Goal: Information Seeking & Learning: Learn about a topic

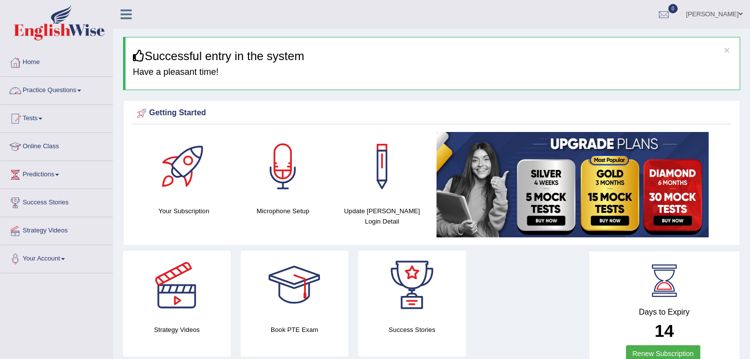
click at [81, 90] on span at bounding box center [79, 91] width 4 height 2
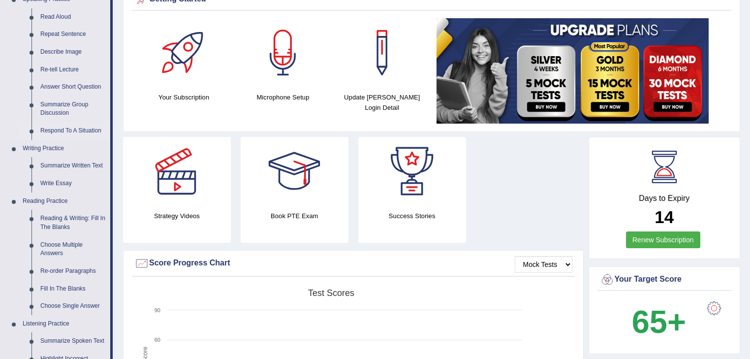
scroll to position [118, 0]
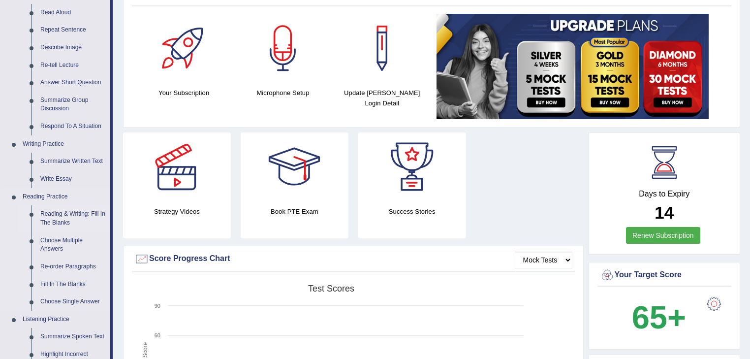
click at [58, 213] on link "Reading & Writing: Fill In The Blanks" at bounding box center [73, 218] width 74 height 26
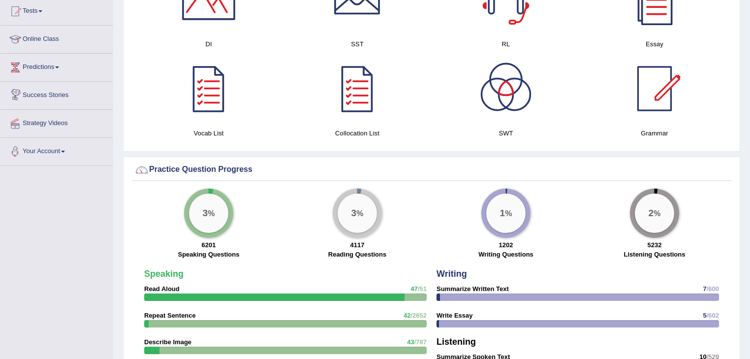
scroll to position [635, 0]
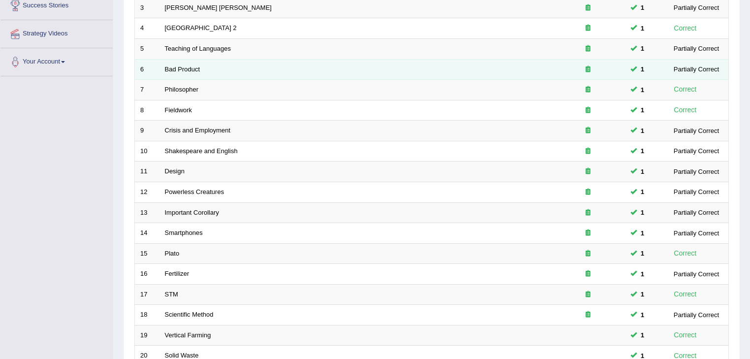
scroll to position [290, 0]
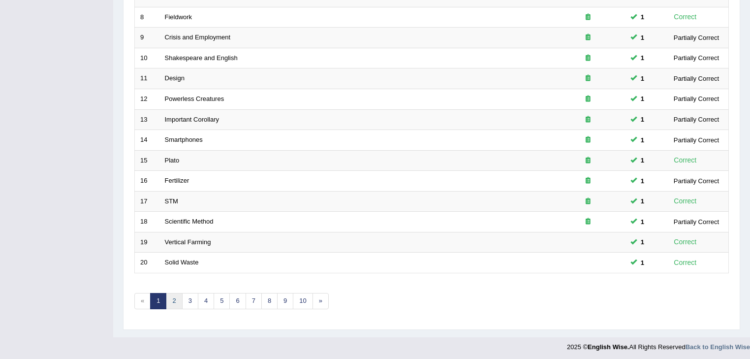
click at [178, 299] on link "2" at bounding box center [174, 301] width 16 height 16
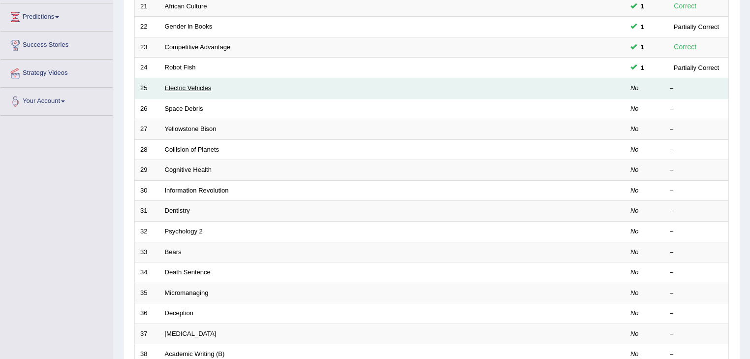
click at [189, 85] on link "Electric Vehicles" at bounding box center [188, 87] width 47 height 7
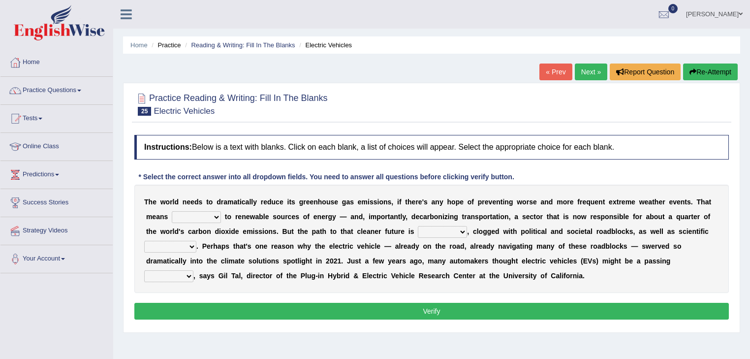
click at [216, 217] on select "grafting drafting crafting shifting" at bounding box center [196, 217] width 49 height 12
select select "shifting"
click at [172, 211] on select "grafting drafting crafting shifting" at bounding box center [196, 217] width 49 height 12
click at [463, 229] on select "daunting daunted daunt dauntless" at bounding box center [442, 232] width 49 height 12
select select "daunting"
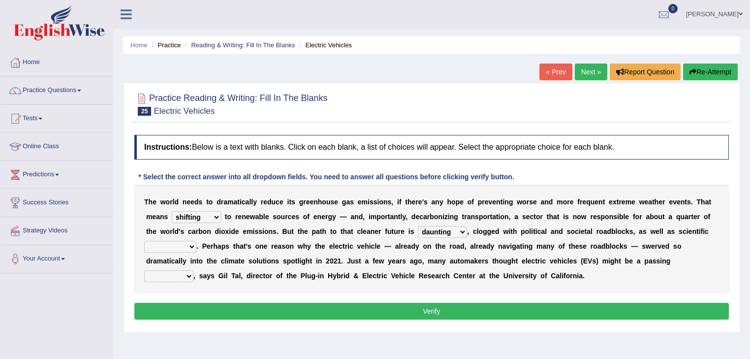
click at [418, 226] on select "daunting daunted daunt dauntless" at bounding box center [442, 232] width 49 height 12
click at [190, 244] on select "spectacles obstacles tentacles receptacles" at bounding box center [170, 247] width 52 height 12
select select "obstacles"
click at [144, 241] on select "spectacles obstacles tentacles receptacles" at bounding box center [170, 247] width 52 height 12
click at [189, 276] on select "fad gad tad lad" at bounding box center [168, 276] width 49 height 12
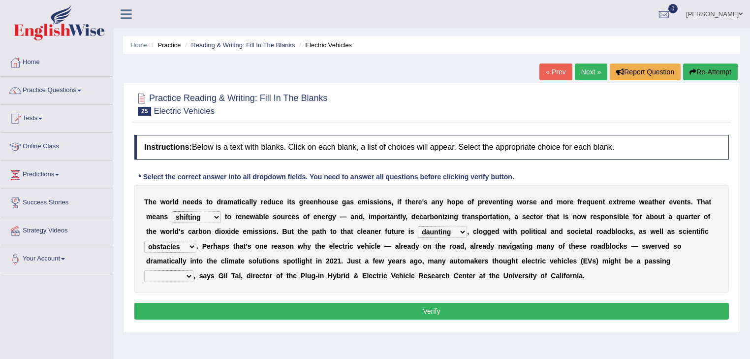
select select "lad"
click at [144, 270] on select "fad gad tad lad" at bounding box center [168, 276] width 49 height 12
click at [326, 312] on button "Verify" at bounding box center [431, 311] width 594 height 17
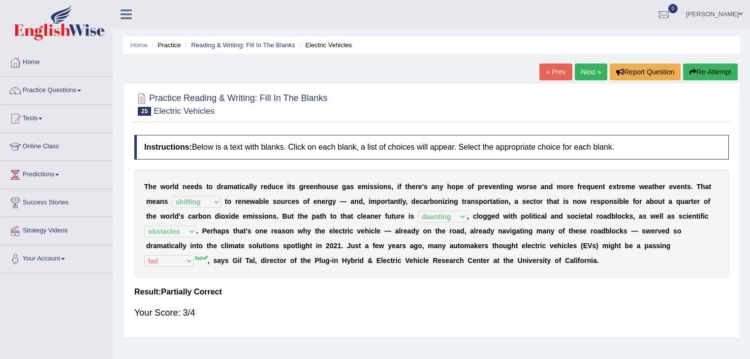
click at [592, 69] on link "Next »" at bounding box center [591, 71] width 32 height 17
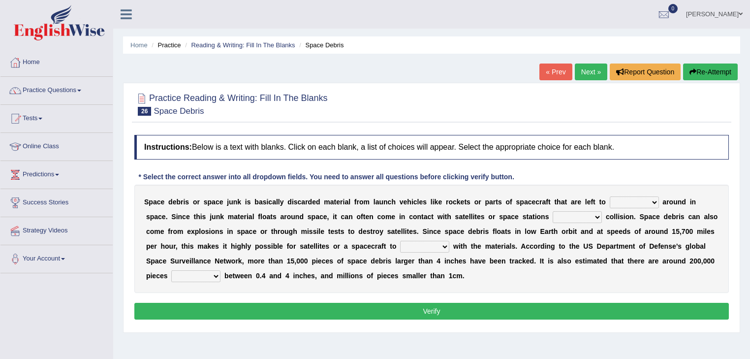
click at [653, 202] on select "twist center roam loll" at bounding box center [634, 202] width 49 height 12
select select "roam"
click at [610, 196] on select "twist center roam loll" at bounding box center [634, 202] width 49 height 12
click at [598, 215] on select "risks risk risked risking" at bounding box center [577, 217] width 49 height 12
select select "risking"
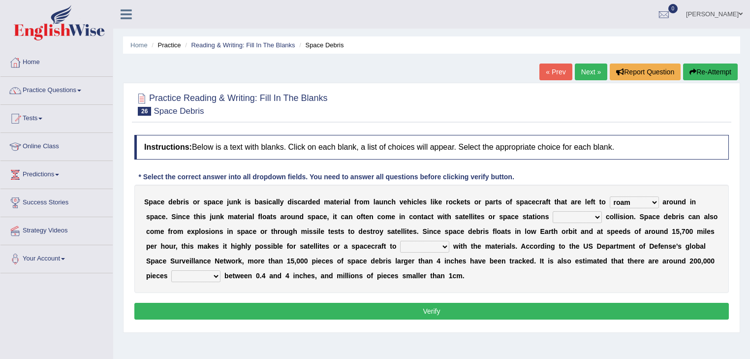
click at [553, 211] on select "risks risk risked risking" at bounding box center [577, 217] width 49 height 12
click at [444, 246] on select "collect collate collide collocate" at bounding box center [424, 247] width 49 height 12
select select "collide"
click at [400, 241] on select "collect collate collide collocate" at bounding box center [424, 247] width 49 height 12
click at [216, 274] on select "sized sizing size sizes" at bounding box center [195, 276] width 49 height 12
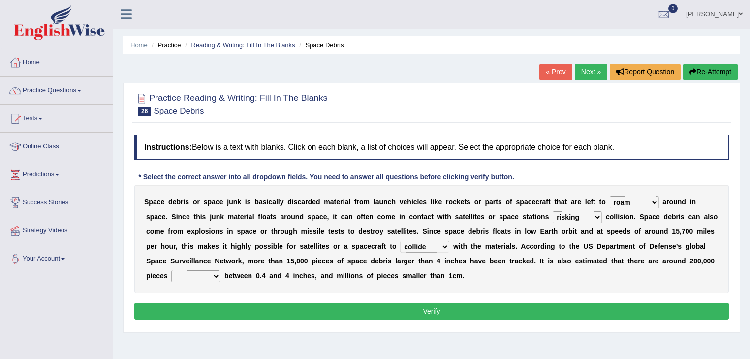
select select "size"
click at [171, 270] on select "sized sizing size sizes" at bounding box center [195, 276] width 49 height 12
click at [303, 311] on button "Verify" at bounding box center [431, 311] width 594 height 17
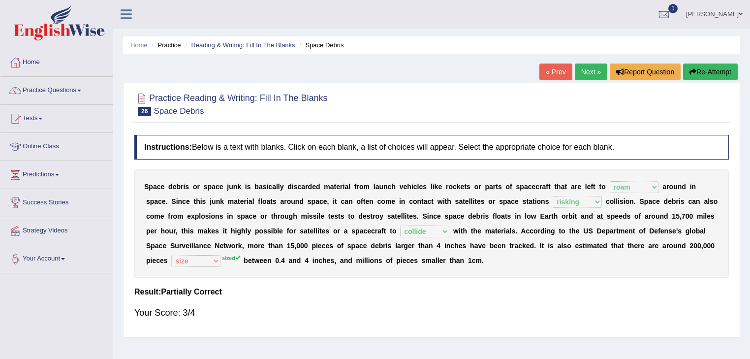
click at [584, 67] on link "Next »" at bounding box center [591, 71] width 32 height 17
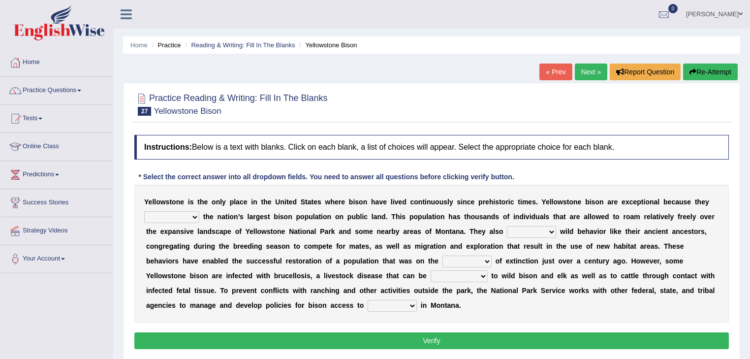
click at [196, 216] on select "congregate comprise consist compromise" at bounding box center [171, 217] width 55 height 12
select select "consist"
click at [144, 211] on select "congregate comprise consist compromise" at bounding box center [171, 217] width 55 height 12
click at [549, 231] on select "exhibit disregard resist encourage" at bounding box center [531, 232] width 49 height 12
select select "exhibit"
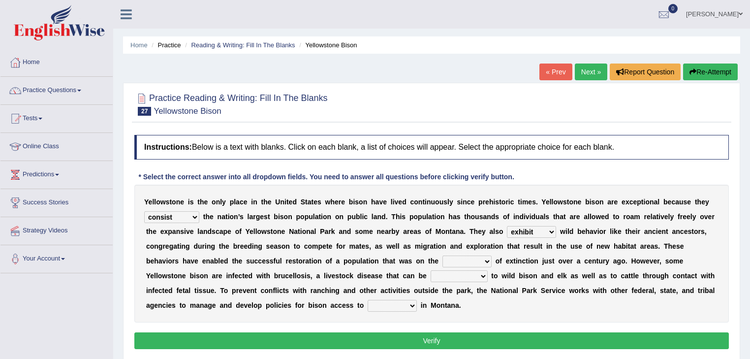
click at [507, 226] on select "exhibit disregard resist encourage" at bounding box center [531, 232] width 49 height 12
click at [488, 260] on select "brine brink danger brindle" at bounding box center [466, 261] width 49 height 12
select select "brink"
click at [442, 255] on select "brine brink danger brindle" at bounding box center [466, 261] width 49 height 12
click at [484, 274] on select "transplanted transported transgressed transmitted" at bounding box center [459, 276] width 57 height 12
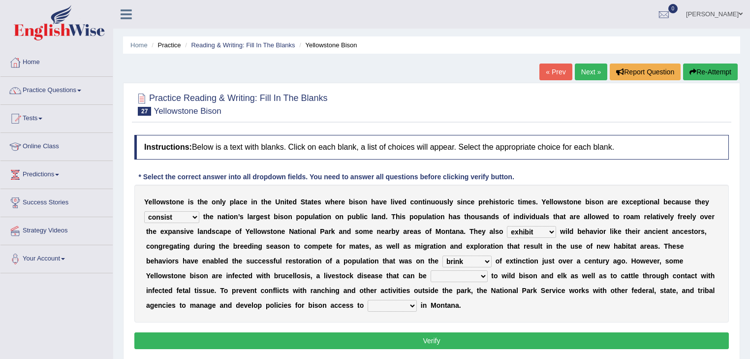
select select "transmitted"
click at [431, 270] on select "transplanted transported transgressed transmitted" at bounding box center [459, 276] width 57 height 12
click at [413, 304] on select "habitat habitat habitant food" at bounding box center [392, 306] width 49 height 12
click at [513, 318] on div "Y e l l o w s t o n e i s t h e o n l y p l a c e i n t h e U n i t e d S t a t…" at bounding box center [431, 254] width 594 height 138
click at [413, 305] on select "habitat habitat habitant food" at bounding box center [392, 306] width 49 height 12
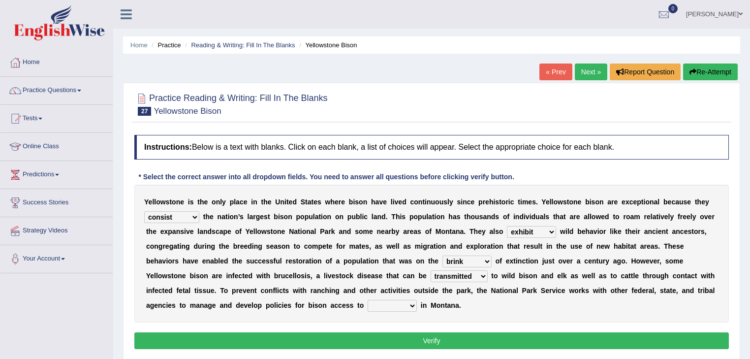
select select "food"
click at [368, 300] on select "habitat habitat habitant food" at bounding box center [392, 306] width 49 height 12
click at [441, 338] on button "Verify" at bounding box center [431, 340] width 594 height 17
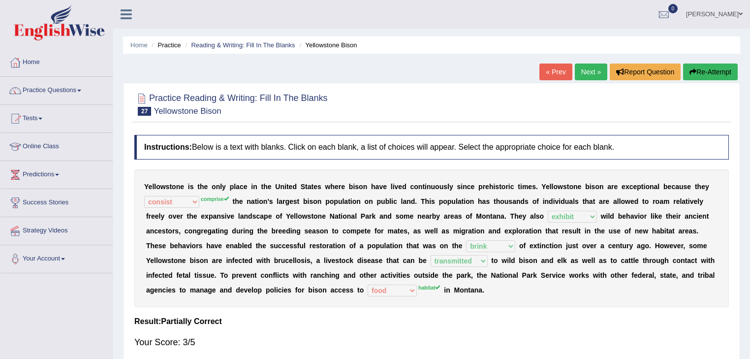
click at [588, 64] on link "Next »" at bounding box center [591, 71] width 32 height 17
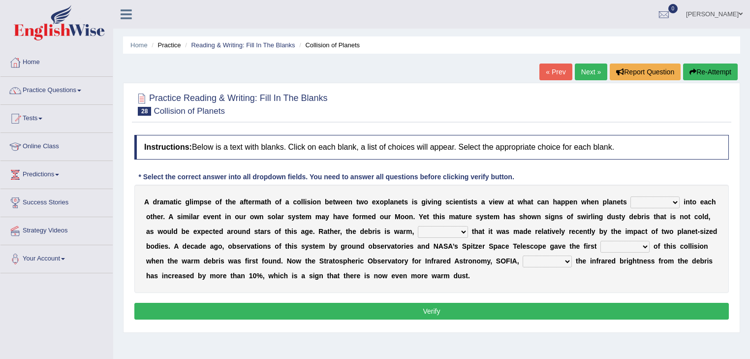
click at [675, 201] on select "crash explore roam implode" at bounding box center [654, 202] width 49 height 12
select select "crash"
click at [630, 196] on select "crash explore roam implode" at bounding box center [654, 202] width 49 height 12
click at [465, 230] on select "reinforcing sentencing forging conducing" at bounding box center [443, 232] width 50 height 12
select select "forging"
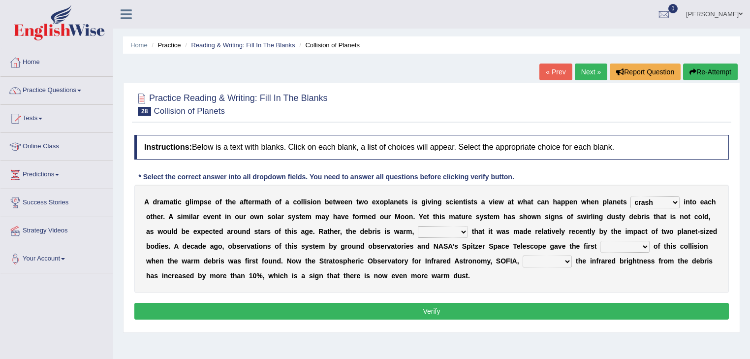
click at [418, 226] on select "reinforcing sentencing forging conducing" at bounding box center [443, 232] width 50 height 12
click at [645, 246] on select "pints faints hints taints" at bounding box center [624, 247] width 49 height 12
select select "hints"
click at [600, 241] on select "pints faints hints taints" at bounding box center [624, 247] width 49 height 12
click at [567, 260] on select "concealed revealed repealed unsealed" at bounding box center [547, 261] width 49 height 12
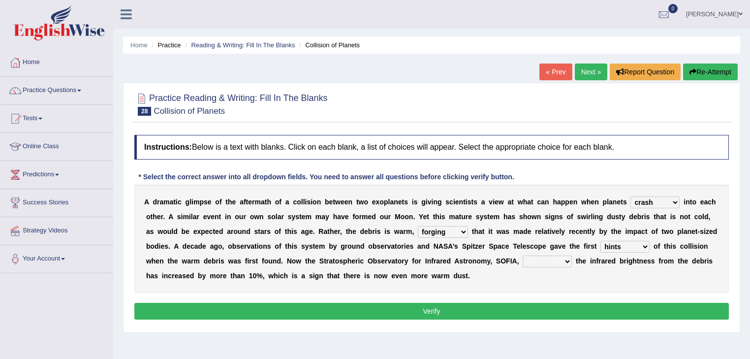
select select "revealed"
click at [523, 255] on select "concealed revealed repealed unsealed" at bounding box center [547, 261] width 49 height 12
click at [444, 303] on button "Verify" at bounding box center [431, 311] width 594 height 17
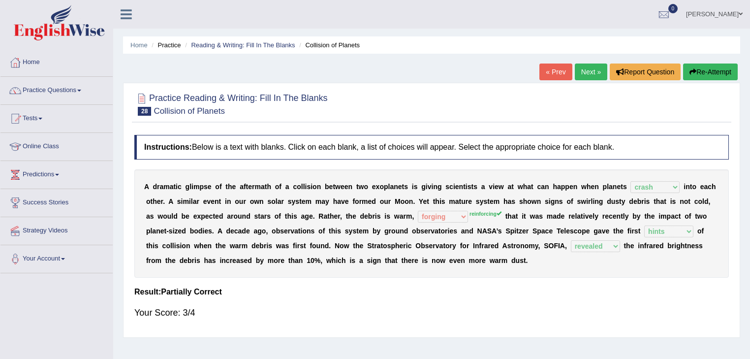
click at [588, 71] on link "Next »" at bounding box center [591, 71] width 32 height 17
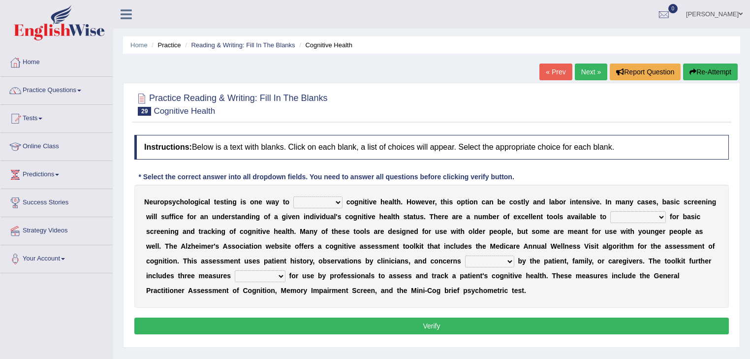
click at [339, 199] on select "obsess assess possess access" at bounding box center [317, 202] width 49 height 12
select select "assess"
click at [293, 196] on select "obsess assess possess access" at bounding box center [317, 202] width 49 height 12
click at [659, 216] on select "stationers practitioners petitioners questioners" at bounding box center [638, 217] width 56 height 12
select select "practitioners"
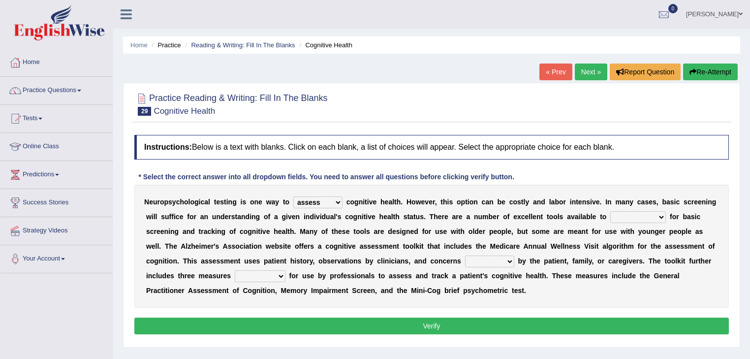
click at [610, 211] on select "stationers practitioners petitioners questioners" at bounding box center [638, 217] width 56 height 12
click at [511, 260] on select "raised rising arising praised" at bounding box center [489, 261] width 49 height 12
select select "raised"
click at [465, 255] on select "raised rising arising praised" at bounding box center [489, 261] width 49 height 12
click at [279, 275] on select "validated intimidated dilapidated antedated" at bounding box center [260, 276] width 51 height 12
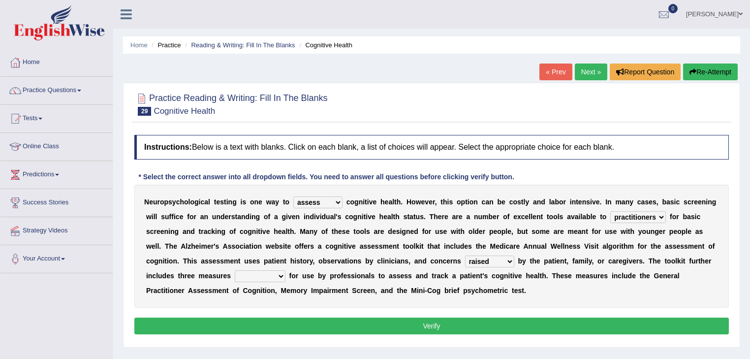
select select "validated"
click at [235, 270] on select "validated intimidated dilapidated antedated" at bounding box center [260, 276] width 51 height 12
click at [279, 273] on select "validated intimidated dilapidated antedated" at bounding box center [260, 276] width 51 height 12
click at [389, 324] on button "Verify" at bounding box center [431, 325] width 594 height 17
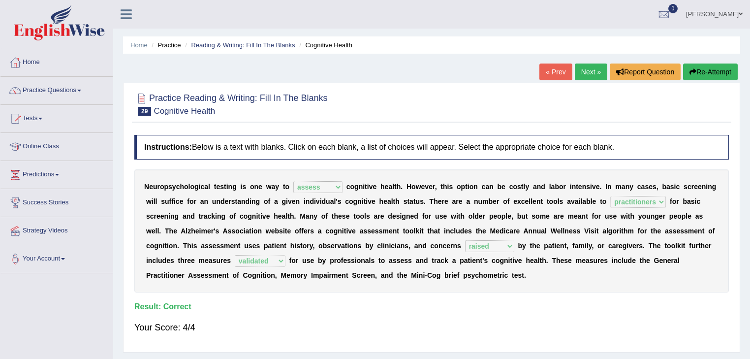
click at [596, 71] on link "Next »" at bounding box center [591, 71] width 32 height 17
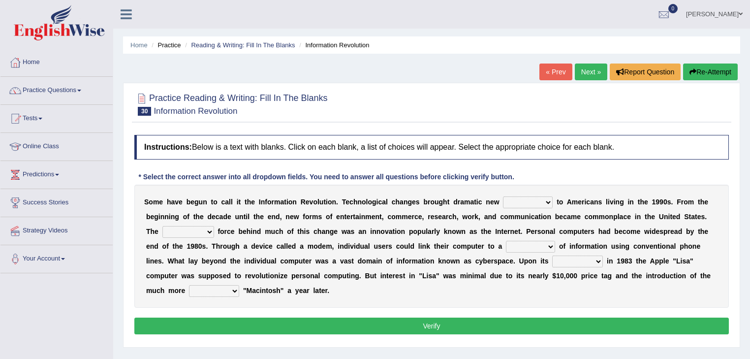
click at [547, 201] on select "challenges puzzles options confusion" at bounding box center [528, 202] width 50 height 12
select select "options"
click at [503, 196] on select "challenges puzzles options confusion" at bounding box center [528, 202] width 50 height 12
click at [209, 230] on select "unremitting uninspiring driving insinuating" at bounding box center [188, 232] width 52 height 12
select select "driving"
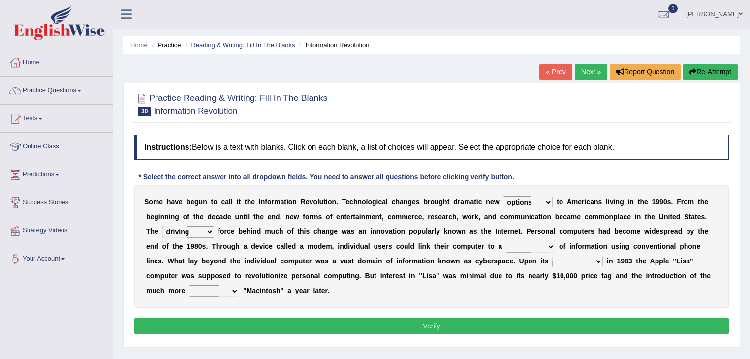
click at [162, 226] on select "unremitting uninspiring driving insinuating" at bounding box center [188, 232] width 52 height 12
click at [550, 243] on select "magnitude bulk wealth volume" at bounding box center [530, 247] width 49 height 12
select select "wealth"
click at [506, 241] on select "magnitude bulk wealth volume" at bounding box center [530, 247] width 49 height 12
click at [598, 261] on select "relief release publication emission" at bounding box center [577, 261] width 51 height 12
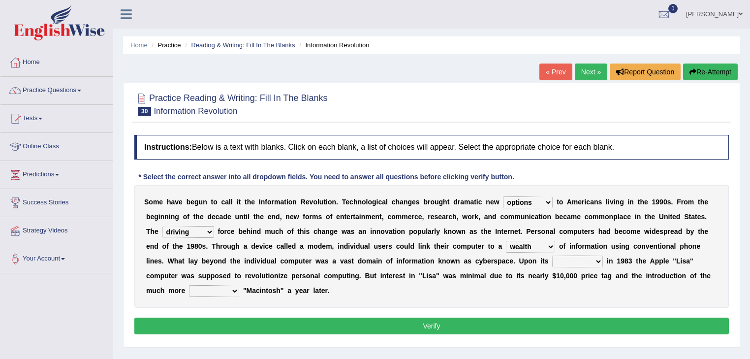
select select "release"
click at [552, 255] on select "relief release publication emission" at bounding box center [577, 261] width 51 height 12
click at [233, 289] on select "convenient affordable advanced formidable" at bounding box center [214, 291] width 50 height 12
select select "affordable"
click at [189, 285] on select "convenient affordable advanced formidable" at bounding box center [214, 291] width 50 height 12
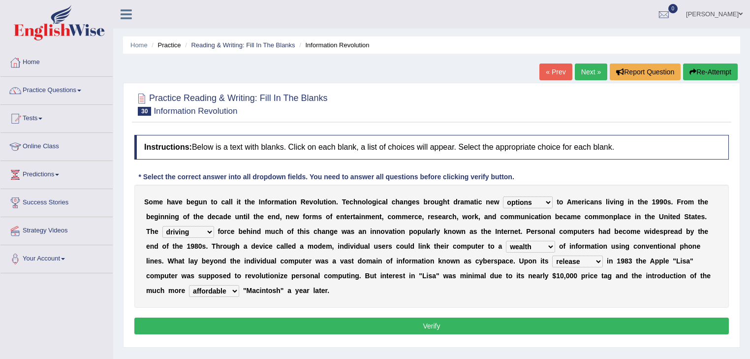
drag, startPoint x: 370, startPoint y: 323, endPoint x: 377, endPoint y: 321, distance: 7.0
click at [372, 323] on button "Verify" at bounding box center [431, 325] width 594 height 17
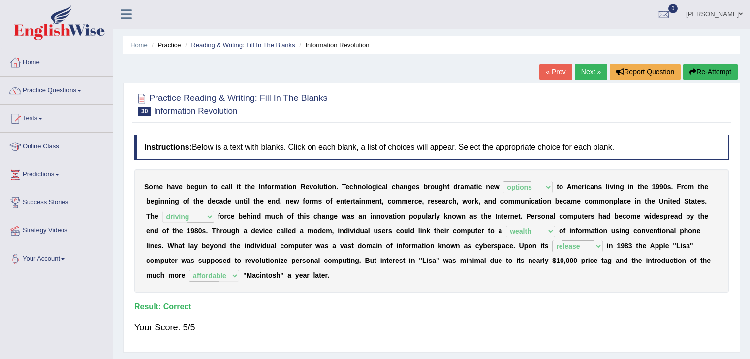
click at [588, 69] on link "Next »" at bounding box center [591, 71] width 32 height 17
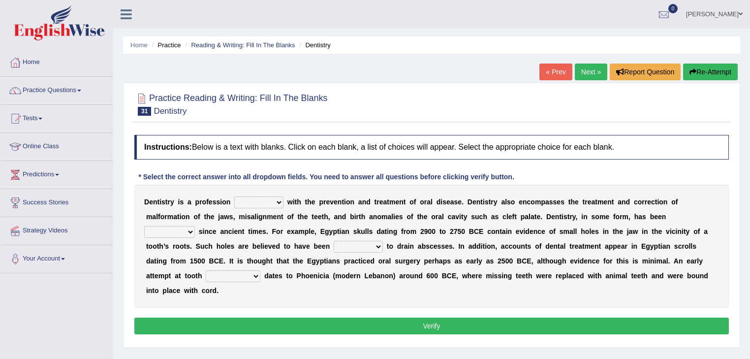
click at [277, 202] on select "agreed dealt concerned taken" at bounding box center [258, 202] width 49 height 12
select select "concerned"
click at [234, 196] on select "agreed dealt concerned taken" at bounding box center [258, 202] width 49 height 12
click at [186, 230] on select "criticized replaced practiced abandoned" at bounding box center [169, 232] width 51 height 12
select select "practiced"
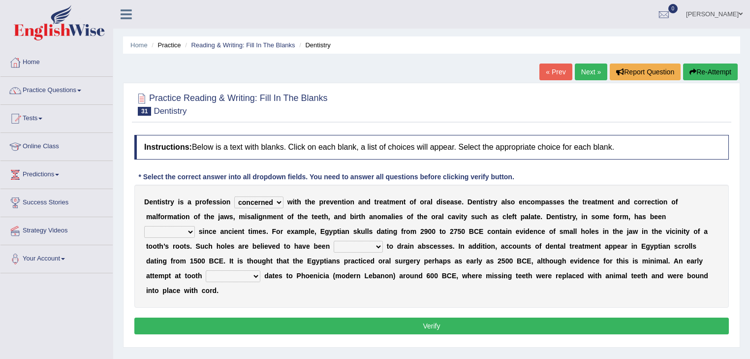
click at [144, 226] on select "criticized replaced practiced abandoned" at bounding box center [169, 232] width 51 height 12
click at [377, 246] on select "fluctuated laminated drilled sealed" at bounding box center [358, 247] width 49 height 12
select select "drilled"
click at [334, 241] on select "fluctuated laminated drilled sealed" at bounding box center [358, 247] width 49 height 12
click at [254, 275] on select "reparation sacrament restitution replacement" at bounding box center [233, 276] width 55 height 12
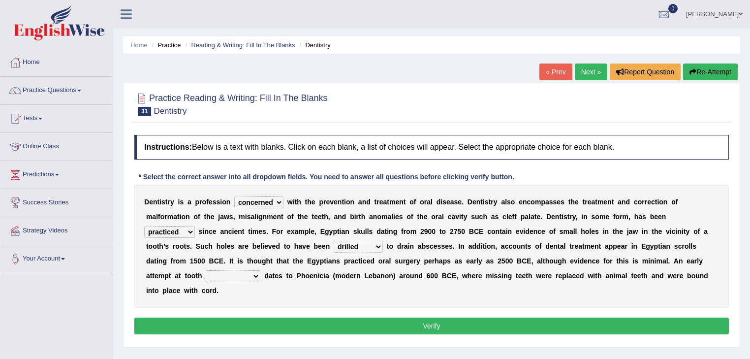
select select "replacement"
click at [206, 270] on select "reparation sacrament restitution replacement" at bounding box center [233, 276] width 55 height 12
click at [441, 328] on button "Verify" at bounding box center [431, 325] width 594 height 17
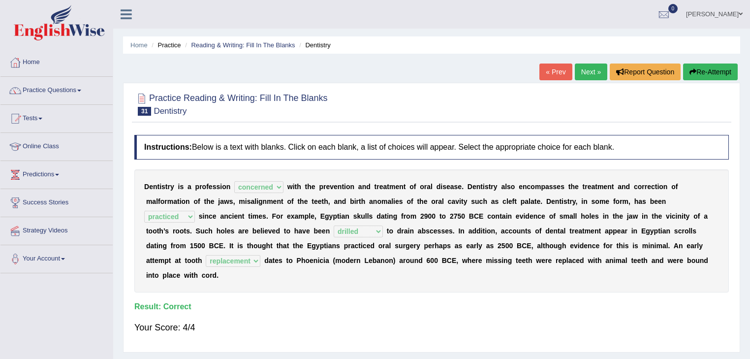
click at [591, 69] on link "Next »" at bounding box center [591, 71] width 32 height 17
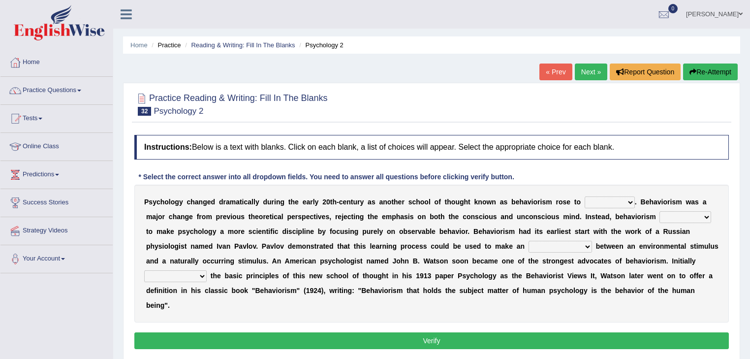
click at [629, 200] on select "dominance temptation challenge temper" at bounding box center [610, 202] width 50 height 12
select select "dominance"
click at [585, 196] on select "dominance temptation challenge temper" at bounding box center [610, 202] width 50 height 12
click at [707, 216] on select "reproached reproved strove rewove" at bounding box center [685, 217] width 52 height 12
select select "reproached"
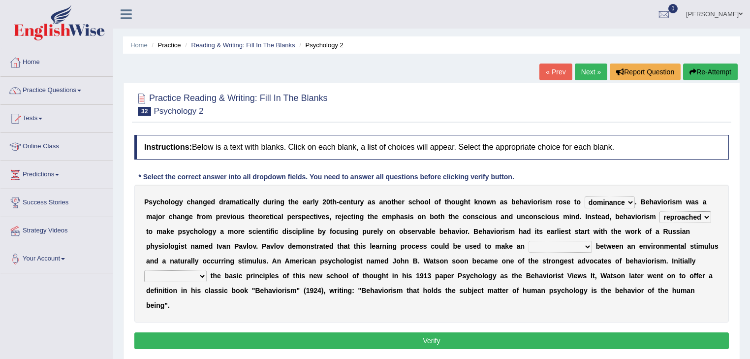
click at [659, 211] on select "reproached reproved strove rewove" at bounding box center [685, 217] width 52 height 12
click at [588, 245] on select "acclimatization association union combination" at bounding box center [559, 247] width 63 height 12
select select "association"
click at [528, 241] on select "acclimatization association union combination" at bounding box center [559, 247] width 63 height 12
click at [200, 271] on select "questioning foreshortening unburdening outlining" at bounding box center [175, 276] width 62 height 12
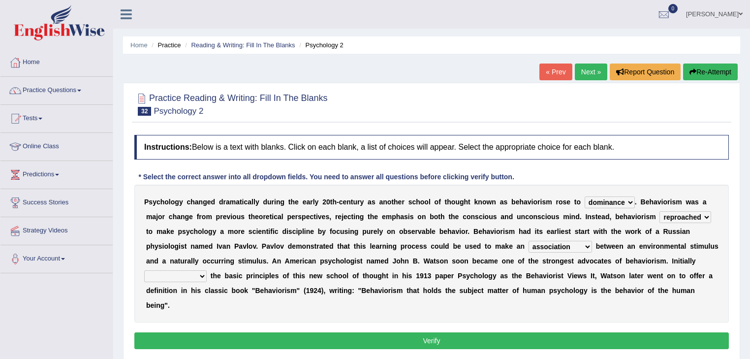
select select "outlining"
click at [144, 270] on select "questioning foreshortening unburdening outlining" at bounding box center [175, 276] width 62 height 12
drag, startPoint x: 418, startPoint y: 341, endPoint x: 419, endPoint y: 335, distance: 6.1
click at [418, 340] on button "Verify" at bounding box center [431, 340] width 594 height 17
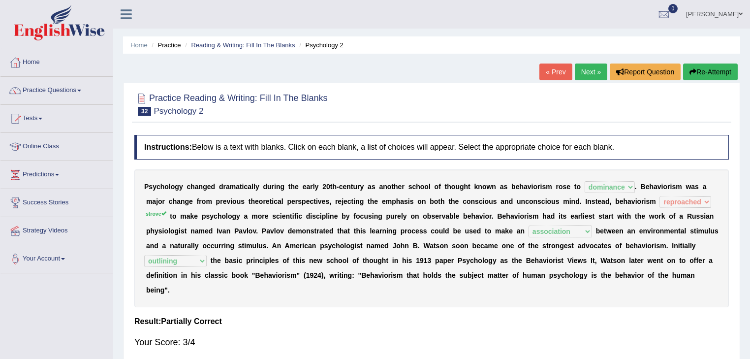
click at [581, 68] on link "Next »" at bounding box center [591, 71] width 32 height 17
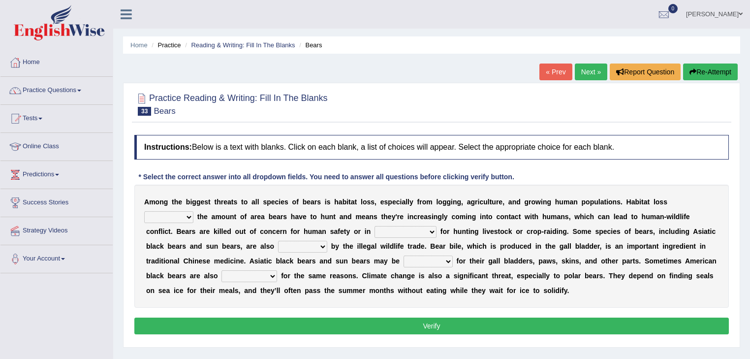
click at [190, 214] on select "increases reduces complies interacts" at bounding box center [168, 217] width 49 height 12
select select "reduces"
click at [144, 211] on select "increases reduces complies interacts" at bounding box center [168, 217] width 49 height 12
click at [431, 232] on select "coalition retaliation appreciation disinformation" at bounding box center [405, 232] width 62 height 12
select select "retaliation"
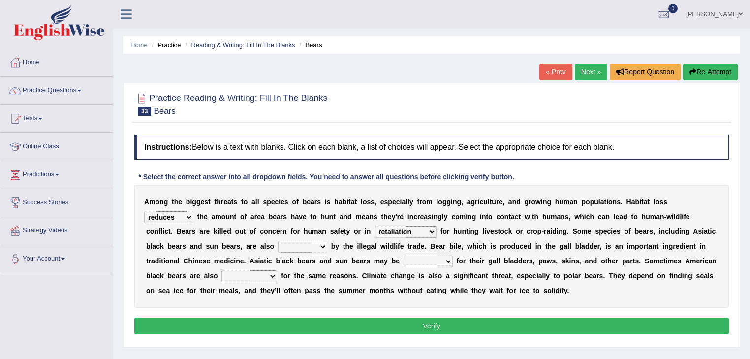
click at [374, 226] on select "coalition retaliation appreciation disinformation" at bounding box center [405, 232] width 62 height 12
click at [322, 246] on select "protected prohibited fattened threatened" at bounding box center [302, 247] width 49 height 12
select select "threatened"
click at [278, 241] on select "protected prohibited fattened threatened" at bounding box center [302, 247] width 49 height 12
click at [450, 259] on select "poached squelched coached blenched" at bounding box center [428, 261] width 49 height 12
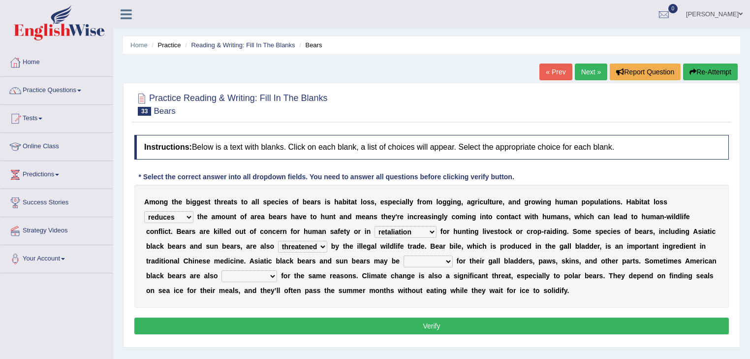
select select "poached"
click at [404, 255] on select "poached squelched coached blenched" at bounding box center [428, 261] width 49 height 12
click at [272, 273] on select "begot foreseen encountered targeted" at bounding box center [249, 276] width 56 height 12
select select "targeted"
click at [221, 270] on select "begot foreseen encountered targeted" at bounding box center [249, 276] width 56 height 12
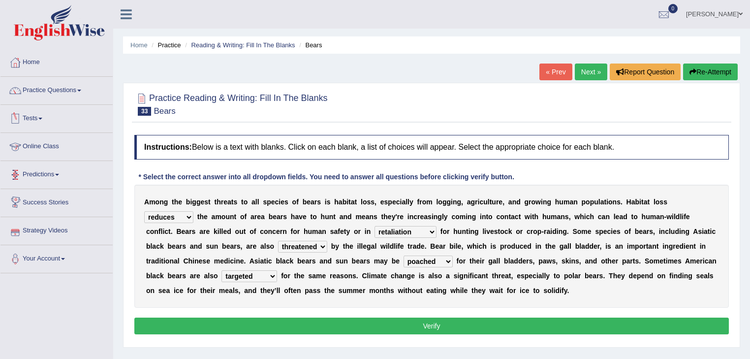
click at [355, 329] on button "Verify" at bounding box center [431, 325] width 594 height 17
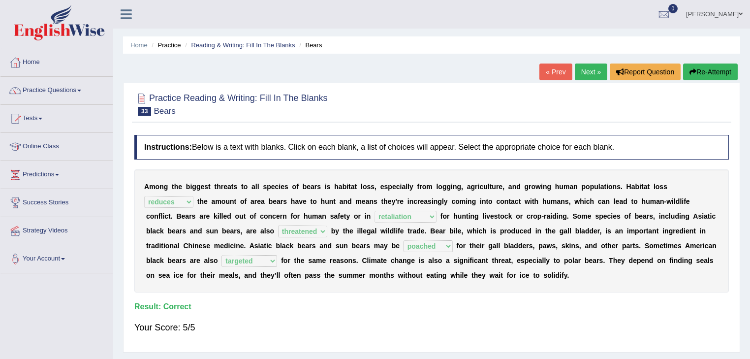
click at [590, 70] on link "Next »" at bounding box center [591, 71] width 32 height 17
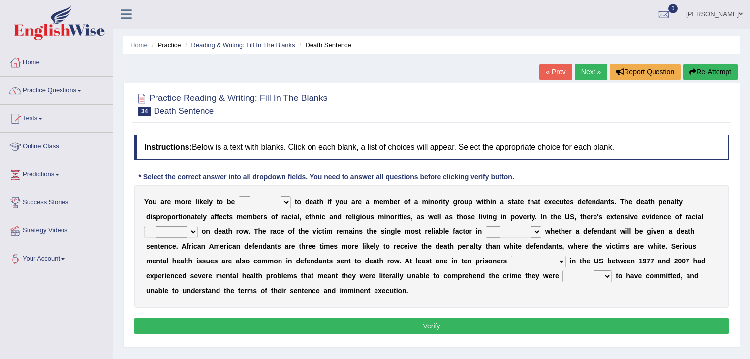
click at [285, 201] on select "penalized blamed complained sentenced" at bounding box center [265, 202] width 52 height 12
select select "sentenced"
click at [239, 196] on select "penalized blamed complained sentenced" at bounding box center [265, 202] width 52 height 12
click at [193, 228] on select "bias equality appearance background" at bounding box center [171, 232] width 54 height 12
select select "bias"
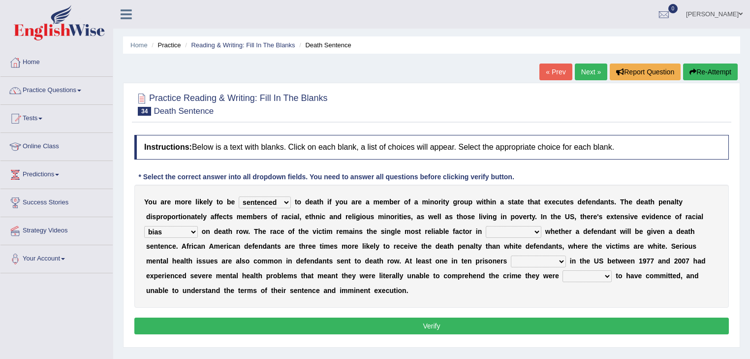
click at [144, 226] on select "bias equality appearance background" at bounding box center [171, 232] width 54 height 12
click at [535, 231] on select "determining adjoining undermining examining" at bounding box center [514, 232] width 56 height 12
select select "determining"
click at [486, 226] on select "determining adjoining undermining examining" at bounding box center [514, 232] width 56 height 12
click at [560, 258] on select "electrocuted persecuted executed captured" at bounding box center [538, 261] width 55 height 12
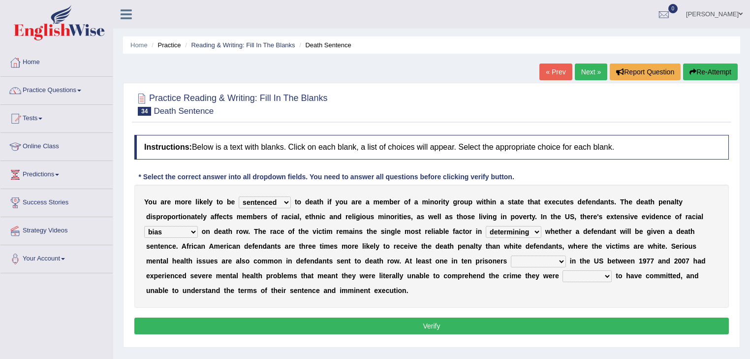
select select "persecuted"
click at [511, 255] on select "electrocuted persecuted executed captured" at bounding box center [538, 261] width 55 height 12
click at [608, 274] on select "alleged acclaimed persuaded claimed" at bounding box center [586, 276] width 49 height 12
select select "alleged"
click at [562, 270] on select "alleged acclaimed persuaded claimed" at bounding box center [586, 276] width 49 height 12
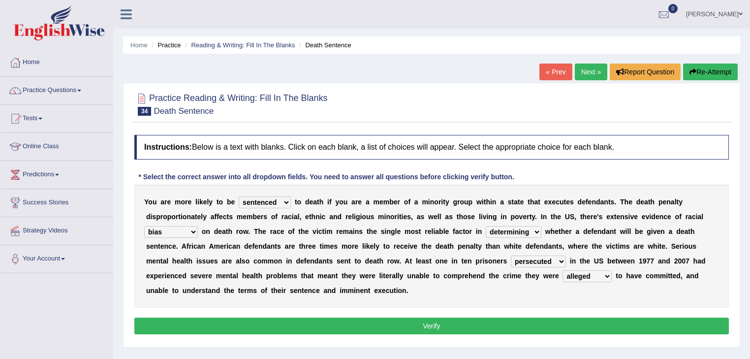
click at [429, 326] on button "Verify" at bounding box center [431, 325] width 594 height 17
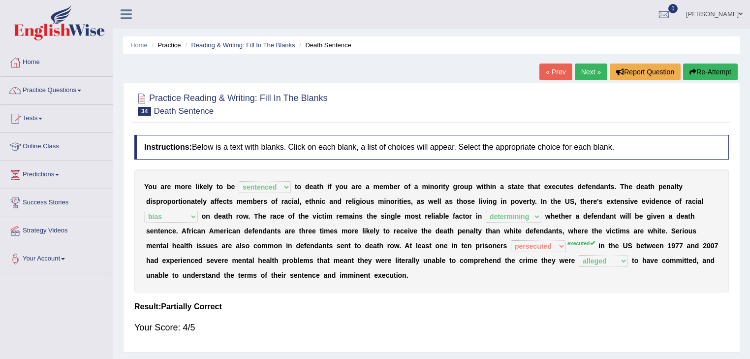
click at [598, 72] on link "Next »" at bounding box center [591, 71] width 32 height 17
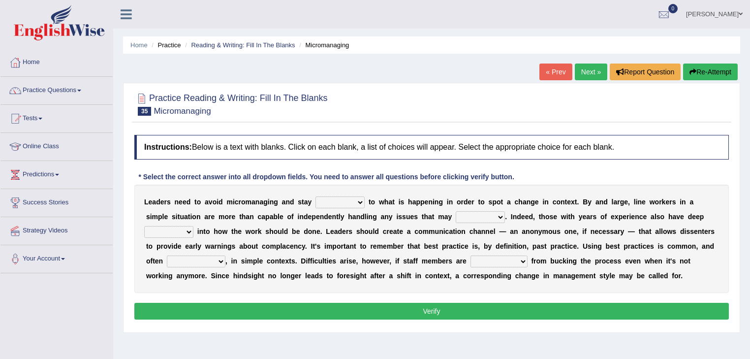
click at [360, 201] on select "complied connected precise concise" at bounding box center [339, 202] width 49 height 12
select select "connected"
click at [315, 196] on select "complied connected precise concise" at bounding box center [339, 202] width 49 height 12
click at [473, 216] on select "apprise rise encounter arise" at bounding box center [480, 217] width 49 height 12
click at [460, 287] on div "L e a d e r s n e e d t o a v o i d m i c r o m a n a g i n g a n d s t a y com…" at bounding box center [431, 239] width 594 height 108
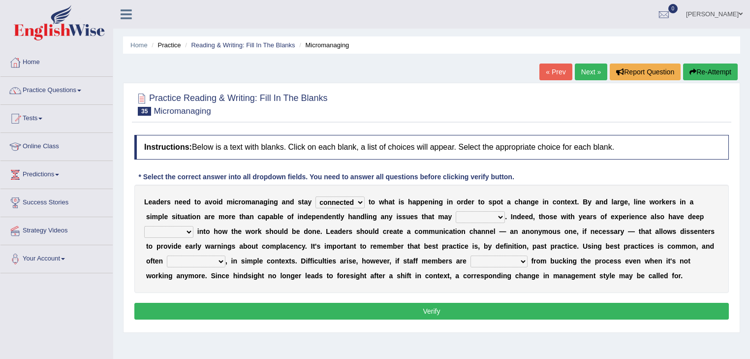
click at [188, 232] on select "incursion insight indignity indication" at bounding box center [168, 232] width 49 height 12
select select "insight"
click at [144, 226] on select "incursion insight indignity indication" at bounding box center [168, 232] width 49 height 12
click at [218, 260] on select "inappropriate apprehensive appropriate forbidden" at bounding box center [196, 261] width 59 height 12
select select "appropriate"
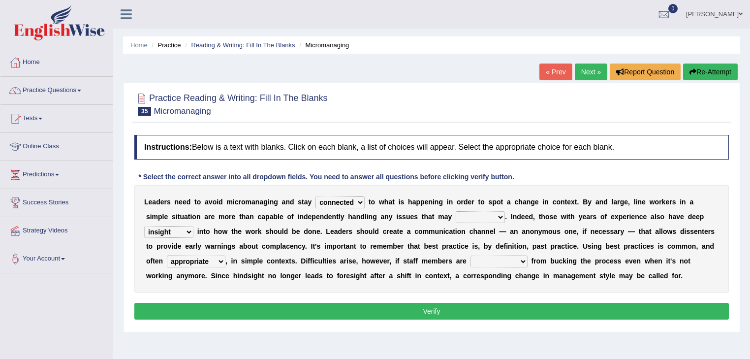
click at [167, 255] on select "inappropriate apprehensive appropriate forbidden" at bounding box center [196, 261] width 59 height 12
click at [520, 259] on select "disarranged disinclined discouraged disintegrated" at bounding box center [498, 261] width 57 height 12
select select "discouraged"
click at [470, 255] on select "disarranged disinclined discouraged disintegrated" at bounding box center [498, 261] width 57 height 12
click at [472, 215] on select "apprise rise encounter arise" at bounding box center [480, 217] width 49 height 12
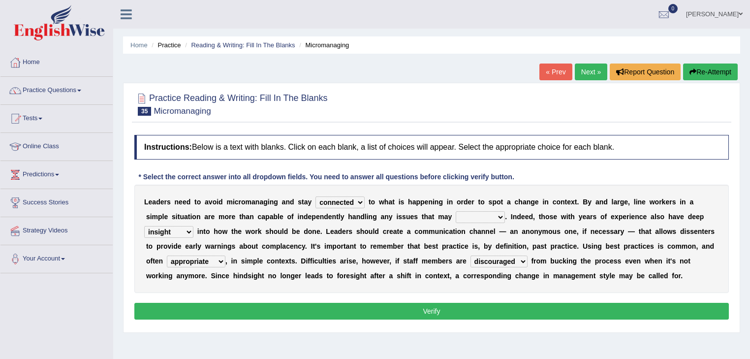
select select "rise"
click at [456, 211] on select "apprise rise encounter arise" at bounding box center [480, 217] width 49 height 12
click at [445, 307] on button "Verify" at bounding box center [431, 311] width 594 height 17
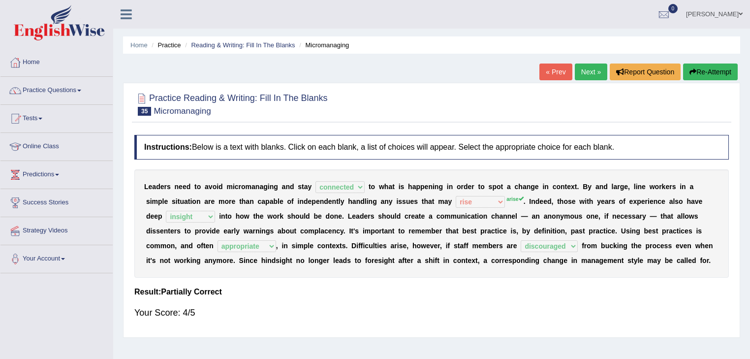
click at [81, 90] on span at bounding box center [79, 91] width 4 height 2
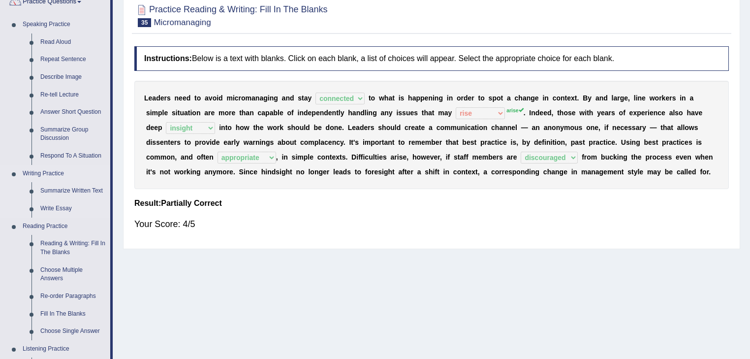
scroll to position [118, 0]
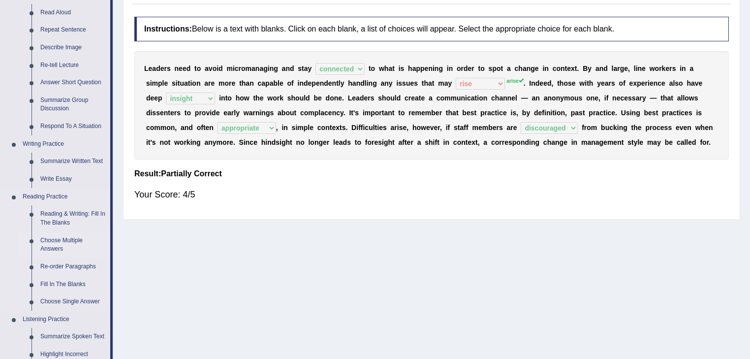
click at [72, 238] on link "Choose Multiple Answers" at bounding box center [73, 245] width 74 height 26
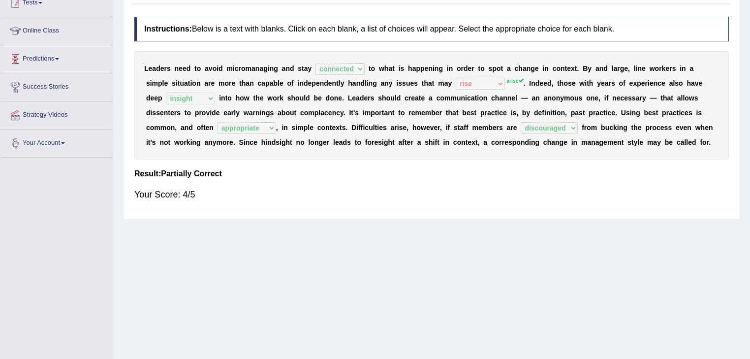
scroll to position [158, 0]
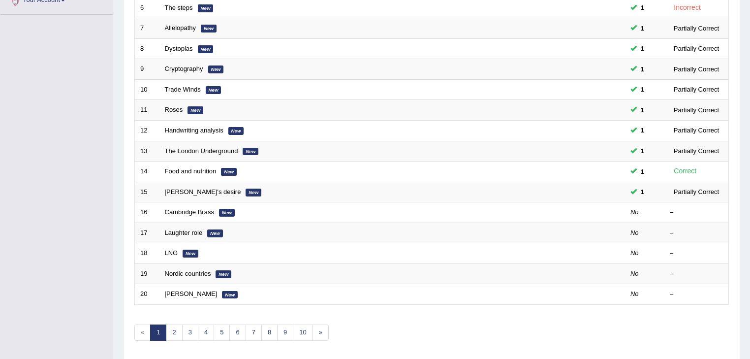
scroll to position [290, 0]
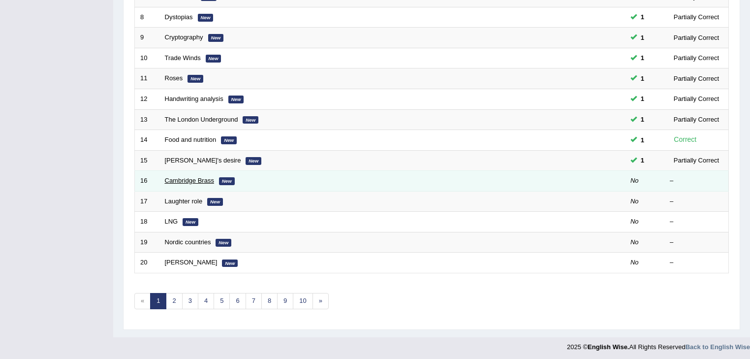
click at [191, 178] on link "Cambridge Brass" at bounding box center [189, 180] width 49 height 7
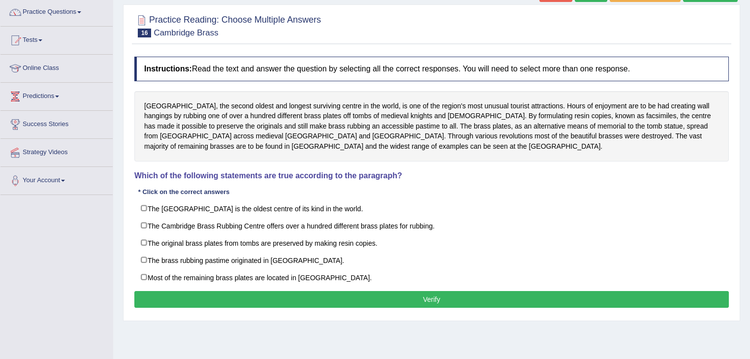
scroll to position [79, 0]
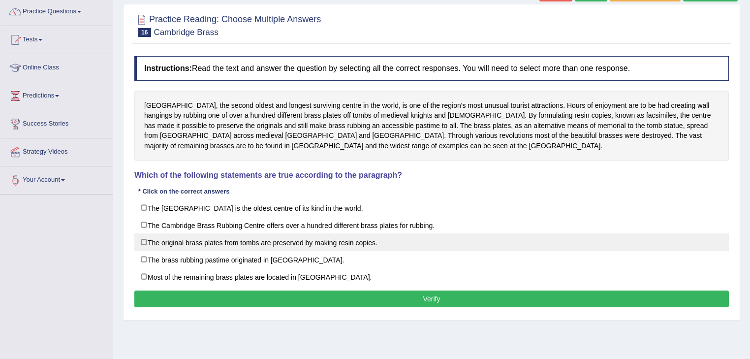
click at [147, 241] on label "The original brass plates from tombs are preserved by making resin copies." at bounding box center [431, 242] width 594 height 18
checkbox input "true"
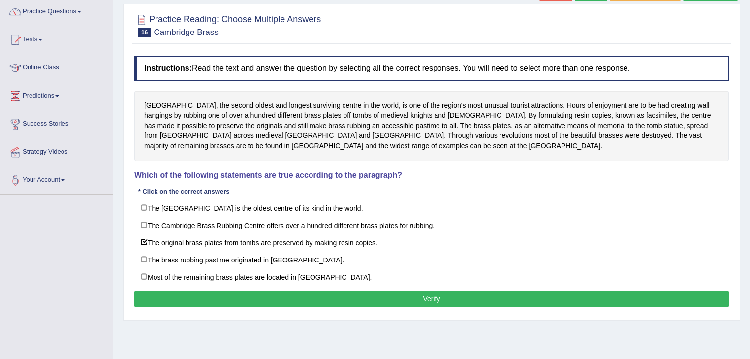
click at [454, 298] on button "Verify" at bounding box center [431, 298] width 594 height 17
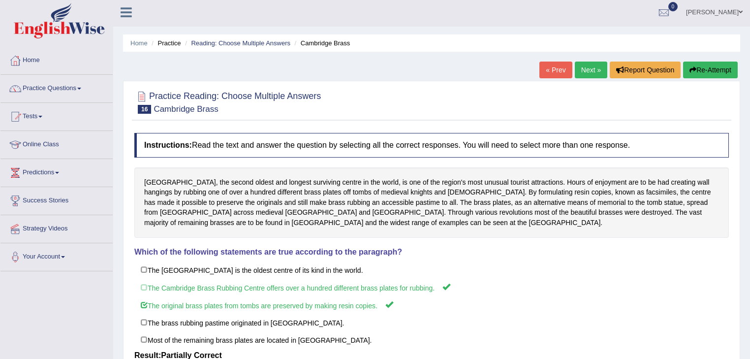
scroll to position [0, 0]
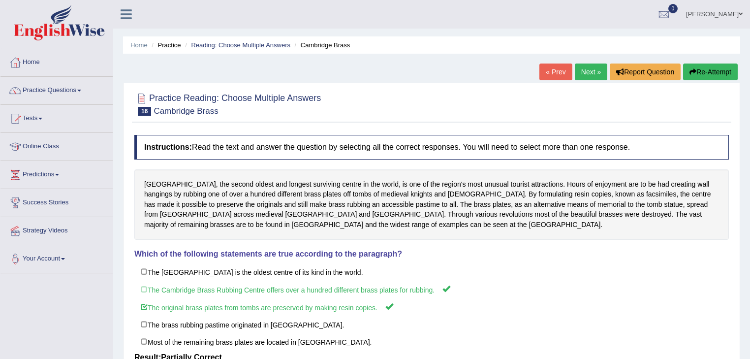
click at [594, 67] on link "Next »" at bounding box center [591, 71] width 32 height 17
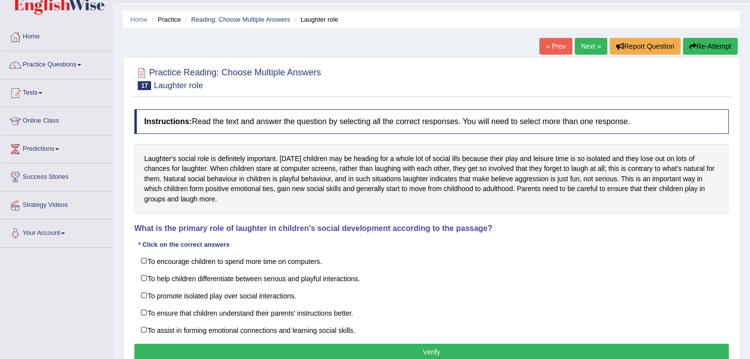
scroll to position [39, 0]
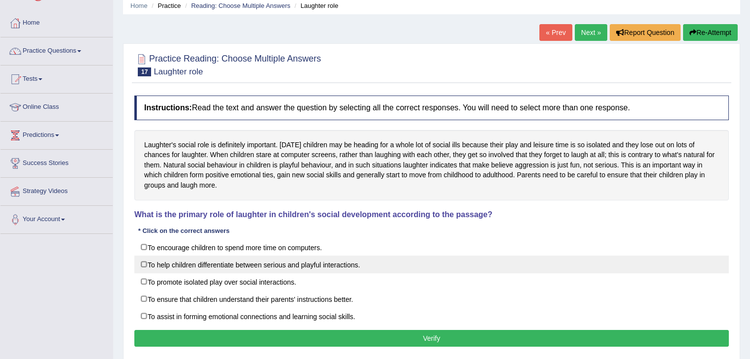
click at [145, 263] on label "To help children differentiate between serious and playful interactions." at bounding box center [431, 264] width 594 height 18
checkbox input "true"
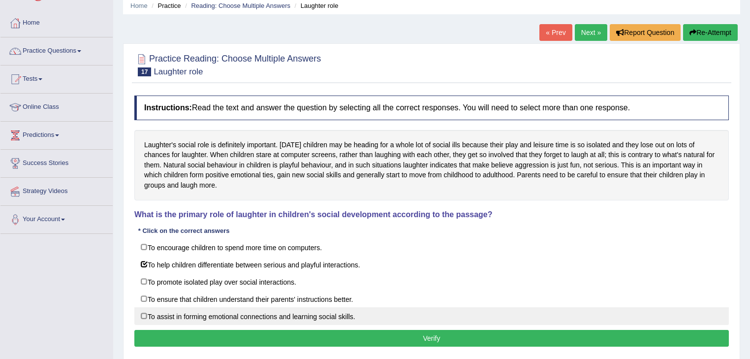
click at [142, 315] on label "To assist in forming emotional connections and learning social skills." at bounding box center [431, 316] width 594 height 18
checkbox input "true"
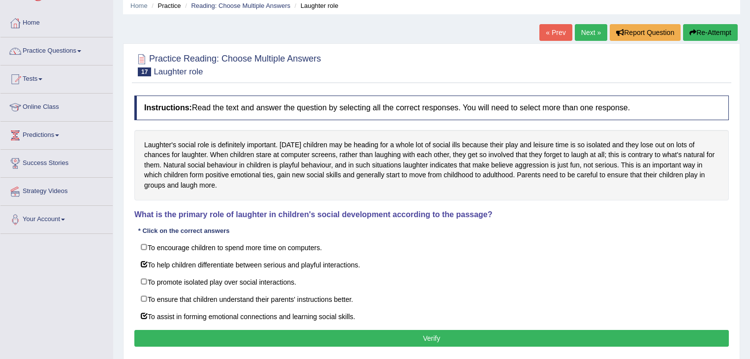
click at [391, 335] on button "Verify" at bounding box center [431, 338] width 594 height 17
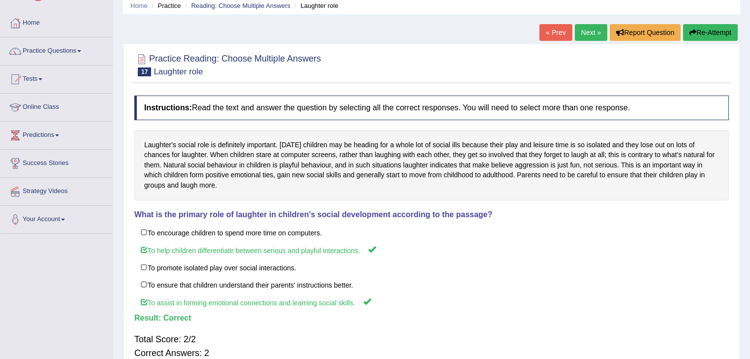
click at [599, 30] on link "Next »" at bounding box center [591, 32] width 32 height 17
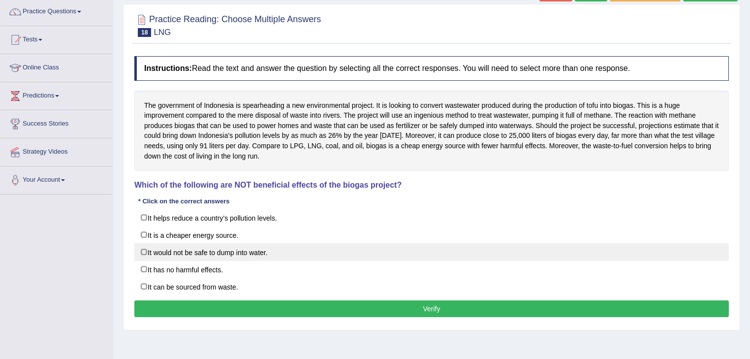
click at [141, 251] on label "It would not be safe to dump into water." at bounding box center [431, 252] width 594 height 18
checkbox input "true"
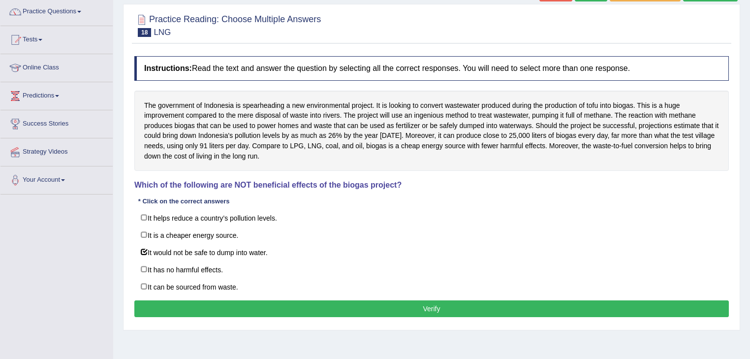
click at [272, 310] on button "Verify" at bounding box center [431, 308] width 594 height 17
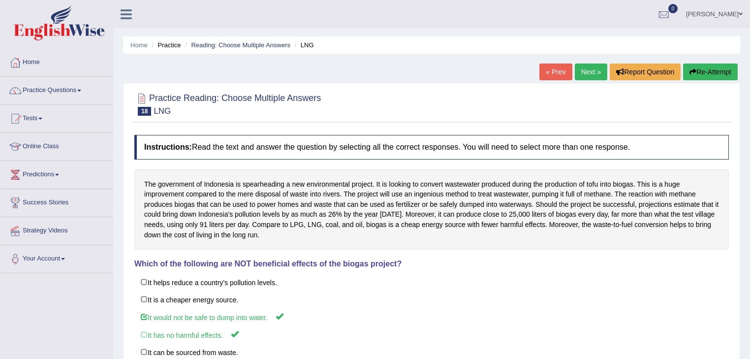
drag, startPoint x: 592, startPoint y: 72, endPoint x: 583, endPoint y: 132, distance: 61.2
click at [592, 71] on link "Next »" at bounding box center [591, 71] width 32 height 17
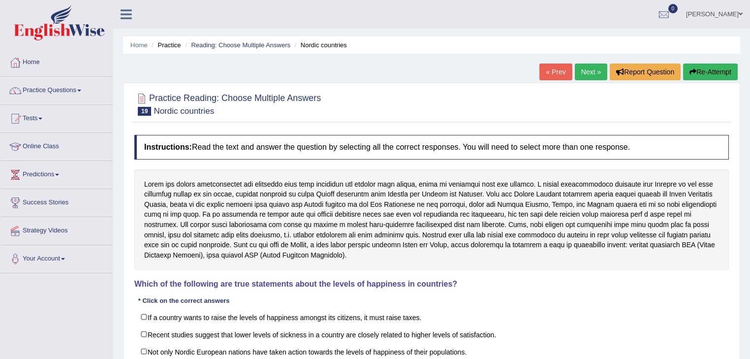
scroll to position [79, 0]
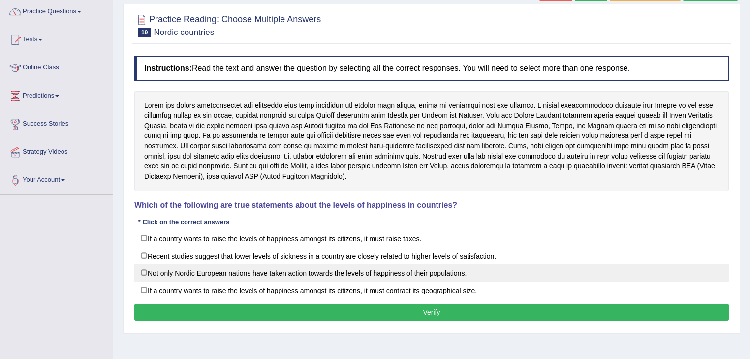
click at [145, 272] on label "Not only Nordic European nations have taken action towards the levels of happin…" at bounding box center [431, 273] width 594 height 18
checkbox input "true"
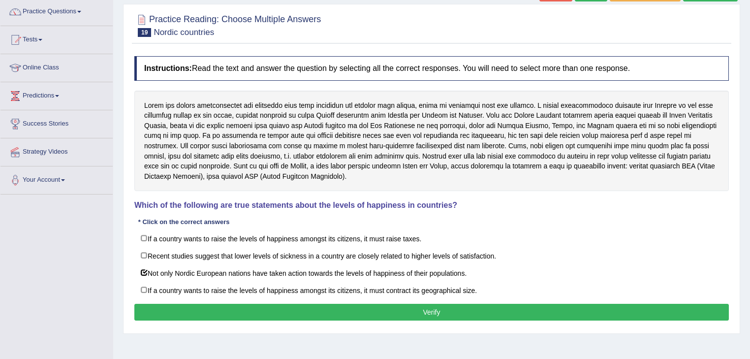
click at [463, 313] on button "Verify" at bounding box center [431, 312] width 594 height 17
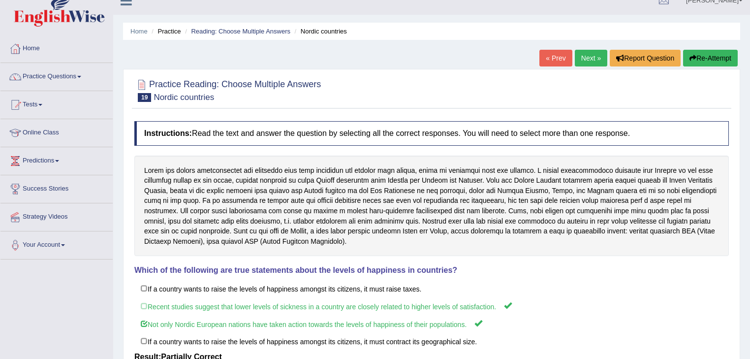
scroll to position [0, 0]
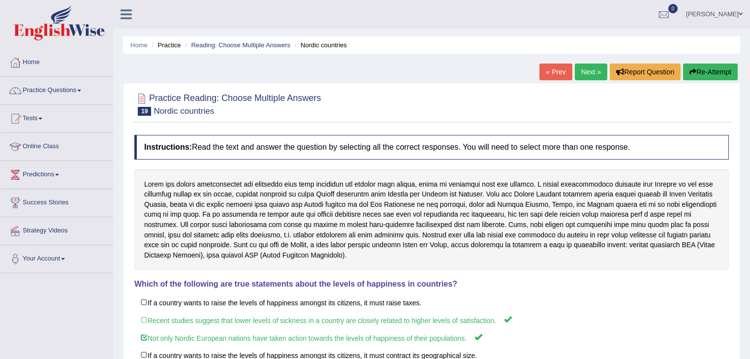
click at [583, 68] on link "Next »" at bounding box center [591, 71] width 32 height 17
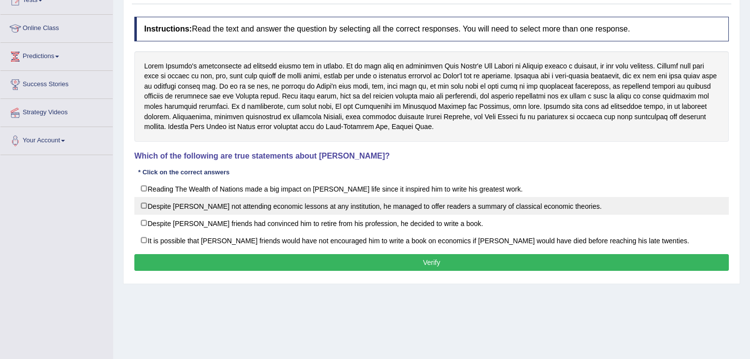
click at [142, 202] on label "Despite [PERSON_NAME] not attending economic lessons at any institution, he man…" at bounding box center [431, 206] width 594 height 18
checkbox input "true"
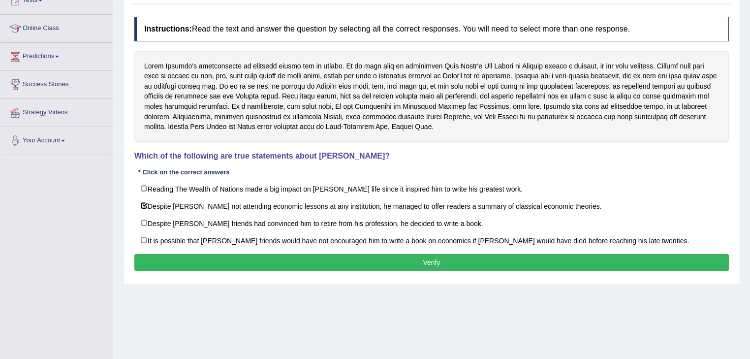
click at [189, 259] on button "Verify" at bounding box center [431, 262] width 594 height 17
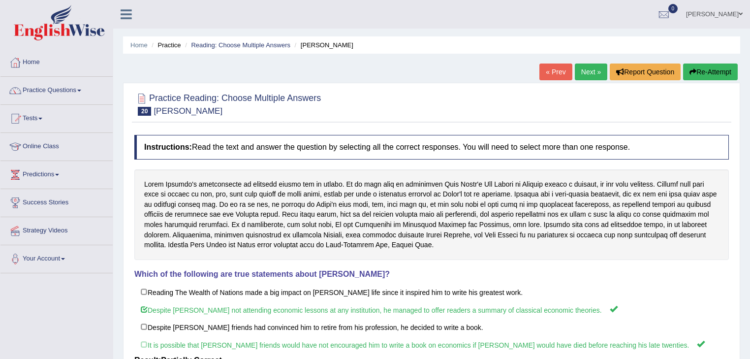
click at [591, 69] on link "Next »" at bounding box center [591, 71] width 32 height 17
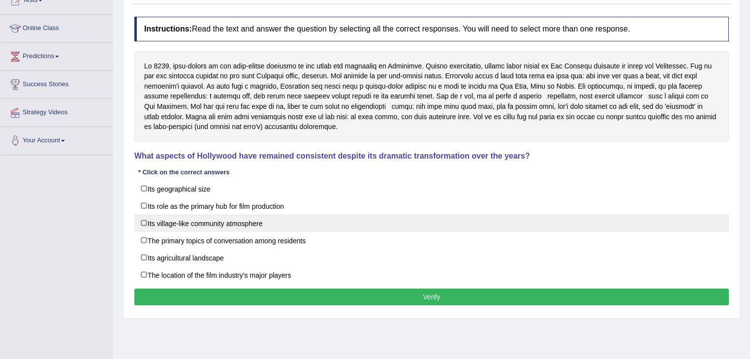
click at [143, 221] on label "Its village-like community atmosphere" at bounding box center [431, 223] width 594 height 18
checkbox input "true"
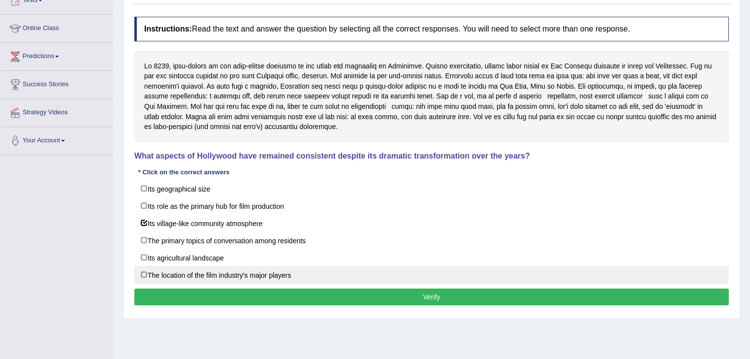
click at [144, 274] on label "The location of the film industry’s major players" at bounding box center [431, 275] width 594 height 18
checkbox input "true"
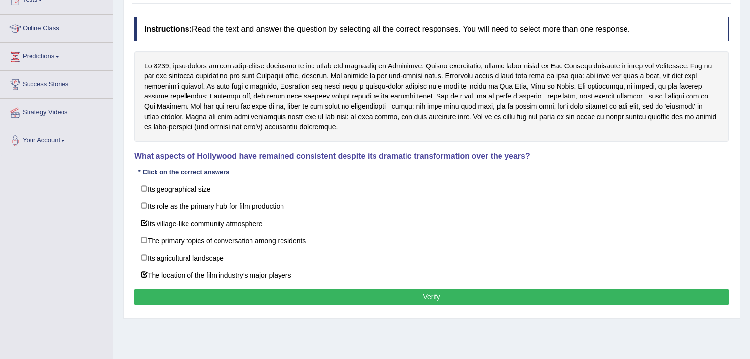
click at [154, 303] on button "Verify" at bounding box center [431, 296] width 594 height 17
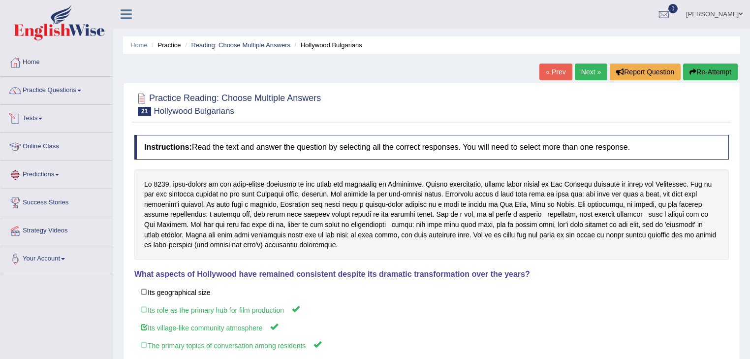
click at [42, 118] on span at bounding box center [40, 119] width 4 height 2
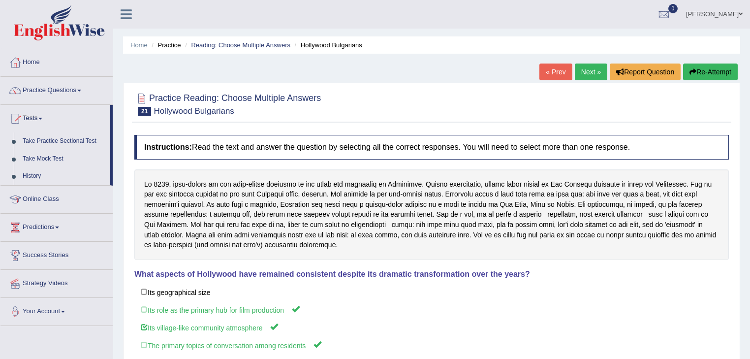
click at [43, 117] on link "Tests" at bounding box center [55, 117] width 110 height 25
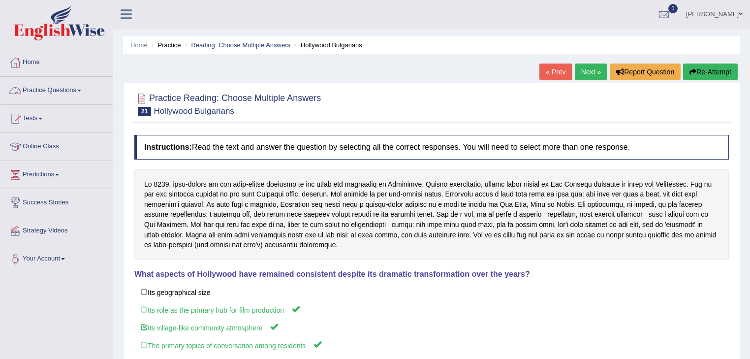
click at [85, 90] on link "Practice Questions" at bounding box center [56, 89] width 112 height 25
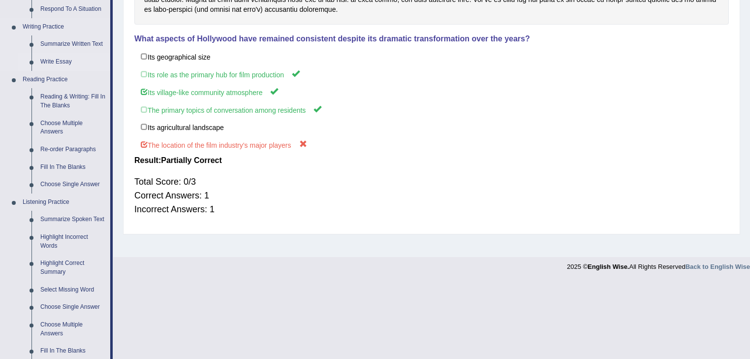
scroll to position [236, 0]
click at [81, 148] on link "Re-order Paragraphs" at bounding box center [73, 149] width 74 height 18
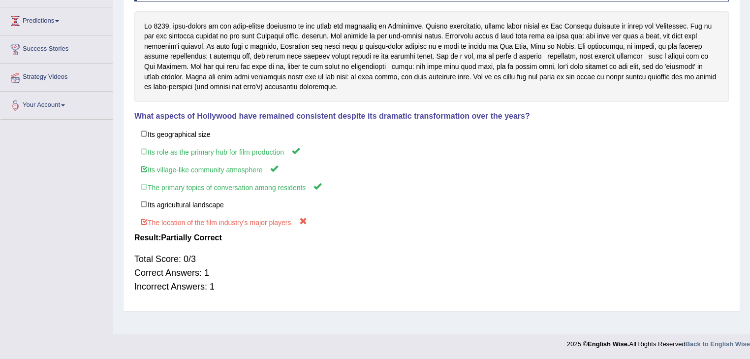
scroll to position [158, 0]
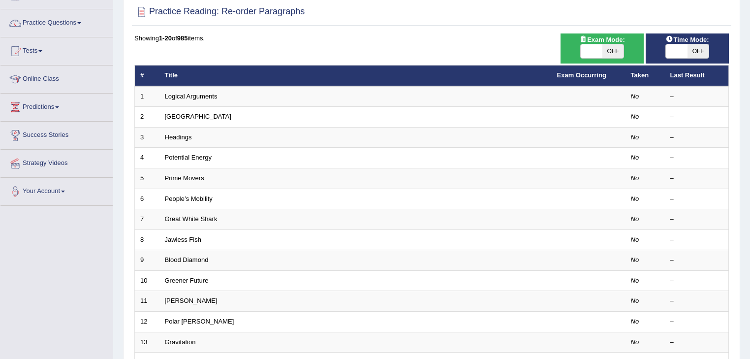
scroll to position [54, 0]
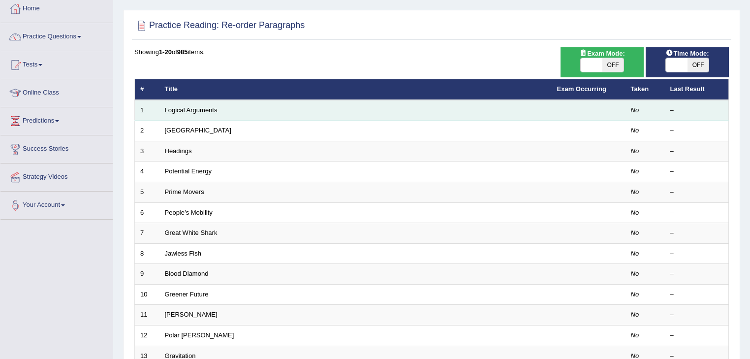
click at [205, 108] on link "Logical Arguments" at bounding box center [191, 109] width 53 height 7
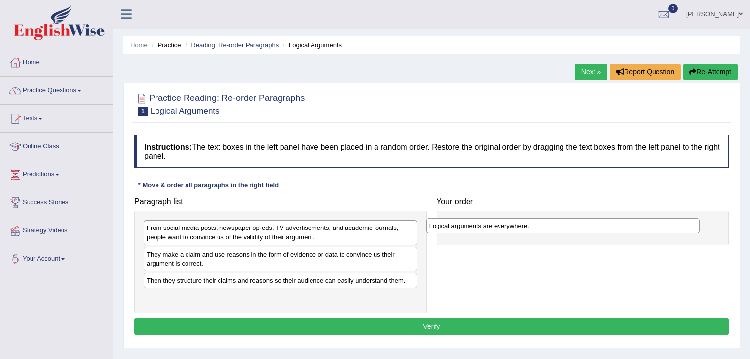
drag, startPoint x: 227, startPoint y: 280, endPoint x: 514, endPoint y: 226, distance: 291.5
click at [511, 226] on div "Logical arguments are everywhere." at bounding box center [563, 225] width 274 height 15
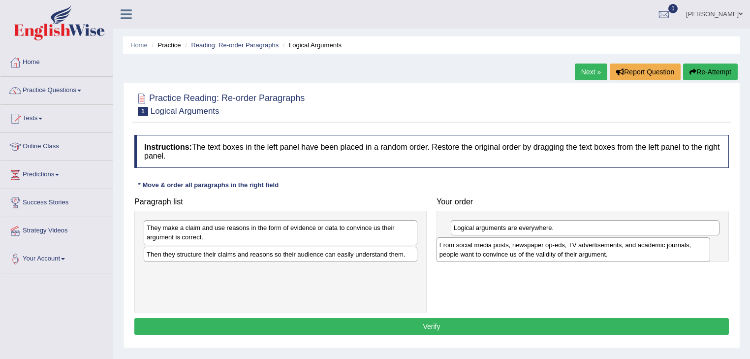
drag, startPoint x: 227, startPoint y: 232, endPoint x: 520, endPoint y: 249, distance: 293.3
click at [520, 249] on div "From social media posts, newspaper op-eds, TV advertisements, and academic jour…" at bounding box center [573, 249] width 274 height 25
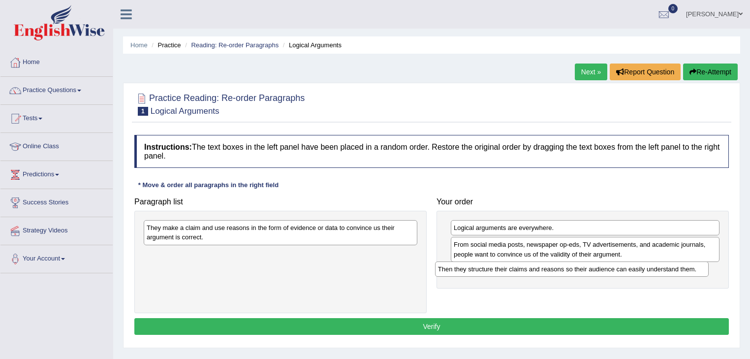
drag, startPoint x: 192, startPoint y: 254, endPoint x: 484, endPoint y: 270, distance: 291.7
click at [484, 270] on div "Then they structure their claims and reasons so their audience can easily under…" at bounding box center [572, 268] width 274 height 15
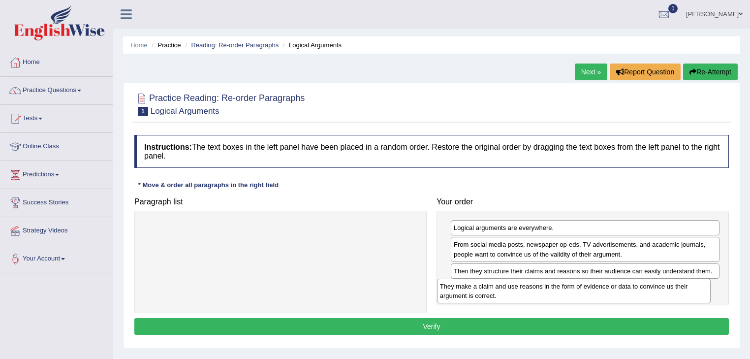
drag, startPoint x: 189, startPoint y: 228, endPoint x: 483, endPoint y: 287, distance: 299.1
click at [483, 287] on div "They make a claim and use reasons in the form of evidence or data to convince u…" at bounding box center [574, 291] width 274 height 25
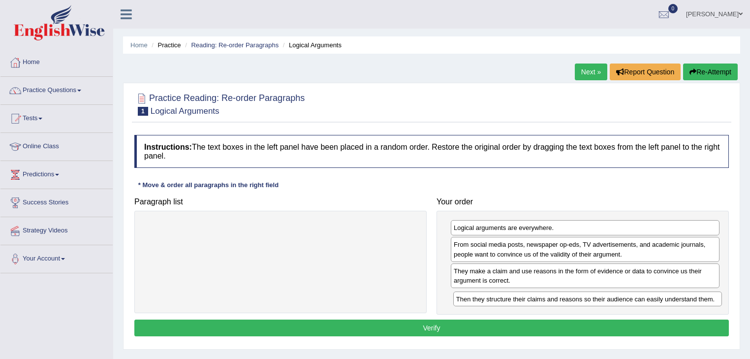
drag, startPoint x: 524, startPoint y: 271, endPoint x: 526, endPoint y: 299, distance: 28.6
click at [526, 299] on div "Then they structure their claims and reasons so their audience can easily under…" at bounding box center [587, 298] width 269 height 15
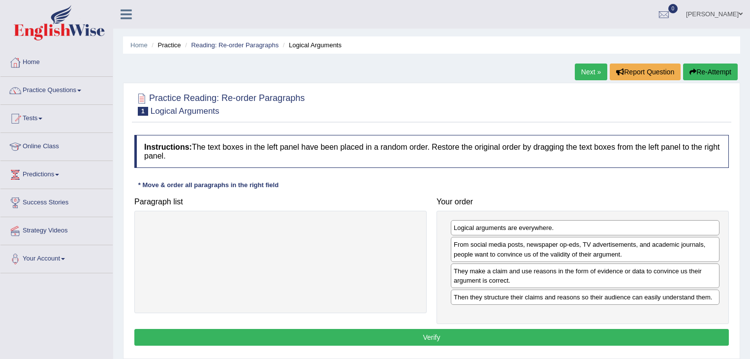
click at [358, 332] on button "Verify" at bounding box center [431, 337] width 594 height 17
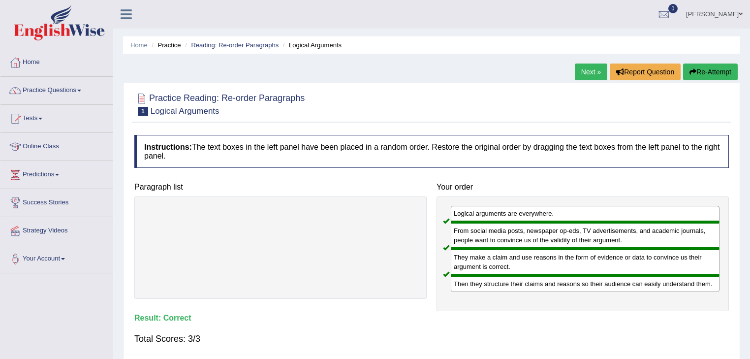
click at [583, 71] on link "Next »" at bounding box center [591, 71] width 32 height 17
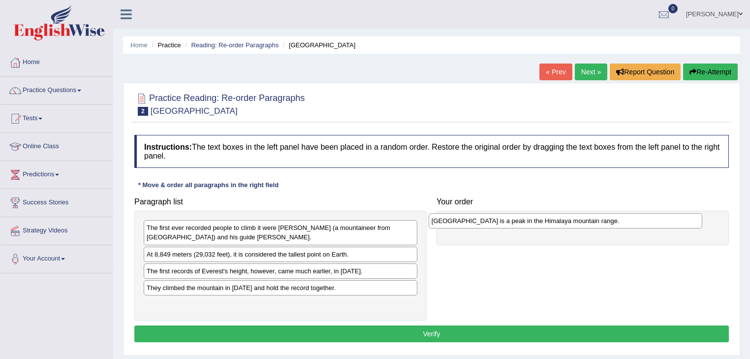
drag, startPoint x: 195, startPoint y: 287, endPoint x: 483, endPoint y: 220, distance: 296.1
click at [483, 220] on div "Mount Everest is a peak in the Himalaya mountain range." at bounding box center [566, 220] width 274 height 15
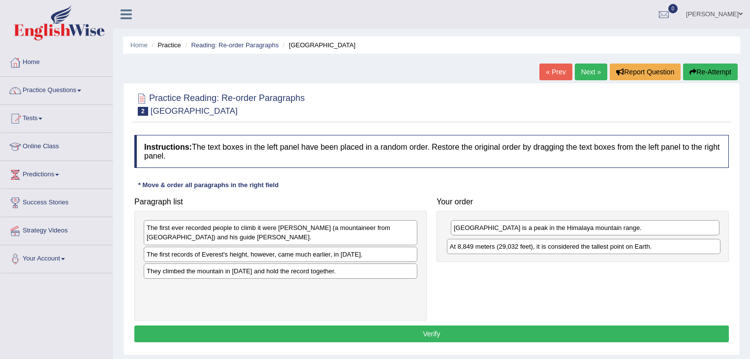
drag, startPoint x: 184, startPoint y: 252, endPoint x: 487, endPoint y: 245, distance: 303.2
click at [487, 245] on div "At 8,849 meters (29,032 feet), it is considered the tallest point on Earth." at bounding box center [584, 246] width 274 height 15
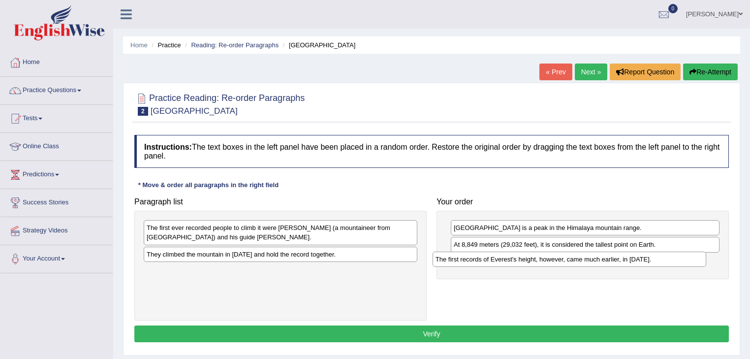
drag, startPoint x: 199, startPoint y: 254, endPoint x: 487, endPoint y: 260, distance: 287.9
click at [488, 260] on div "The first records of Everest's height, however, came much earlier, in 1856." at bounding box center [570, 258] width 274 height 15
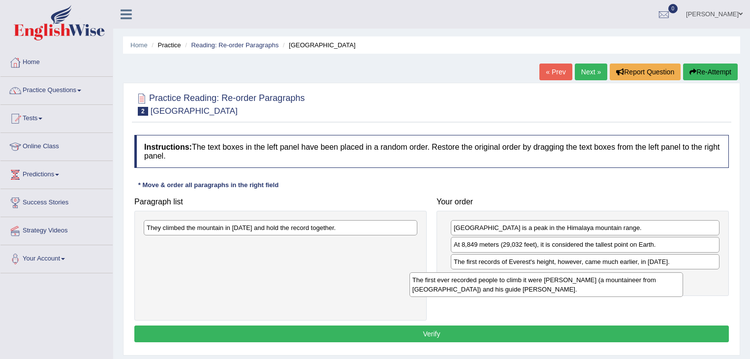
drag, startPoint x: 265, startPoint y: 230, endPoint x: 536, endPoint y: 280, distance: 276.2
click at [535, 280] on div "The first ever recorded people to climb it were Edmund Hillary (a mountaineer f…" at bounding box center [546, 284] width 274 height 25
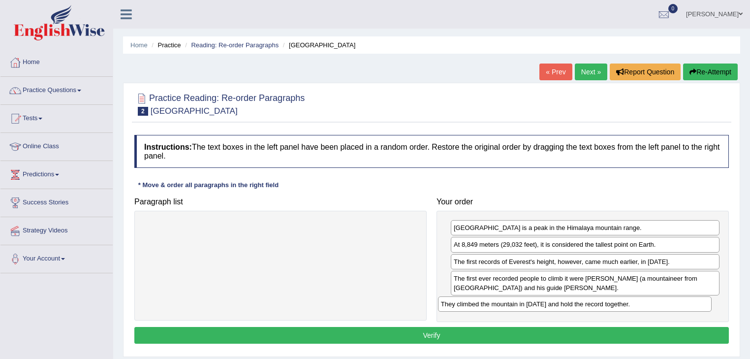
drag, startPoint x: 230, startPoint y: 224, endPoint x: 524, endPoint y: 301, distance: 304.0
click at [524, 301] on div "They climbed the mountain in 1953 and hold the record together." at bounding box center [575, 303] width 274 height 15
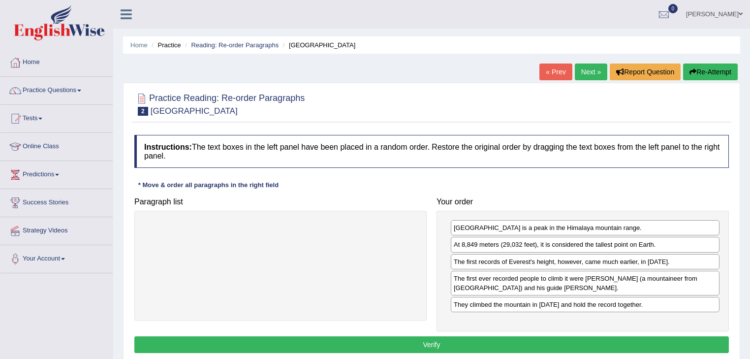
click at [360, 342] on button "Verify" at bounding box center [431, 344] width 594 height 17
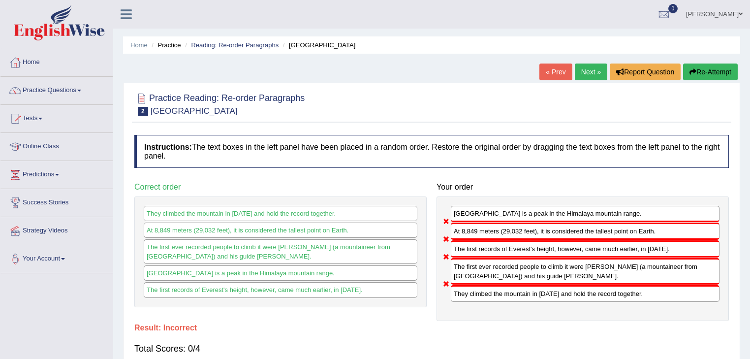
click at [587, 73] on link "Next »" at bounding box center [591, 71] width 32 height 17
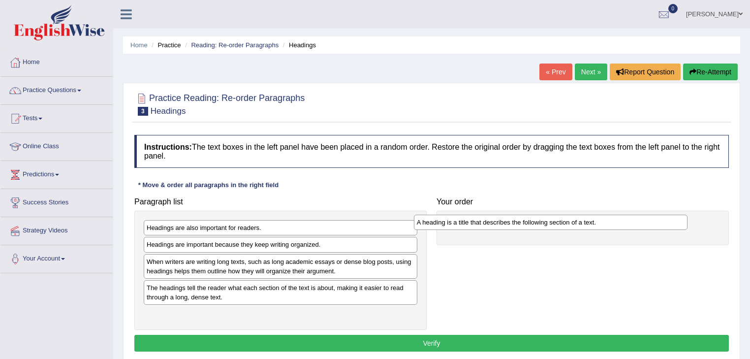
drag, startPoint x: 199, startPoint y: 243, endPoint x: 475, endPoint y: 222, distance: 276.8
click at [475, 218] on div "A heading is a title that describes the following section of a text." at bounding box center [551, 222] width 274 height 15
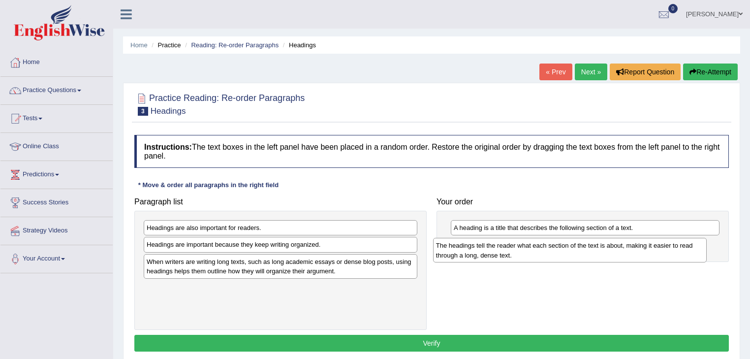
drag, startPoint x: 204, startPoint y: 293, endPoint x: 496, endPoint y: 250, distance: 295.5
click at [496, 250] on div "The headings tell the reader what each section of the text is about, making it …" at bounding box center [570, 250] width 274 height 25
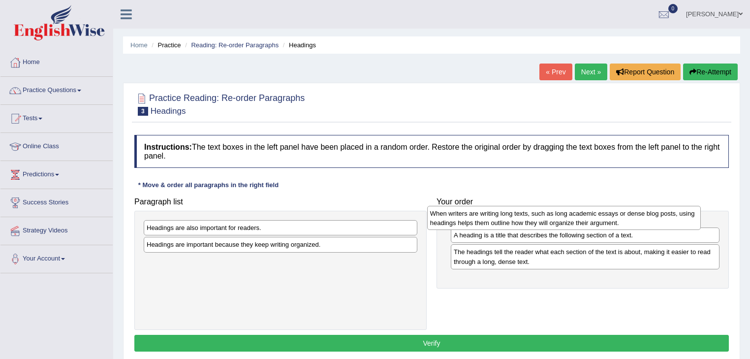
drag, startPoint x: 258, startPoint y: 266, endPoint x: 541, endPoint y: 218, distance: 287.4
click at [541, 218] on div "When writers are writing long texts, such as long academic essays or dense blog…" at bounding box center [564, 218] width 274 height 25
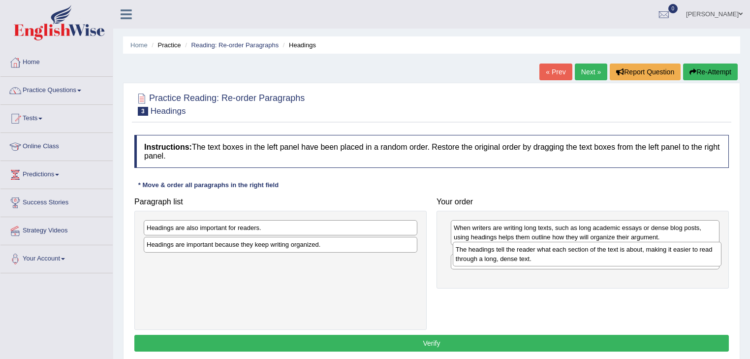
drag, startPoint x: 535, startPoint y: 271, endPoint x: 537, endPoint y: 250, distance: 21.3
click at [537, 250] on div "The headings tell the reader what each section of the text is about, making it …" at bounding box center [587, 254] width 269 height 25
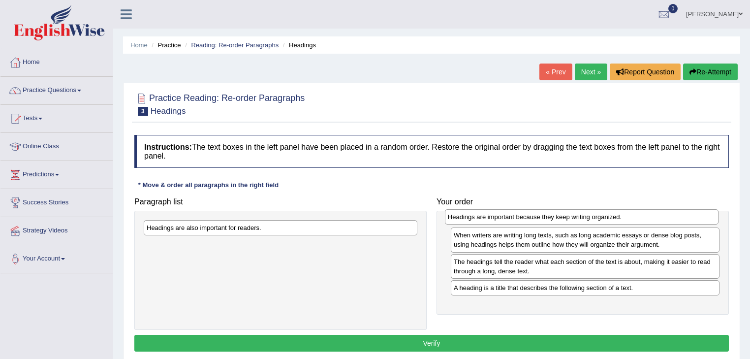
drag, startPoint x: 213, startPoint y: 243, endPoint x: 514, endPoint y: 216, distance: 302.4
click at [514, 216] on div "Headings are important because they keep writing organized." at bounding box center [582, 216] width 274 height 15
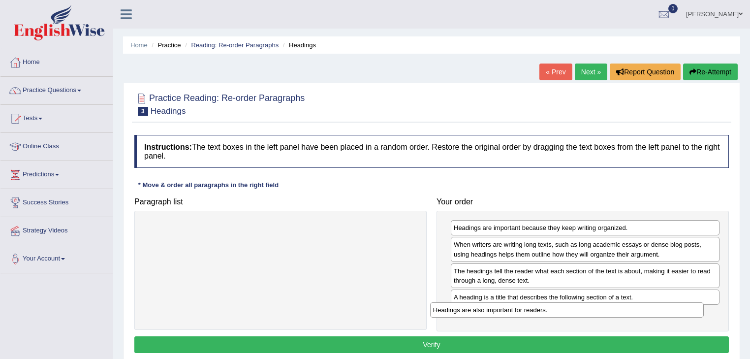
drag, startPoint x: 243, startPoint y: 227, endPoint x: 529, endPoint y: 309, distance: 298.0
click at [529, 309] on div "Headings are also important for readers." at bounding box center [567, 309] width 274 height 15
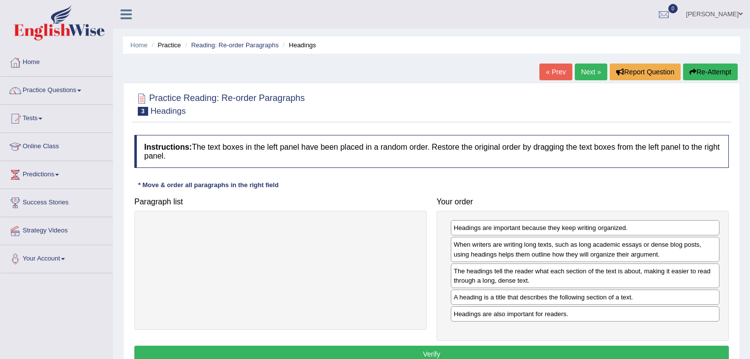
click at [395, 350] on button "Verify" at bounding box center [431, 353] width 594 height 17
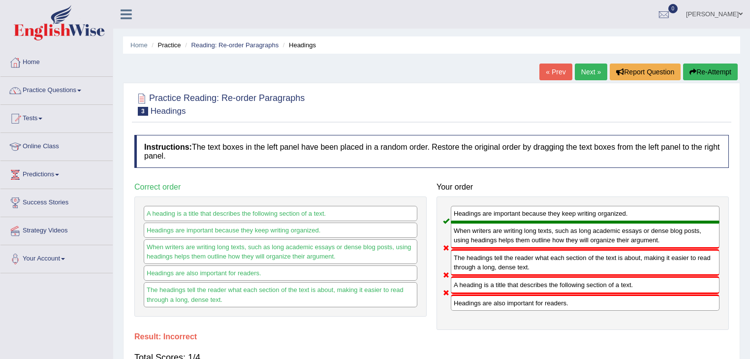
click at [591, 71] on link "Next »" at bounding box center [591, 71] width 32 height 17
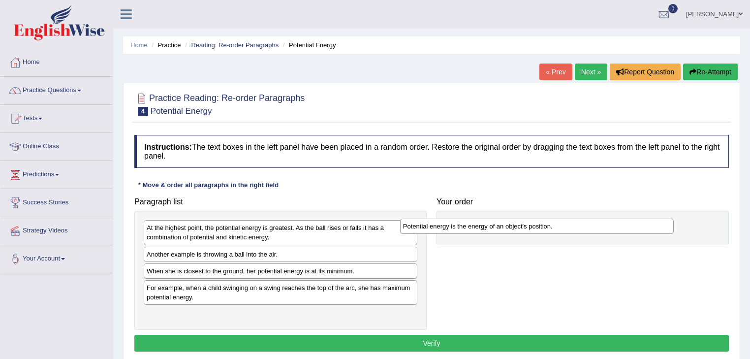
drag, startPoint x: 224, startPoint y: 228, endPoint x: 481, endPoint y: 226, distance: 256.4
click at [481, 226] on div "Potential energy is the energy of an object's position." at bounding box center [537, 225] width 274 height 15
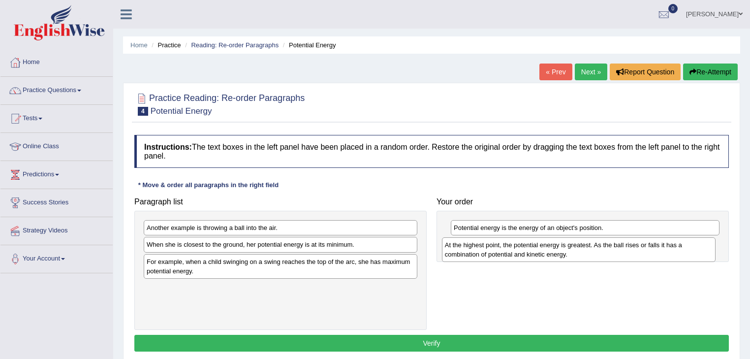
drag, startPoint x: 220, startPoint y: 231, endPoint x: 519, endPoint y: 249, distance: 298.7
click at [519, 249] on div "At the highest point, the potential energy is greatest. As the ball rises or fa…" at bounding box center [579, 249] width 274 height 25
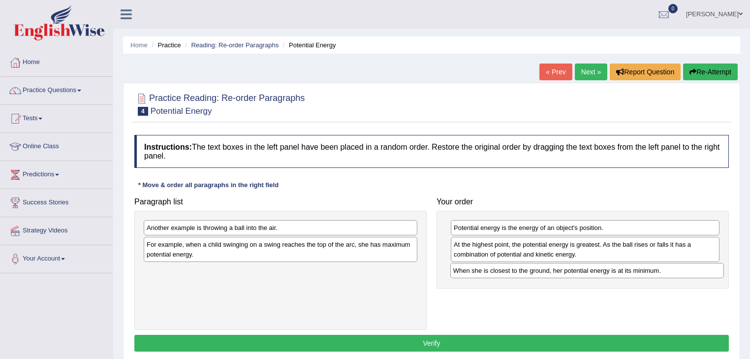
drag, startPoint x: 255, startPoint y: 246, endPoint x: 562, endPoint y: 272, distance: 307.6
click at [562, 272] on div "When she is closest to the ground, her potential energy is at its minimum." at bounding box center [587, 270] width 274 height 15
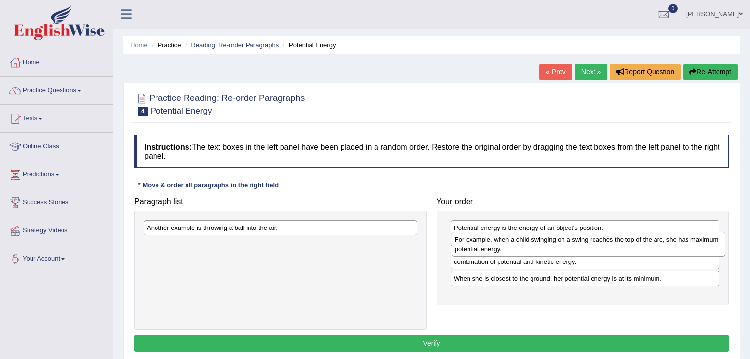
drag, startPoint x: 233, startPoint y: 249, endPoint x: 541, endPoint y: 245, distance: 308.1
click at [541, 245] on div "For example, when a child swinging on a swing reaches the top of the arc, she h…" at bounding box center [589, 244] width 274 height 25
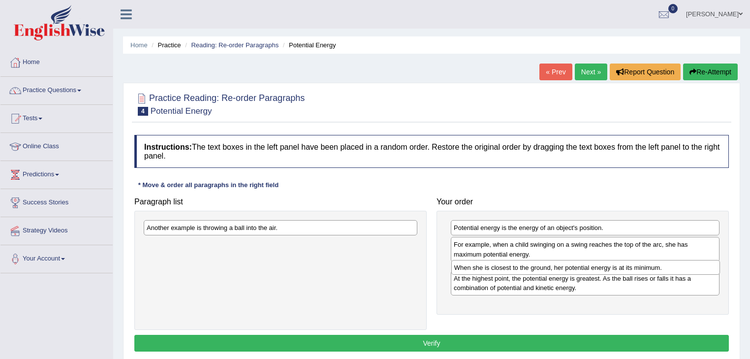
drag, startPoint x: 479, startPoint y: 297, endPoint x: 478, endPoint y: 268, distance: 29.0
click at [478, 268] on div "When she is closest to the ground, her potential energy is at its minimum." at bounding box center [585, 267] width 269 height 15
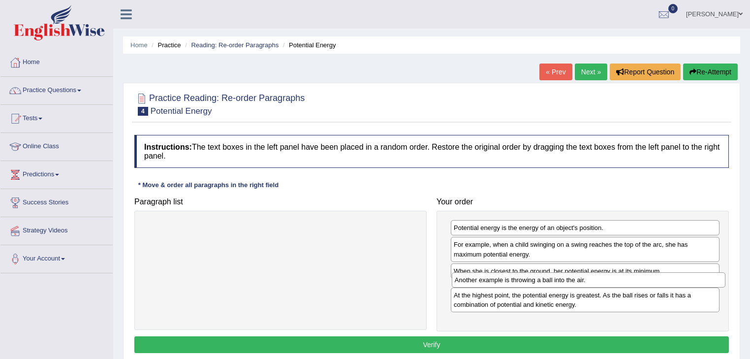
drag, startPoint x: 228, startPoint y: 230, endPoint x: 536, endPoint y: 282, distance: 312.4
click at [536, 282] on div "Another example is throwing a ball into the air." at bounding box center [589, 279] width 274 height 15
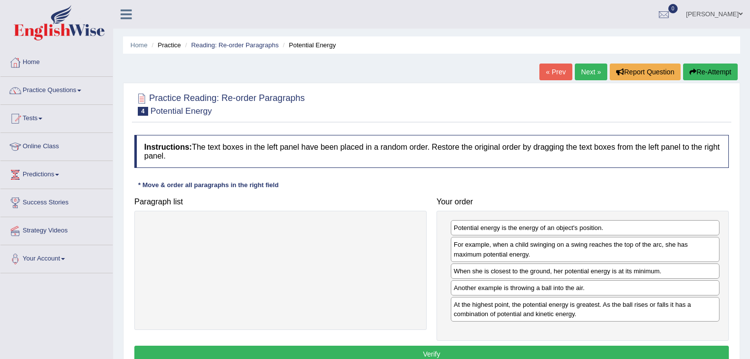
scroll to position [39, 0]
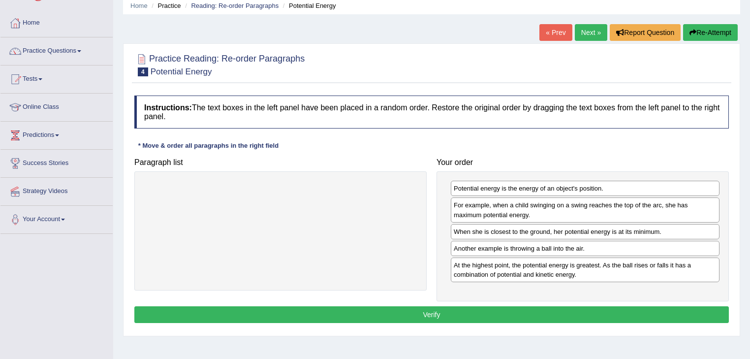
click at [372, 313] on button "Verify" at bounding box center [431, 314] width 594 height 17
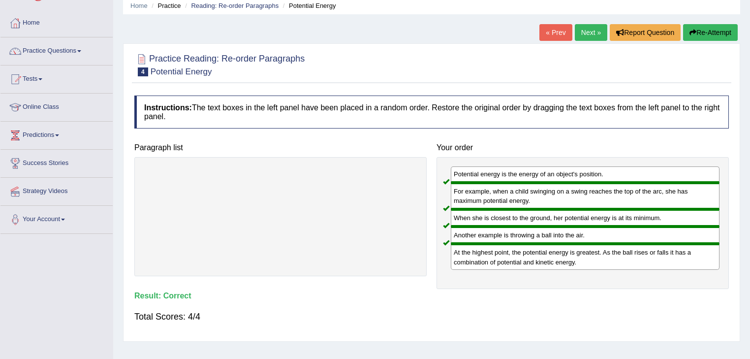
click at [588, 32] on link "Next »" at bounding box center [591, 32] width 32 height 17
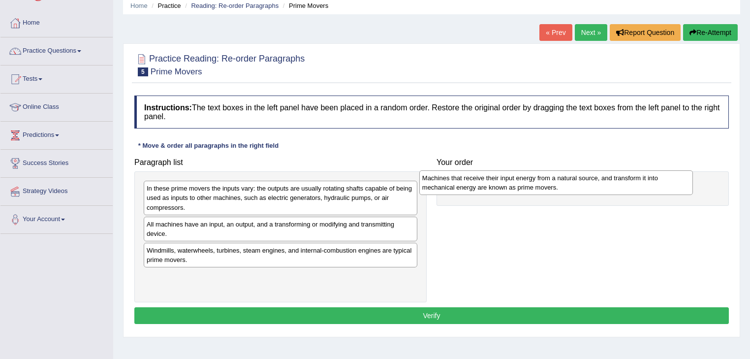
drag, startPoint x: 222, startPoint y: 279, endPoint x: 498, endPoint y: 181, distance: 292.4
click at [498, 181] on div "Machines that receive their input energy from a natural source, and transform i…" at bounding box center [556, 182] width 274 height 25
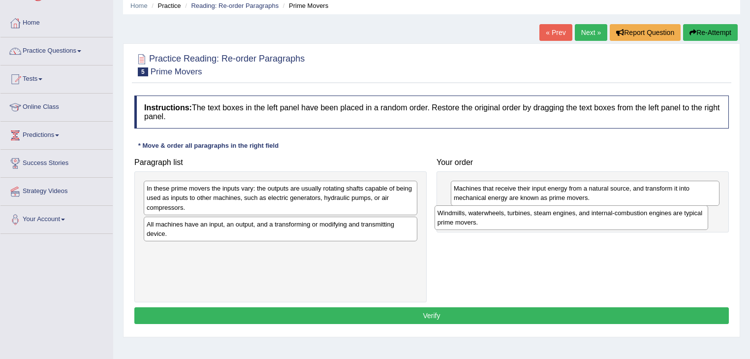
drag, startPoint x: 246, startPoint y: 251, endPoint x: 536, endPoint y: 215, distance: 293.2
click at [536, 215] on div "Windmills, waterwheels, turbines, steam engines, and internal-combustion engine…" at bounding box center [572, 217] width 274 height 25
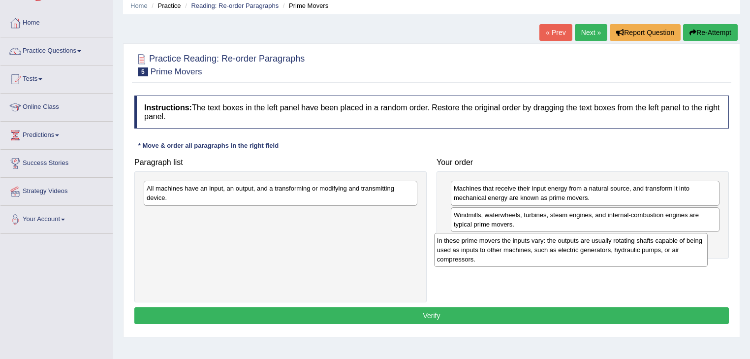
drag, startPoint x: 202, startPoint y: 201, endPoint x: 492, endPoint y: 253, distance: 295.0
click at [492, 253] on div "In these prime movers the inputs vary: the outputs are usually rotating shafts …" at bounding box center [571, 250] width 274 height 34
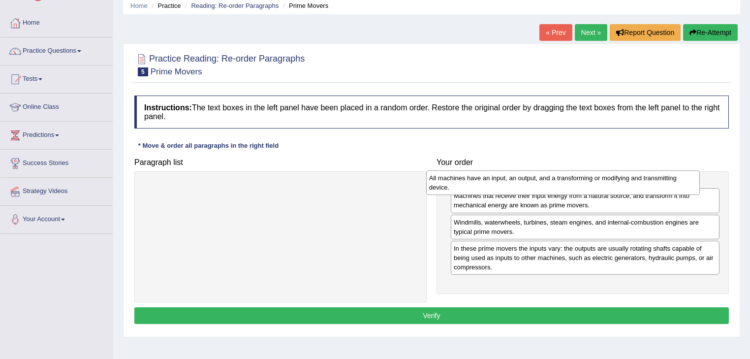
drag, startPoint x: 232, startPoint y: 193, endPoint x: 515, endPoint y: 183, distance: 282.6
click at [515, 183] on div "All machines have an input, an output, and a transforming or modifying and tran…" at bounding box center [563, 182] width 274 height 25
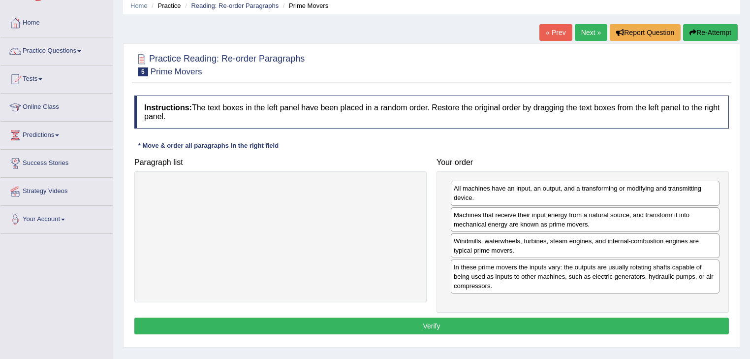
click at [447, 333] on div "Instructions: The text boxes in the left panel have been placed in a random ord…" at bounding box center [431, 216] width 599 height 251
click at [446, 328] on button "Verify" at bounding box center [431, 325] width 594 height 17
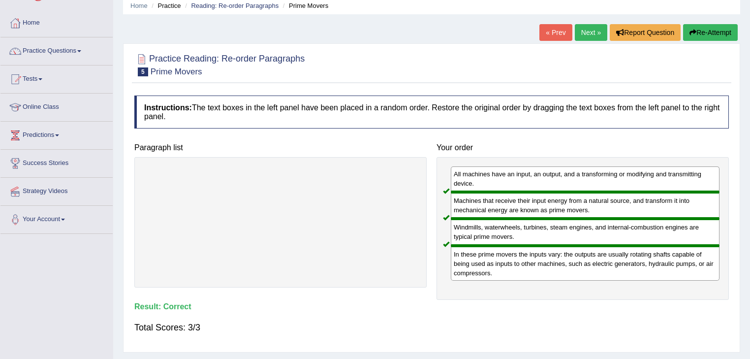
click at [591, 32] on link "Next »" at bounding box center [591, 32] width 32 height 17
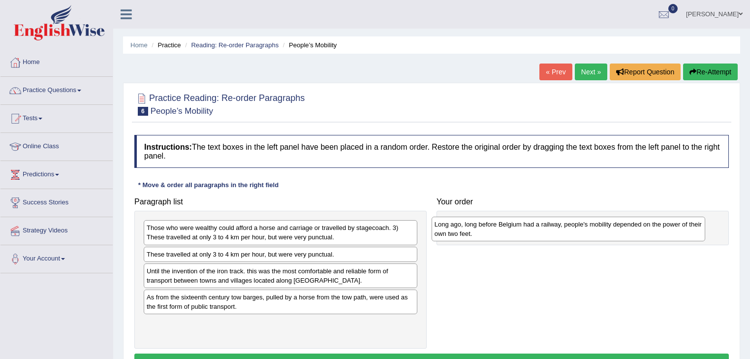
drag, startPoint x: 220, startPoint y: 230, endPoint x: 508, endPoint y: 226, distance: 287.9
click at [508, 226] on div "Long ago, long before Belgium had a railway, people's mobility depended on the …" at bounding box center [569, 229] width 274 height 25
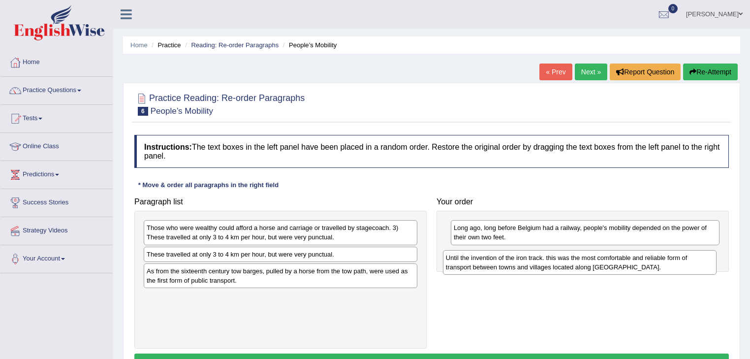
drag, startPoint x: 201, startPoint y: 270, endPoint x: 500, endPoint y: 257, distance: 300.0
click at [500, 257] on div "Until the invention of the iron track. this was the most comfortable and reliab…" at bounding box center [580, 262] width 274 height 25
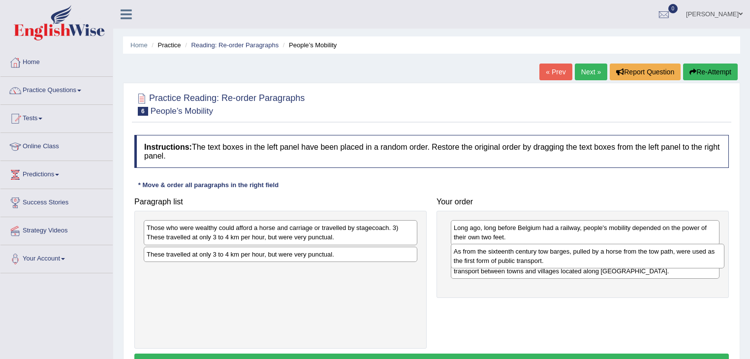
drag, startPoint x: 268, startPoint y: 271, endPoint x: 574, endPoint y: 252, distance: 307.2
click at [574, 252] on div "As from the sixteenth century tow barges, pulled by a horse from the tow path, …" at bounding box center [588, 256] width 274 height 25
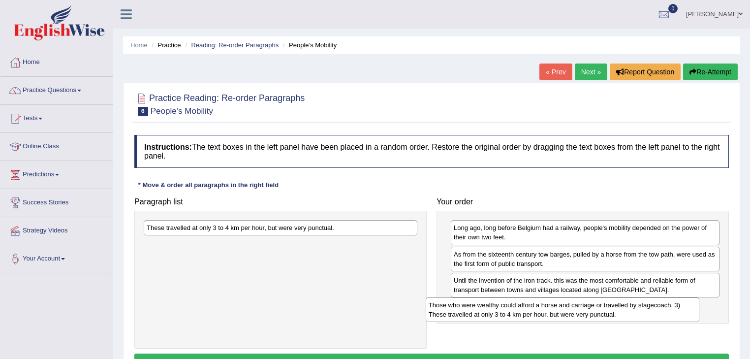
drag, startPoint x: 246, startPoint y: 229, endPoint x: 529, endPoint y: 307, distance: 293.8
click at [529, 307] on div "Those who were wealthy could afford a horse and carriage or travelled by stagec…" at bounding box center [563, 309] width 274 height 25
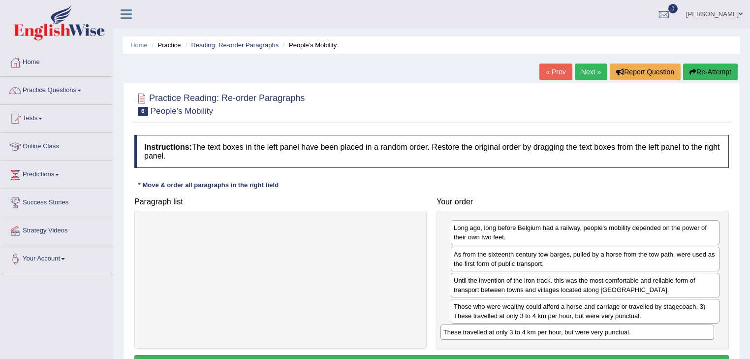
drag, startPoint x: 225, startPoint y: 228, endPoint x: 522, endPoint y: 333, distance: 314.5
click at [522, 333] on div "These travelled at only 3 to 4 km per hour, but were very punctual." at bounding box center [577, 331] width 274 height 15
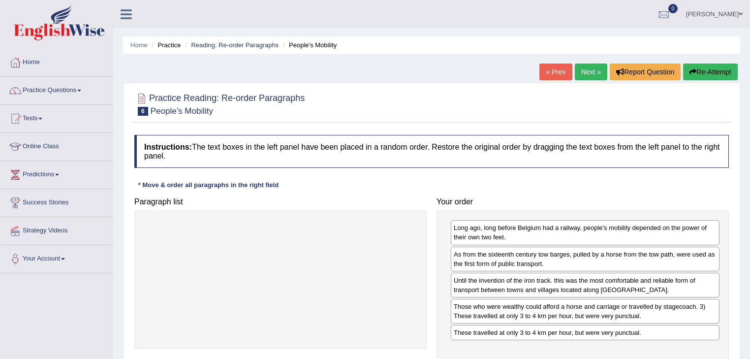
scroll to position [39, 0]
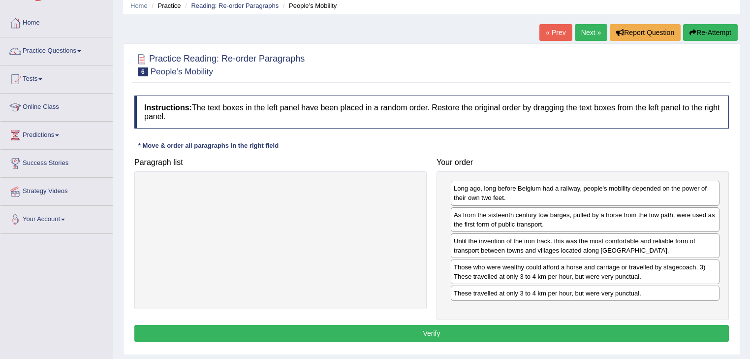
click at [393, 333] on button "Verify" at bounding box center [431, 333] width 594 height 17
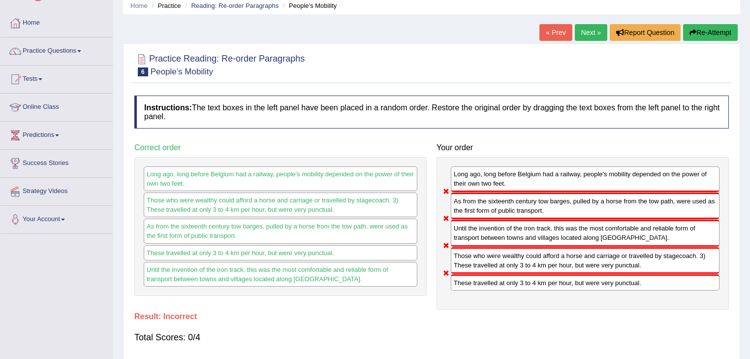
click at [595, 32] on link "Next »" at bounding box center [591, 32] width 32 height 17
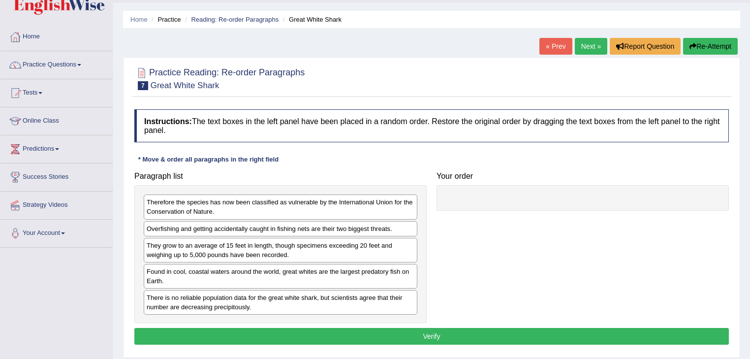
scroll to position [39, 0]
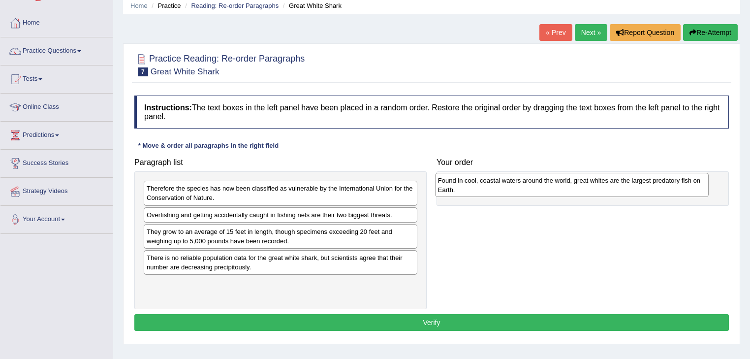
drag, startPoint x: 179, startPoint y: 258, endPoint x: 470, endPoint y: 181, distance: 301.3
click at [470, 181] on div "Found in cool, coastal waters around the world, great whites are the largest pr…" at bounding box center [572, 185] width 274 height 25
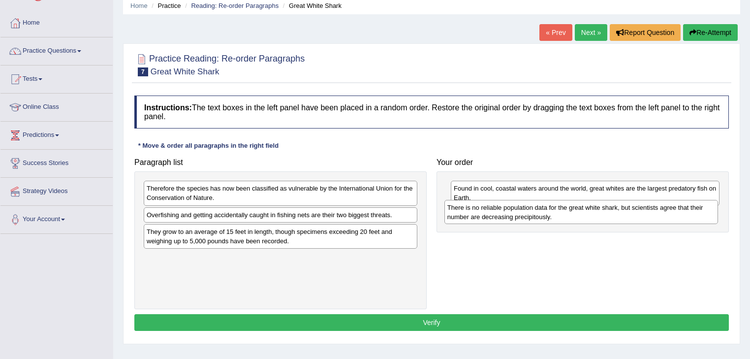
drag, startPoint x: 216, startPoint y: 268, endPoint x: 517, endPoint y: 218, distance: 305.2
click at [517, 218] on div "There is no reliable population data for the great white shark, but scientists …" at bounding box center [581, 212] width 274 height 25
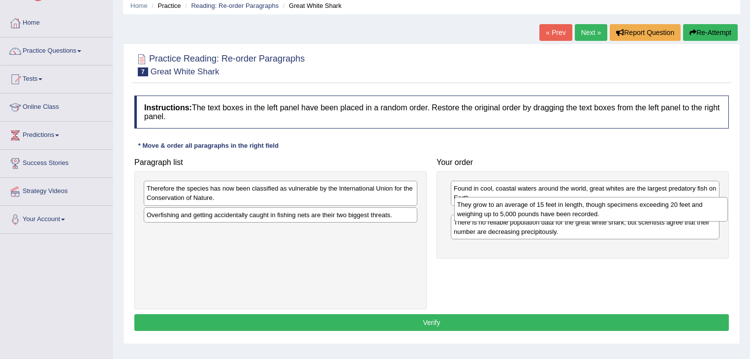
drag, startPoint x: 245, startPoint y: 237, endPoint x: 556, endPoint y: 210, distance: 311.6
click at [556, 210] on div "They grow to an average of 15 feet in length, though specimens exceeding 20 fee…" at bounding box center [591, 209] width 274 height 25
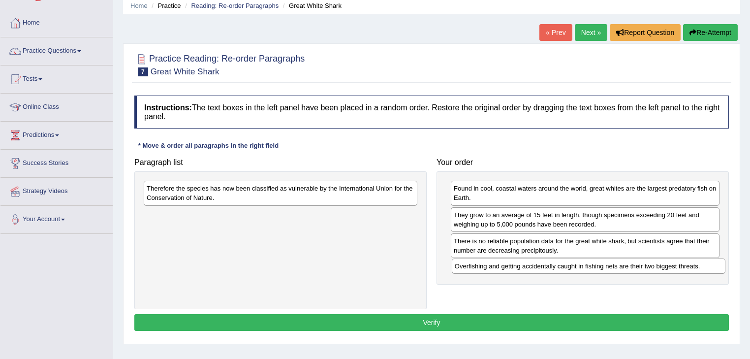
drag, startPoint x: 242, startPoint y: 217, endPoint x: 550, endPoint y: 268, distance: 312.3
click at [550, 268] on div "Overfishing and getting accidentally caught in fishing nets are their two bigge…" at bounding box center [589, 265] width 274 height 15
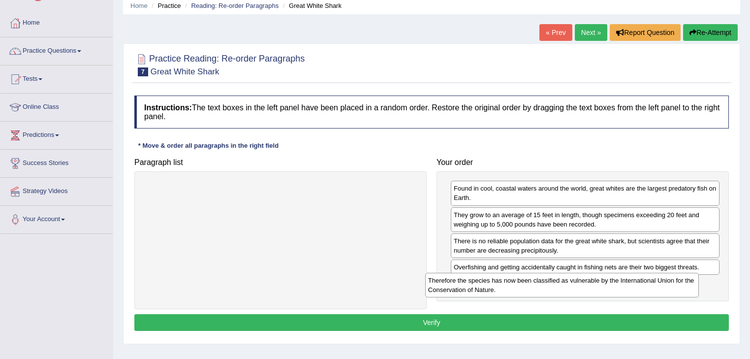
drag, startPoint x: 236, startPoint y: 191, endPoint x: 517, endPoint y: 283, distance: 296.1
click at [517, 283] on div "Therefore the species has now been classified as vulnerable by the Internationa…" at bounding box center [562, 285] width 274 height 25
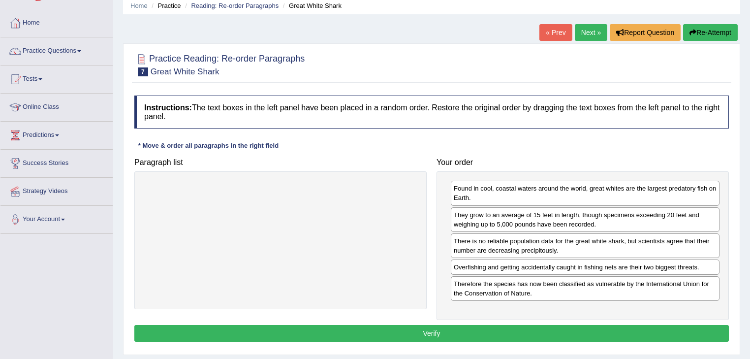
click at [395, 333] on button "Verify" at bounding box center [431, 333] width 594 height 17
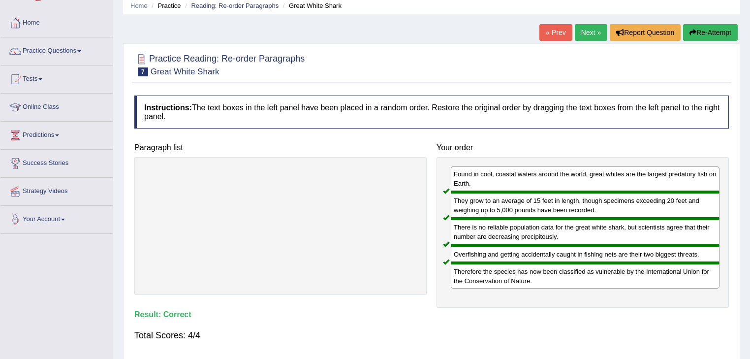
click at [589, 29] on link "Next »" at bounding box center [591, 32] width 32 height 17
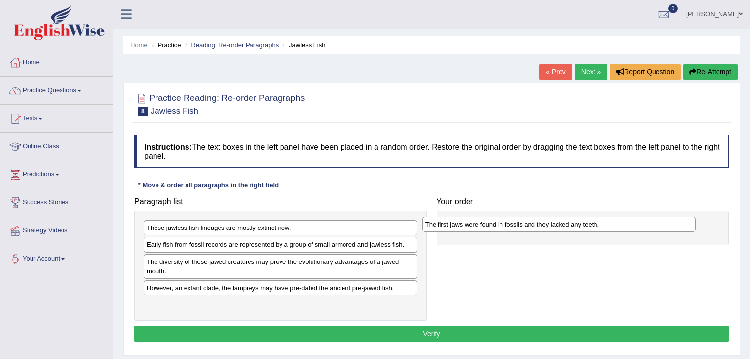
drag, startPoint x: 231, startPoint y: 302, endPoint x: 510, endPoint y: 222, distance: 289.6
click at [510, 222] on div "The first jaws were found in fossils and they lacked any teeth." at bounding box center [559, 224] width 274 height 15
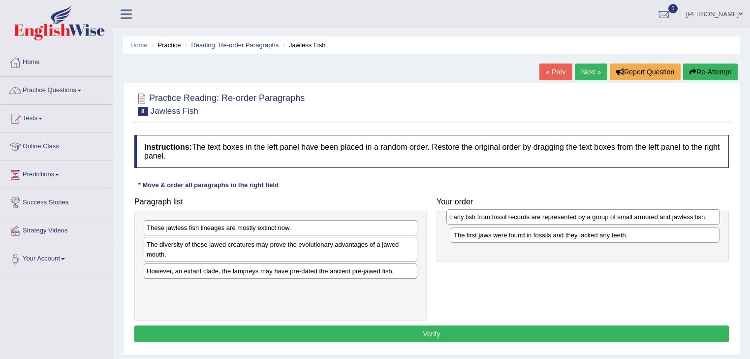
drag, startPoint x: 244, startPoint y: 246, endPoint x: 546, endPoint y: 218, distance: 303.9
click at [546, 218] on div "Early fish from fossil records are represented by a group of small armored and …" at bounding box center [583, 216] width 274 height 15
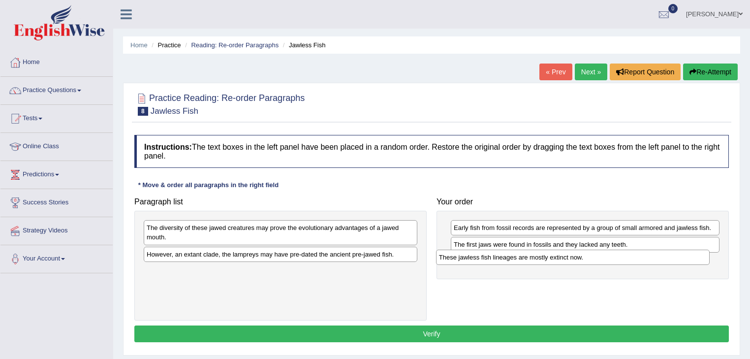
drag, startPoint x: 212, startPoint y: 225, endPoint x: 504, endPoint y: 254, distance: 293.8
click at [504, 254] on div "These jawless fish lineages are mostly extinct now." at bounding box center [573, 256] width 274 height 15
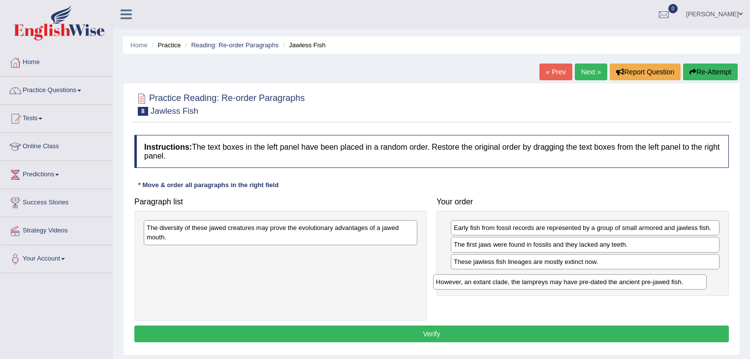
drag, startPoint x: 223, startPoint y: 254, endPoint x: 512, endPoint y: 282, distance: 290.7
click at [512, 282] on div "However, an extant clade, the lampreys may have pre-dated the ancient pre-jawed…" at bounding box center [570, 281] width 274 height 15
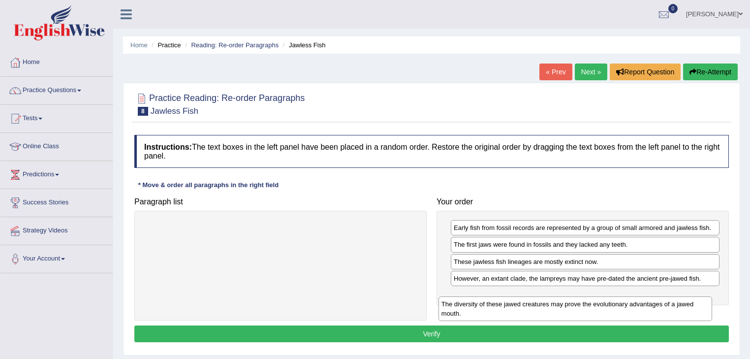
drag, startPoint x: 294, startPoint y: 234, endPoint x: 594, endPoint y: 305, distance: 308.4
click at [594, 305] on div "The diversity of these jawed creatures may prove the evolutionary advantages of…" at bounding box center [575, 308] width 274 height 25
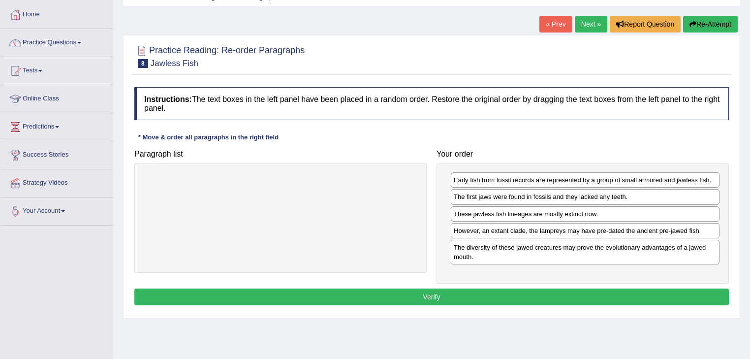
scroll to position [79, 0]
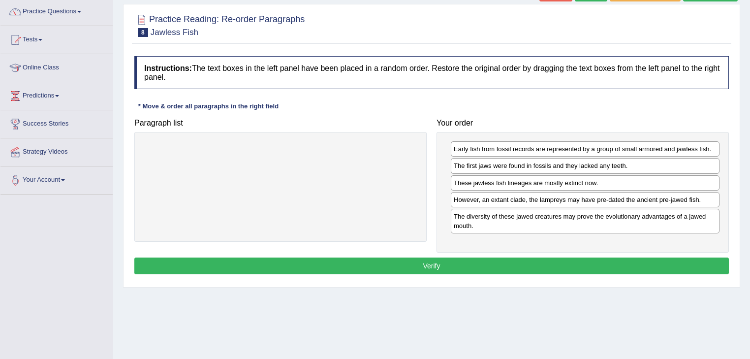
click at [369, 266] on button "Verify" at bounding box center [431, 265] width 594 height 17
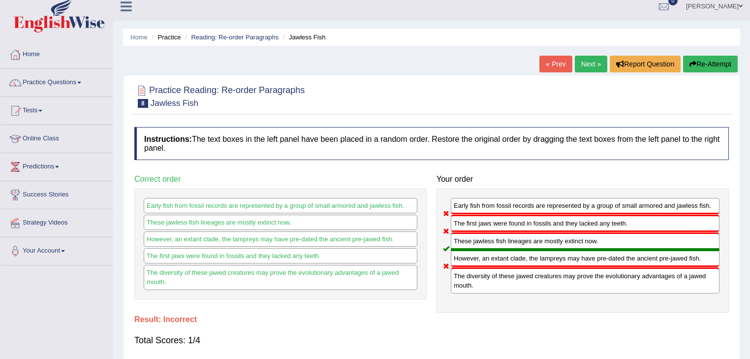
scroll to position [0, 0]
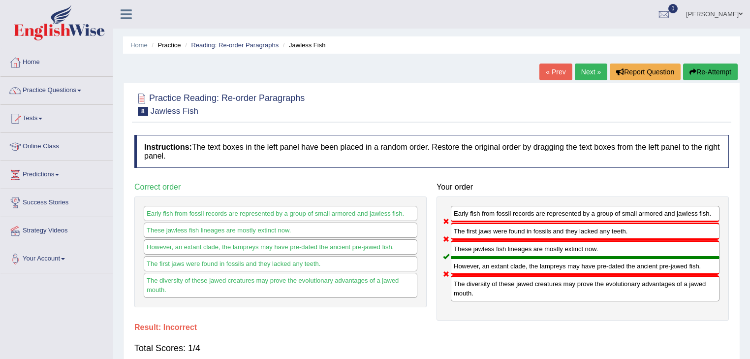
click at [580, 72] on link "Next »" at bounding box center [591, 71] width 32 height 17
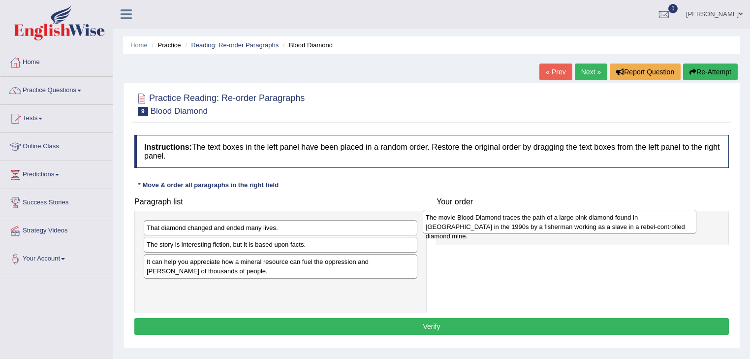
drag, startPoint x: 191, startPoint y: 262, endPoint x: 470, endPoint y: 218, distance: 282.4
click at [470, 218] on div "The movie Blood Diamond traces the path of a large pink diamond found in [GEOGR…" at bounding box center [560, 222] width 274 height 25
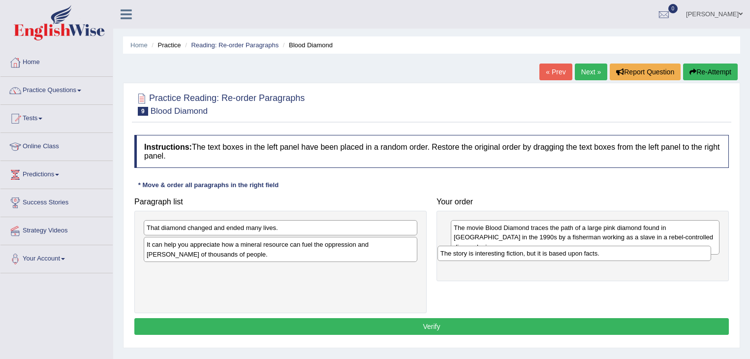
drag, startPoint x: 211, startPoint y: 244, endPoint x: 505, endPoint y: 253, distance: 294.4
click at [505, 253] on div "The story is interesting fiction, but it is based upon facts." at bounding box center [574, 253] width 274 height 15
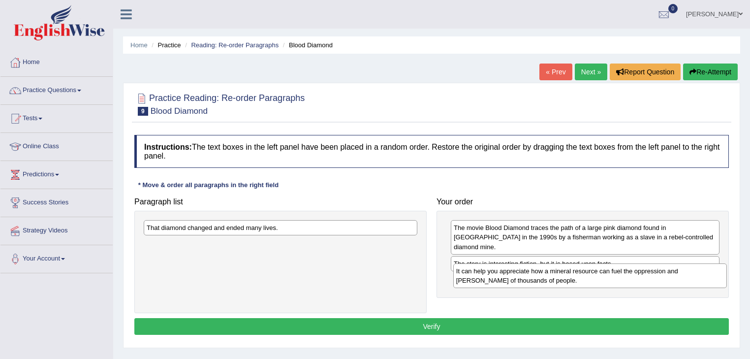
drag, startPoint x: 230, startPoint y: 247, endPoint x: 540, endPoint y: 273, distance: 310.7
click at [540, 273] on div "It can help you appreciate how a mineral resource can fuel the oppression and […" at bounding box center [590, 275] width 274 height 25
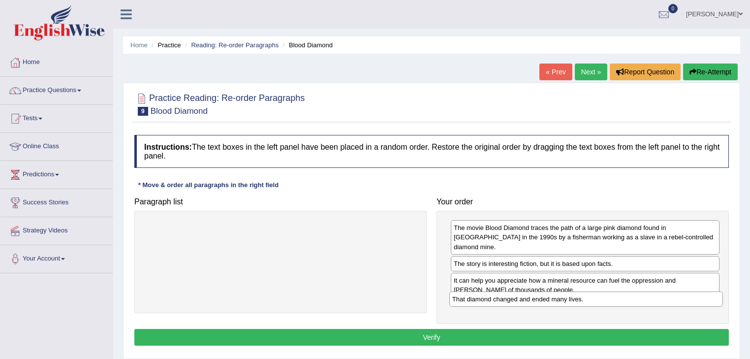
drag, startPoint x: 315, startPoint y: 225, endPoint x: 621, endPoint y: 297, distance: 313.8
click at [621, 297] on div "That diamond changed and ended many lives." at bounding box center [586, 298] width 274 height 15
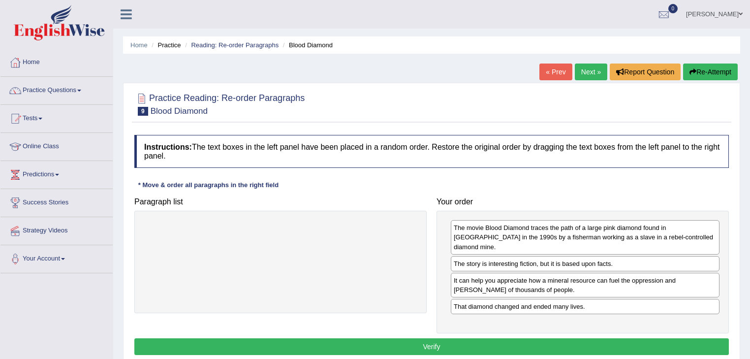
click at [376, 338] on button "Verify" at bounding box center [431, 346] width 594 height 17
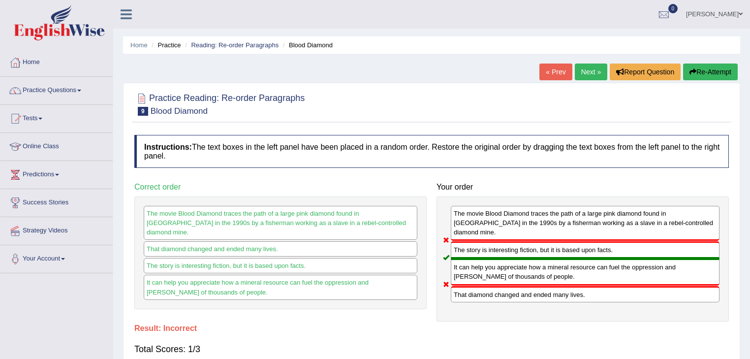
click at [582, 74] on link "Next »" at bounding box center [591, 71] width 32 height 17
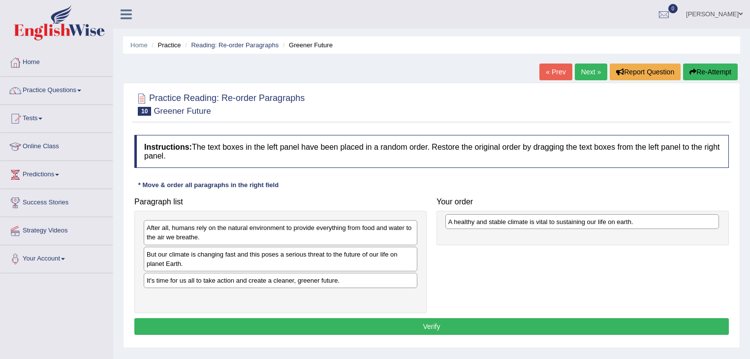
drag, startPoint x: 181, startPoint y: 297, endPoint x: 482, endPoint y: 221, distance: 311.0
click at [482, 221] on div "A healthy and stable climate is vital to sustaining our life on earth." at bounding box center [582, 221] width 274 height 15
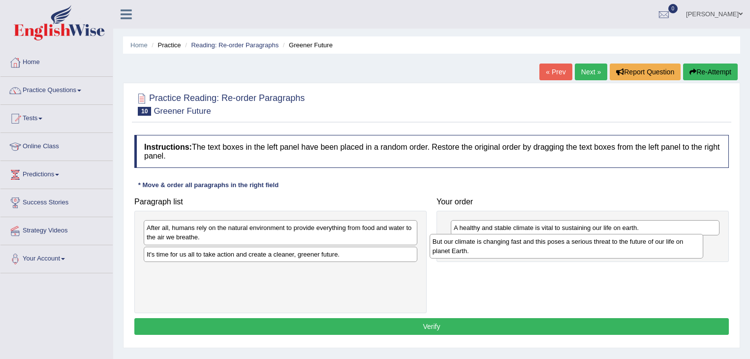
drag, startPoint x: 206, startPoint y: 255, endPoint x: 492, endPoint y: 243, distance: 286.2
click at [492, 243] on div "But our climate is changing fast and this poses a serious threat to the future …" at bounding box center [567, 246] width 274 height 25
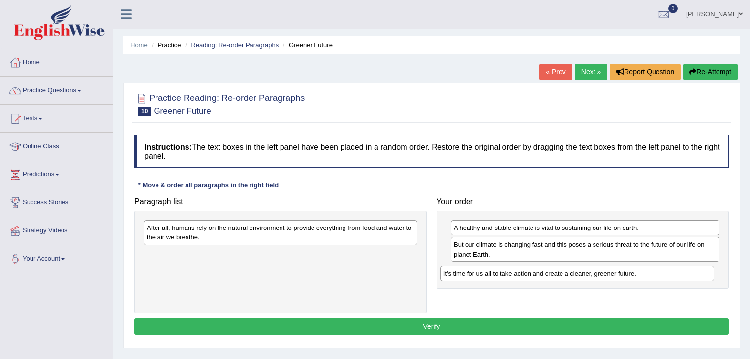
drag, startPoint x: 199, startPoint y: 256, endPoint x: 496, endPoint y: 276, distance: 297.4
click at [496, 276] on div "It's time for us all to take action and create a cleaner, greener future." at bounding box center [577, 273] width 274 height 15
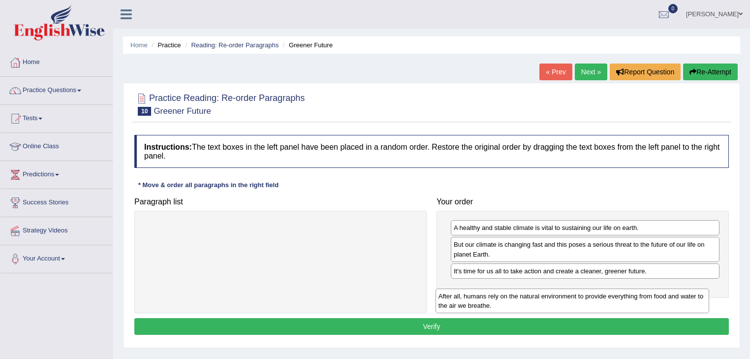
drag, startPoint x: 267, startPoint y: 233, endPoint x: 569, endPoint y: 291, distance: 307.6
click at [569, 291] on div "After all, humans rely on the natural environment to provide everything from fo…" at bounding box center [572, 300] width 274 height 25
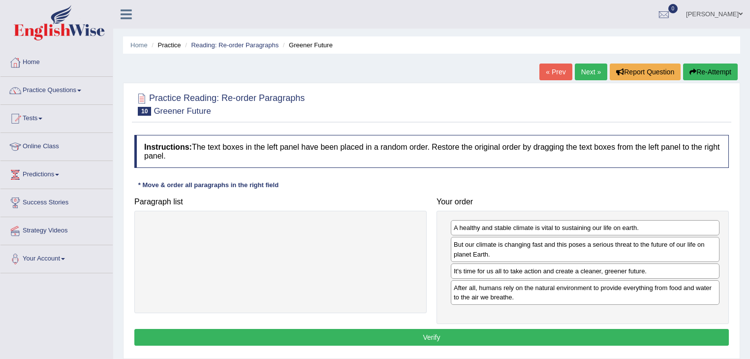
click at [425, 331] on button "Verify" at bounding box center [431, 337] width 594 height 17
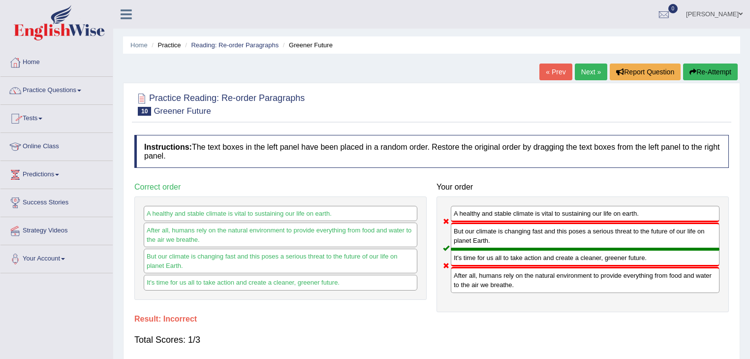
click at [82, 90] on link "Practice Questions" at bounding box center [56, 89] width 112 height 25
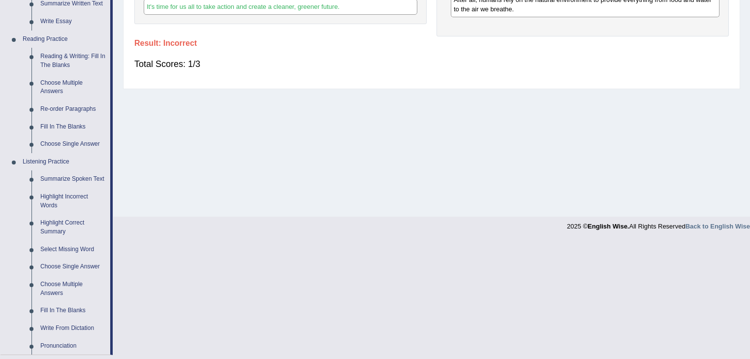
scroll to position [236, 0]
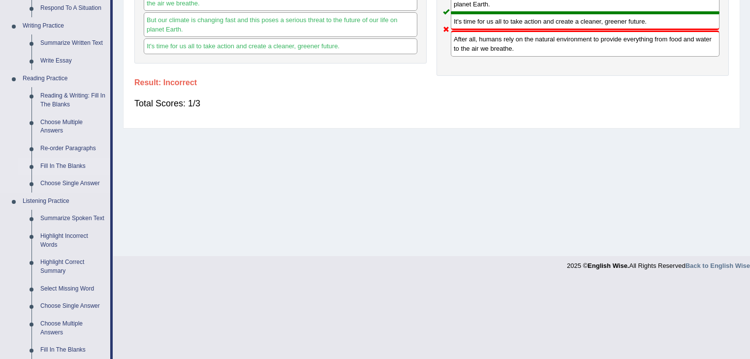
click at [69, 167] on link "Fill In The Blanks" at bounding box center [73, 166] width 74 height 18
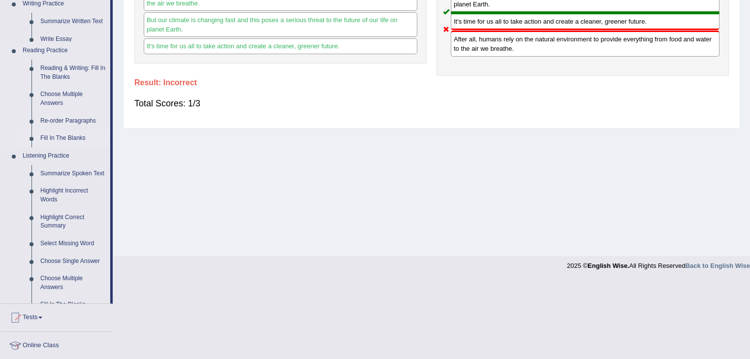
scroll to position [158, 0]
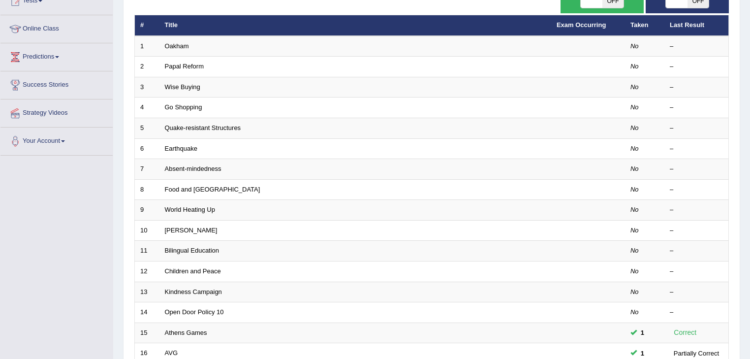
scroll to position [93, 0]
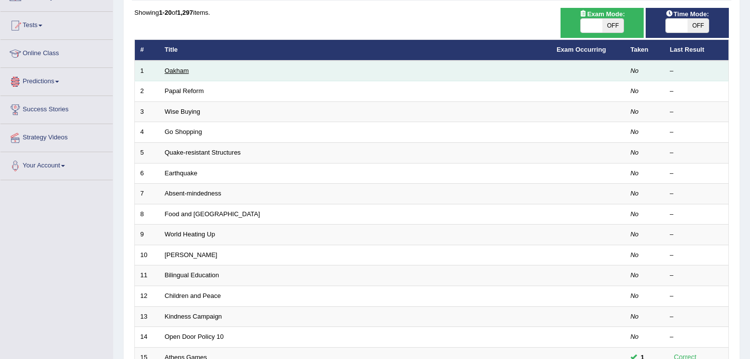
click at [179, 72] on link "Oakham" at bounding box center [177, 70] width 24 height 7
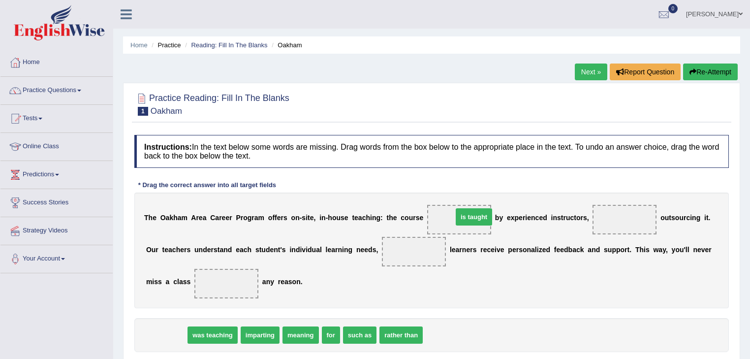
drag, startPoint x: 163, startPoint y: 335, endPoint x: 470, endPoint y: 217, distance: 329.4
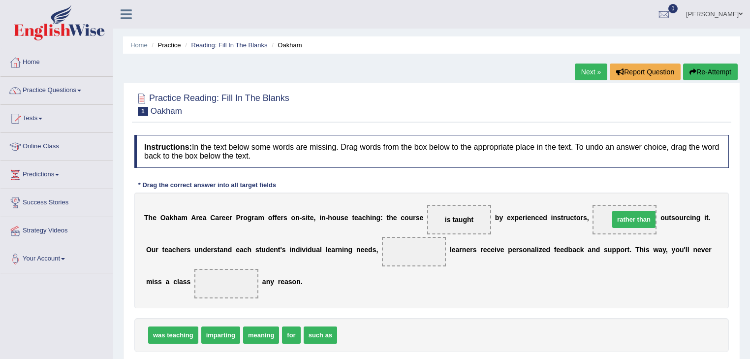
drag, startPoint x: 357, startPoint y: 335, endPoint x: 629, endPoint y: 219, distance: 295.7
drag, startPoint x: 290, startPoint y: 331, endPoint x: 228, endPoint y: 282, distance: 78.9
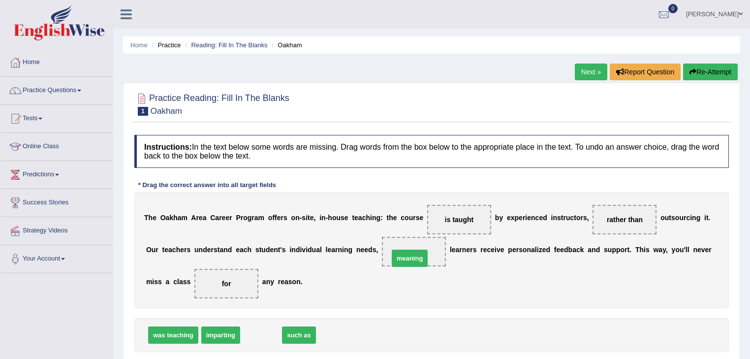
drag, startPoint x: 254, startPoint y: 336, endPoint x: 403, endPoint y: 259, distance: 167.3
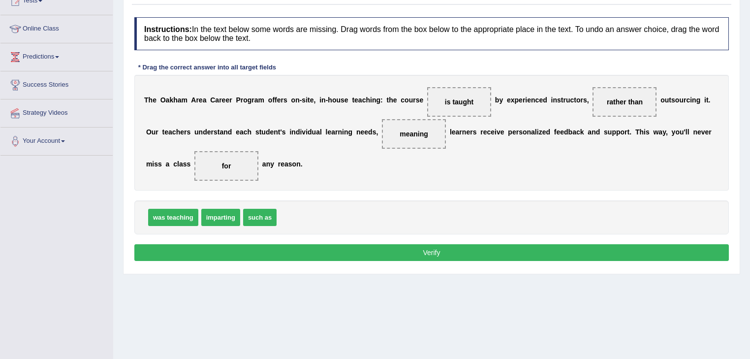
scroll to position [118, 0]
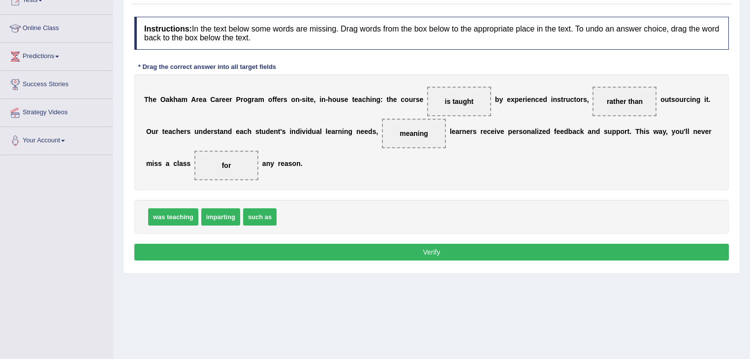
click at [387, 245] on button "Verify" at bounding box center [431, 252] width 594 height 17
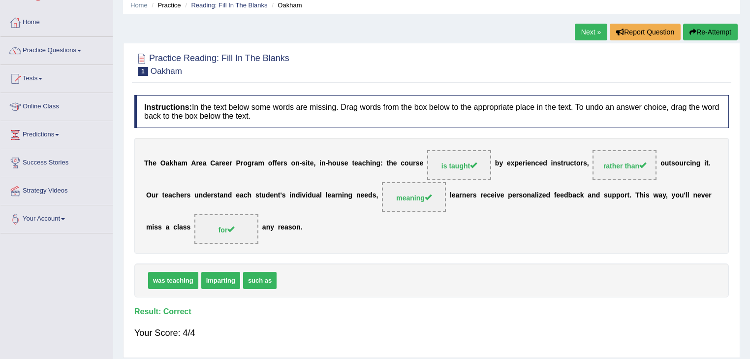
scroll to position [39, 0]
click at [585, 31] on link "Next »" at bounding box center [591, 32] width 32 height 17
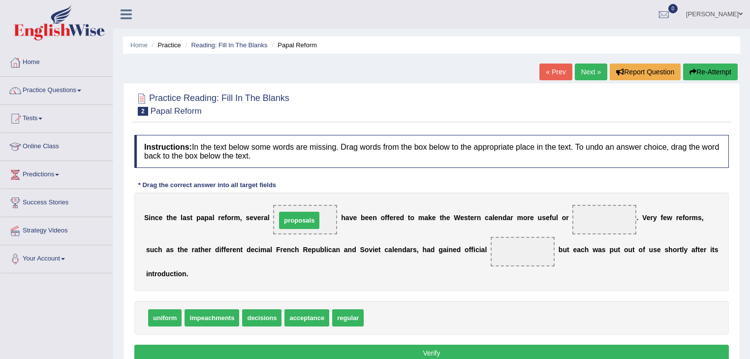
drag, startPoint x: 381, startPoint y: 317, endPoint x: 294, endPoint y: 219, distance: 131.0
drag, startPoint x: 161, startPoint y: 317, endPoint x: 596, endPoint y: 218, distance: 446.5
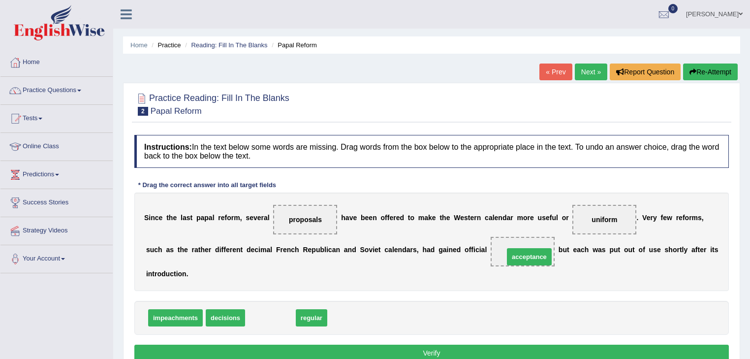
drag, startPoint x: 263, startPoint y: 316, endPoint x: 522, endPoint y: 255, distance: 265.9
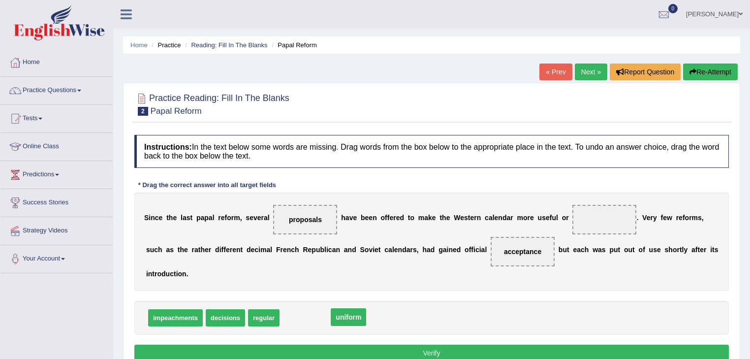
drag, startPoint x: 608, startPoint y: 217, endPoint x: 319, endPoint y: 322, distance: 307.7
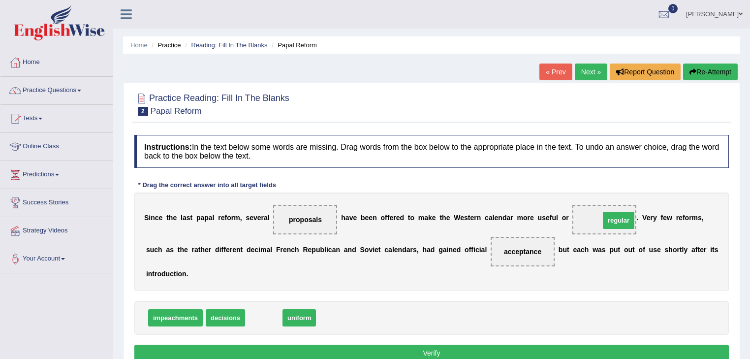
drag, startPoint x: 260, startPoint y: 314, endPoint x: 611, endPoint y: 217, distance: 364.6
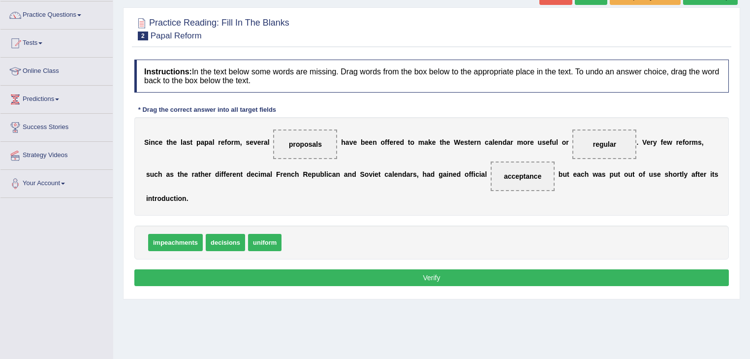
scroll to position [79, 0]
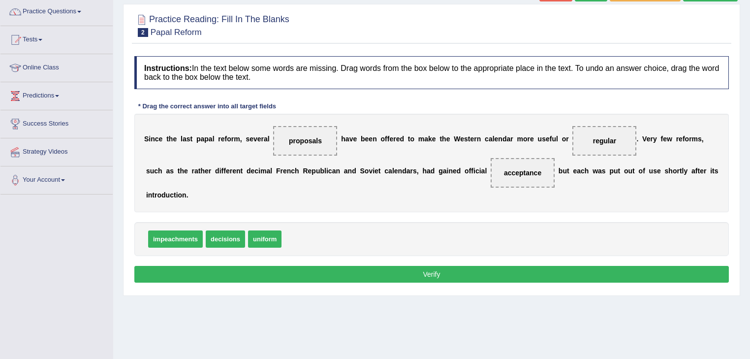
click at [392, 254] on div "impeachments decisions uniform" at bounding box center [431, 239] width 594 height 34
click at [399, 268] on button "Verify" at bounding box center [431, 274] width 594 height 17
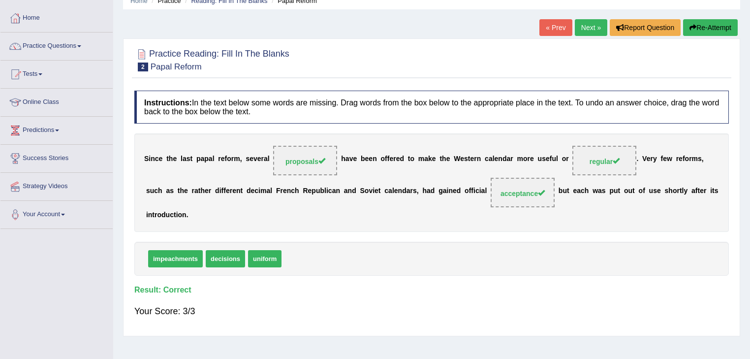
scroll to position [0, 0]
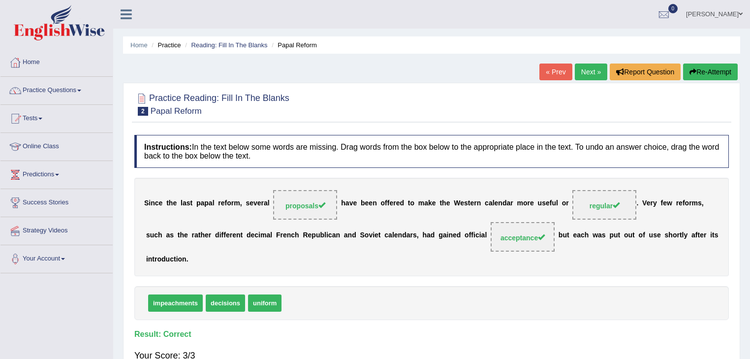
click at [591, 72] on link "Next »" at bounding box center [591, 71] width 32 height 17
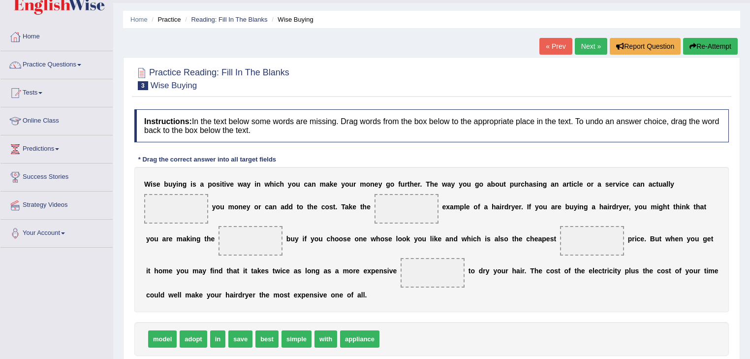
scroll to position [39, 0]
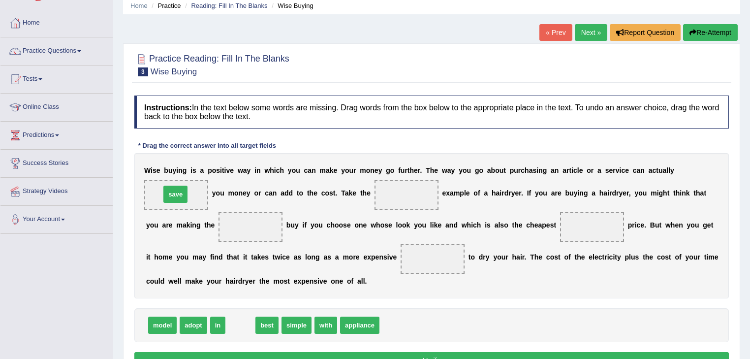
drag, startPoint x: 235, startPoint y: 322, endPoint x: 170, endPoint y: 191, distance: 146.3
drag, startPoint x: 240, startPoint y: 323, endPoint x: 403, endPoint y: 197, distance: 206.3
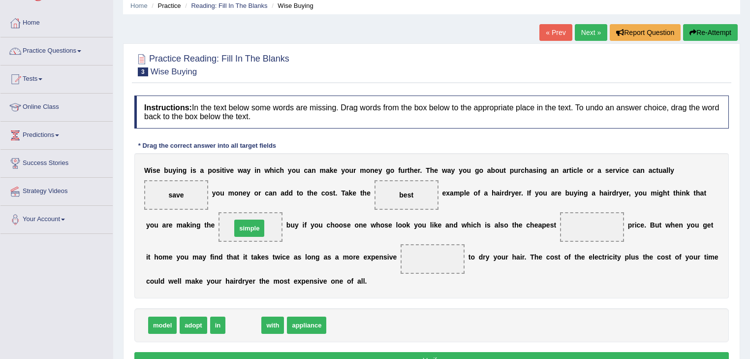
drag, startPoint x: 250, startPoint y: 308, endPoint x: 251, endPoint y: 224, distance: 83.7
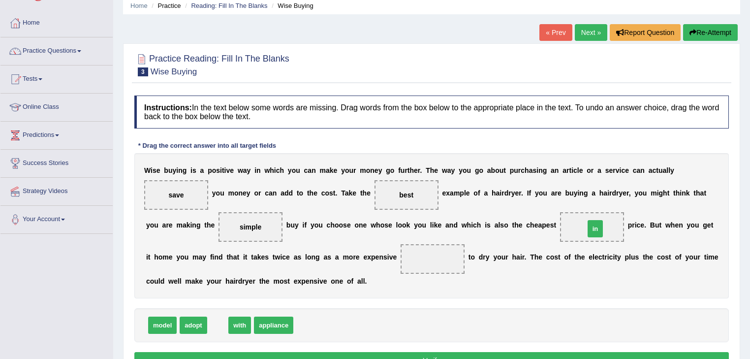
drag, startPoint x: 214, startPoint y: 323, endPoint x: 591, endPoint y: 226, distance: 389.6
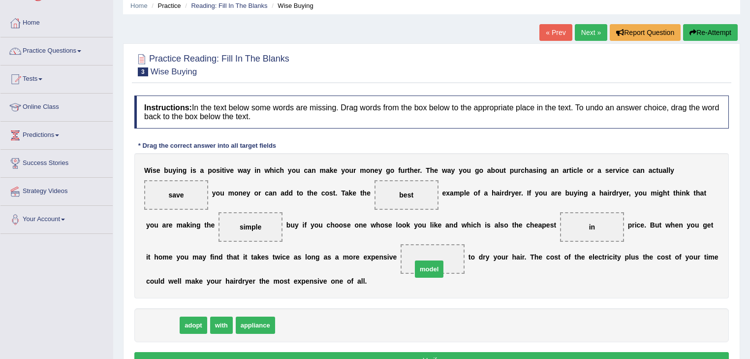
drag, startPoint x: 159, startPoint y: 325, endPoint x: 426, endPoint y: 269, distance: 272.5
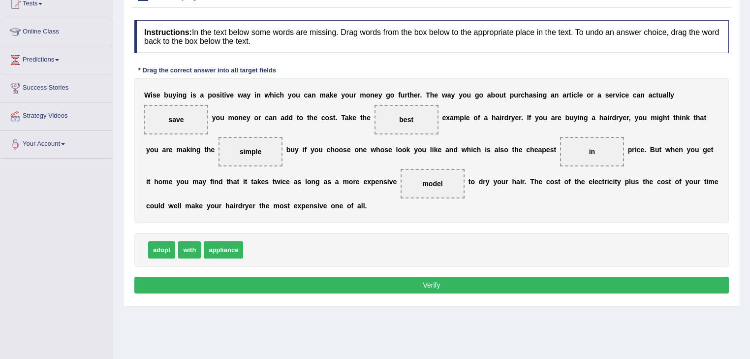
scroll to position [118, 0]
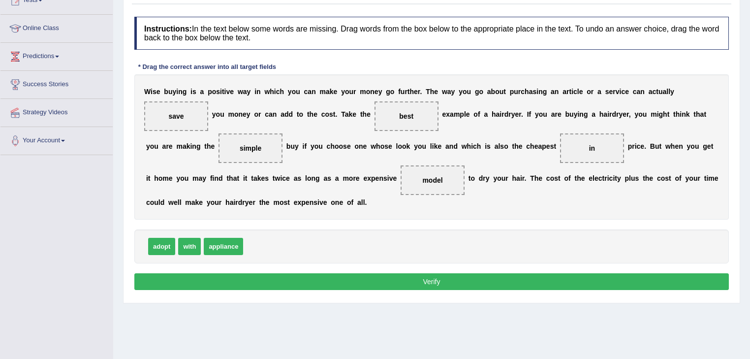
click at [431, 282] on button "Verify" at bounding box center [431, 281] width 594 height 17
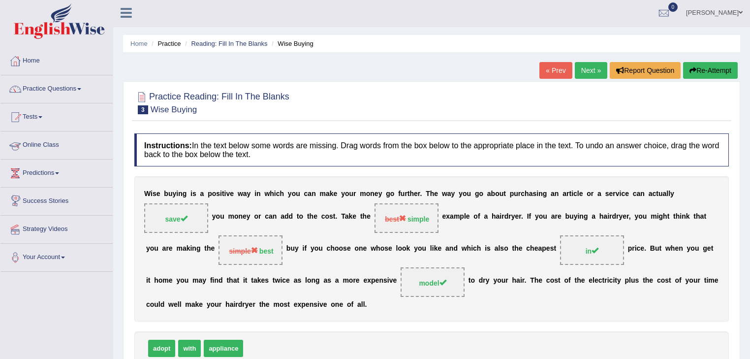
scroll to position [0, 0]
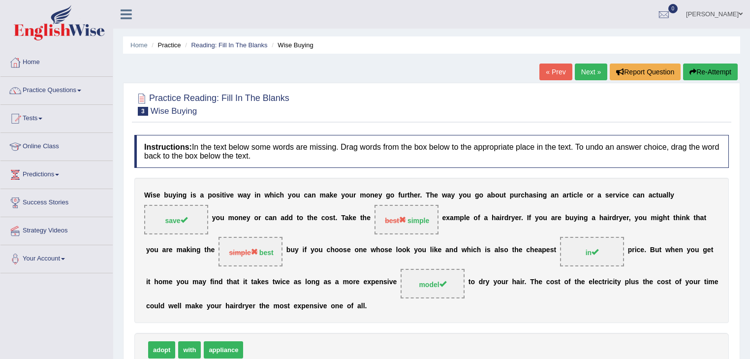
click at [592, 72] on link "Next »" at bounding box center [591, 71] width 32 height 17
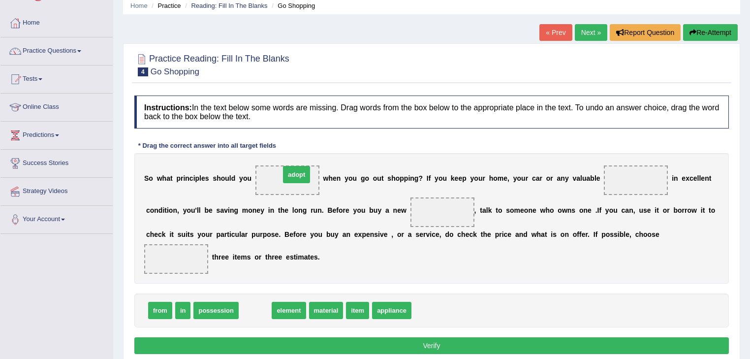
drag, startPoint x: 259, startPoint y: 309, endPoint x: 300, endPoint y: 173, distance: 142.0
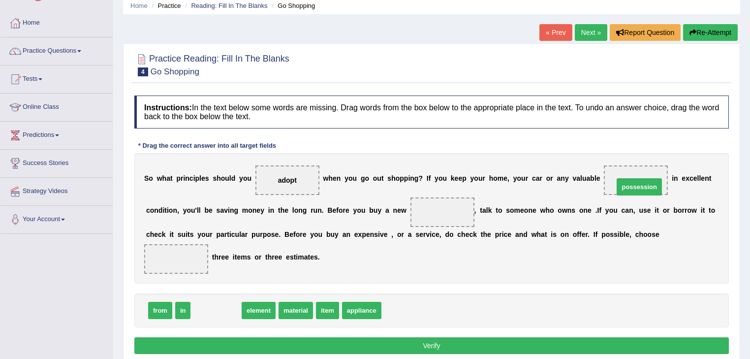
drag, startPoint x: 216, startPoint y: 307, endPoint x: 639, endPoint y: 183, distance: 440.8
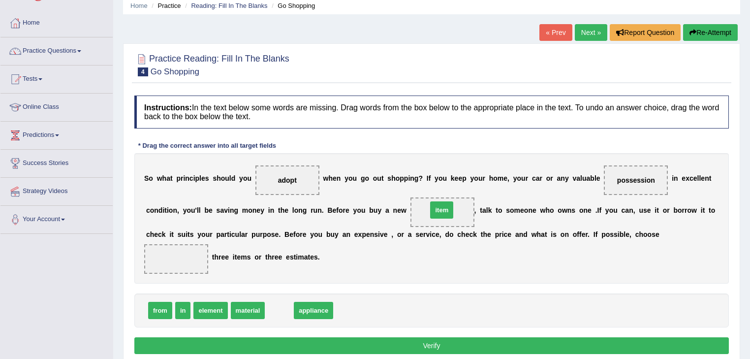
drag, startPoint x: 275, startPoint y: 308, endPoint x: 444, endPoint y: 205, distance: 198.5
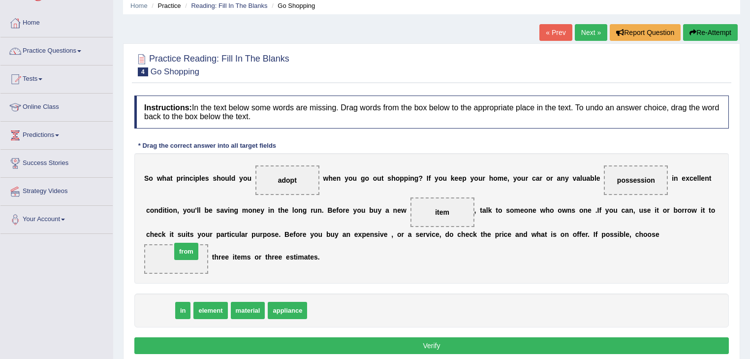
drag, startPoint x: 157, startPoint y: 311, endPoint x: 183, endPoint y: 251, distance: 64.6
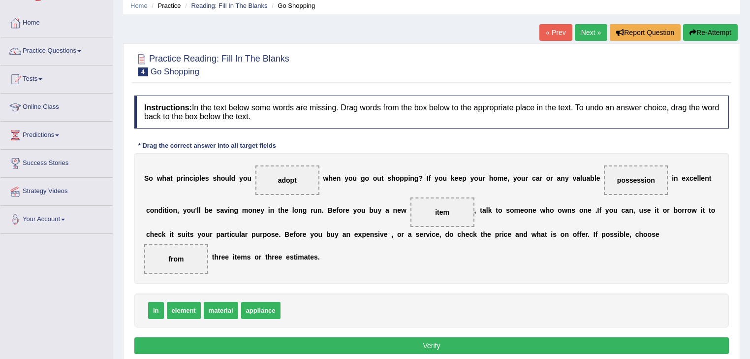
click at [386, 344] on button "Verify" at bounding box center [431, 345] width 594 height 17
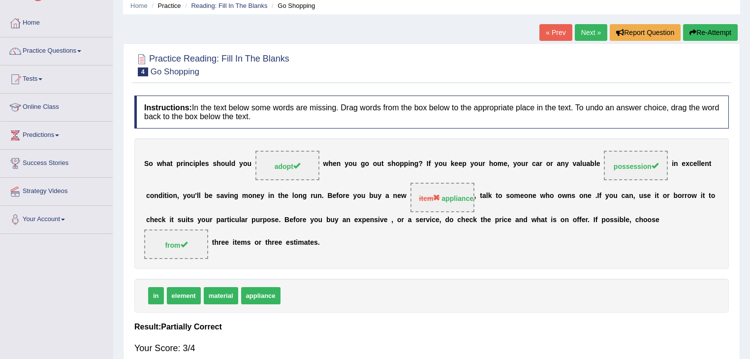
click at [589, 29] on link "Next »" at bounding box center [591, 32] width 32 height 17
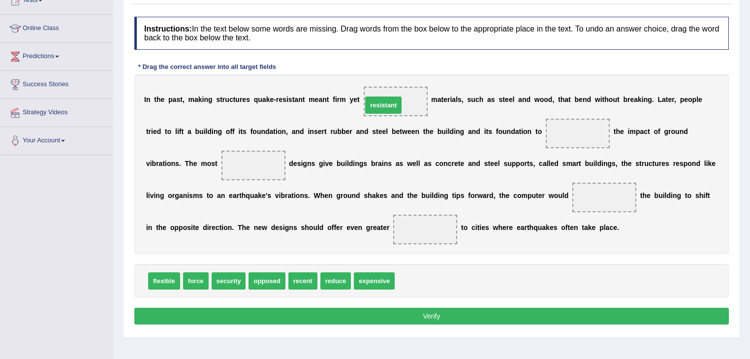
drag, startPoint x: 413, startPoint y: 280, endPoint x: 381, endPoint y: 104, distance: 178.7
drag, startPoint x: 335, startPoint y: 280, endPoint x: 577, endPoint y: 136, distance: 281.5
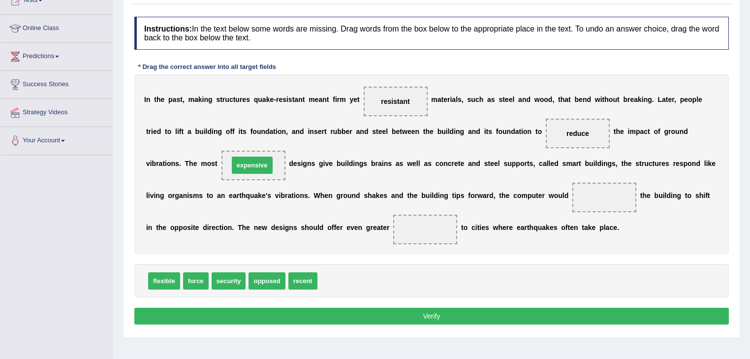
drag, startPoint x: 349, startPoint y: 281, endPoint x: 261, endPoint y: 165, distance: 145.7
drag, startPoint x: 197, startPoint y: 282, endPoint x: 602, endPoint y: 192, distance: 414.9
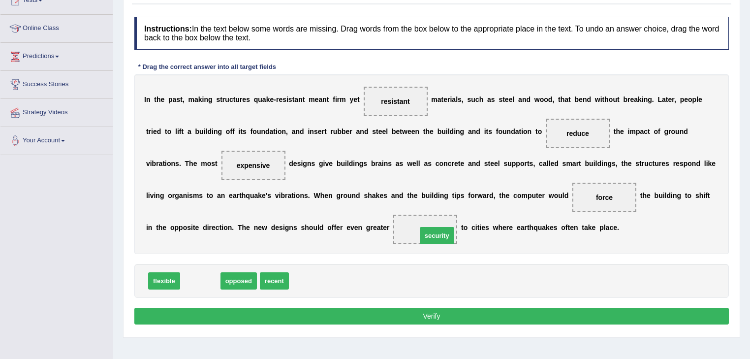
drag, startPoint x: 193, startPoint y: 280, endPoint x: 430, endPoint y: 235, distance: 241.5
click at [398, 311] on button "Verify" at bounding box center [431, 316] width 594 height 17
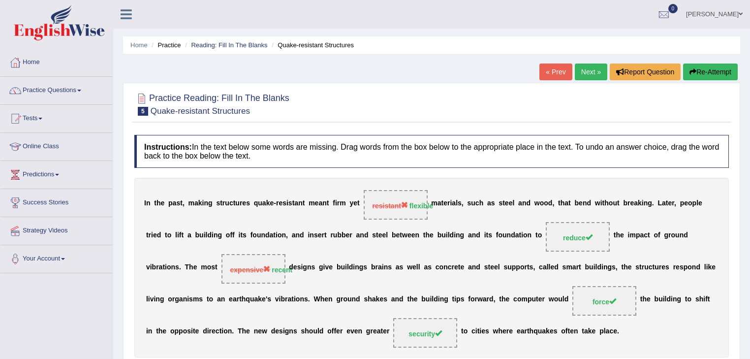
click at [581, 71] on link "Next »" at bounding box center [591, 71] width 32 height 17
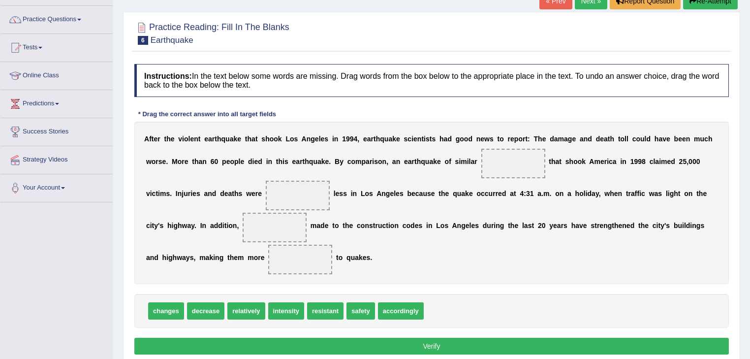
scroll to position [79, 0]
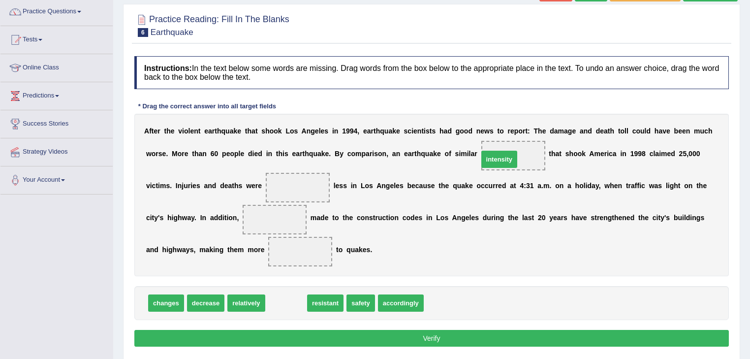
drag, startPoint x: 281, startPoint y: 303, endPoint x: 502, endPoint y: 159, distance: 263.6
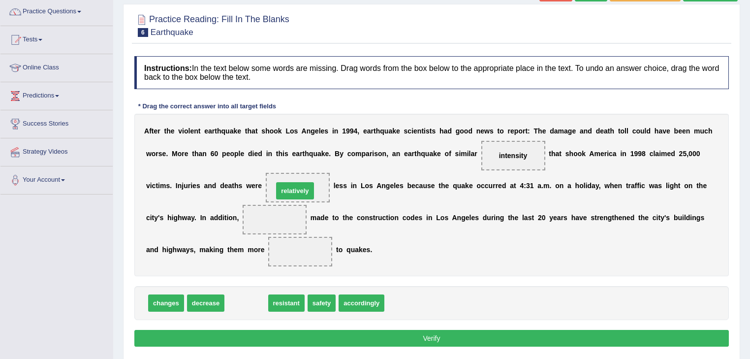
drag, startPoint x: 251, startPoint y: 299, endPoint x: 301, endPoint y: 186, distance: 124.1
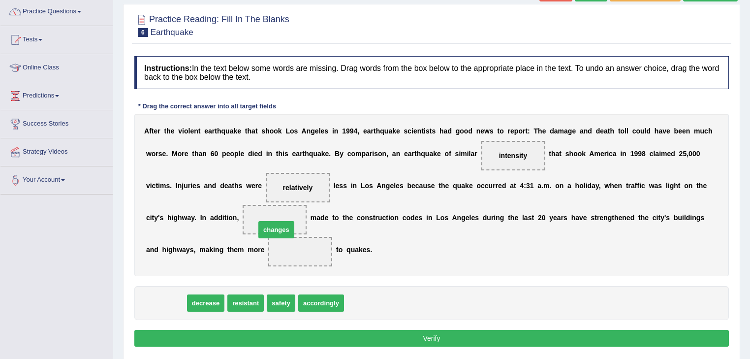
drag, startPoint x: 165, startPoint y: 302, endPoint x: 278, endPoint y: 224, distance: 136.2
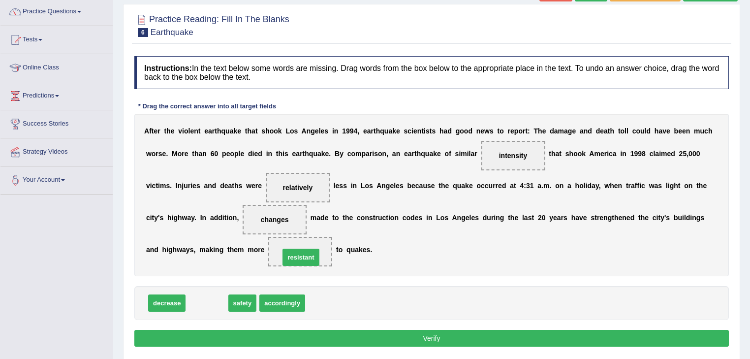
drag, startPoint x: 203, startPoint y: 303, endPoint x: 297, endPoint y: 257, distance: 104.5
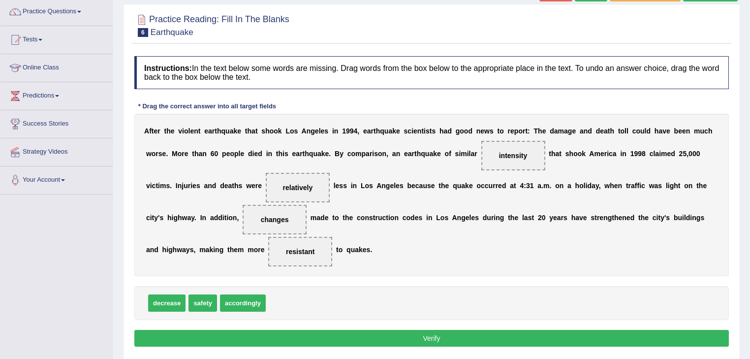
click at [371, 336] on button "Verify" at bounding box center [431, 338] width 594 height 17
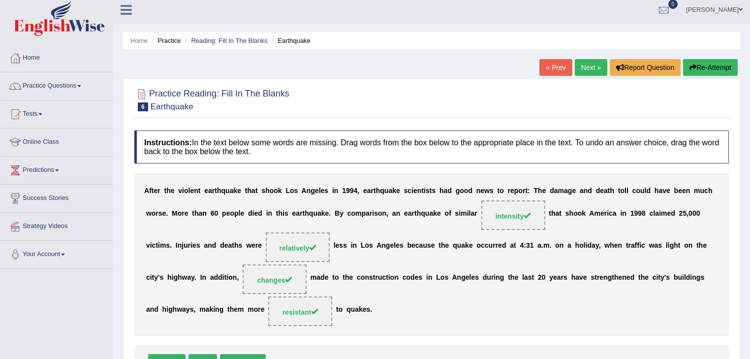
scroll to position [0, 0]
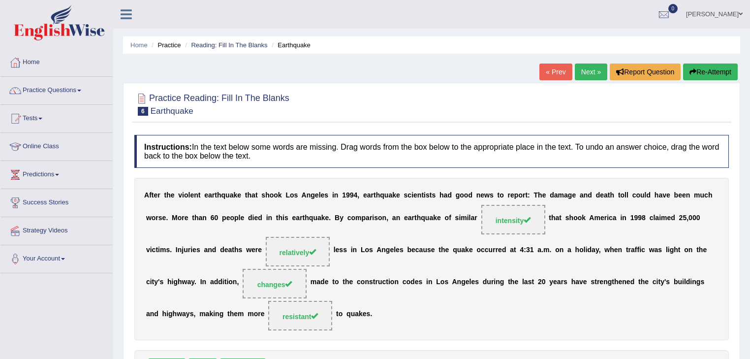
click at [592, 67] on link "Next »" at bounding box center [591, 71] width 32 height 17
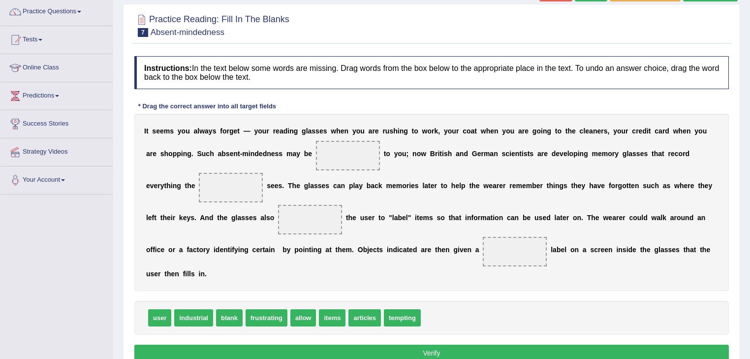
scroll to position [118, 0]
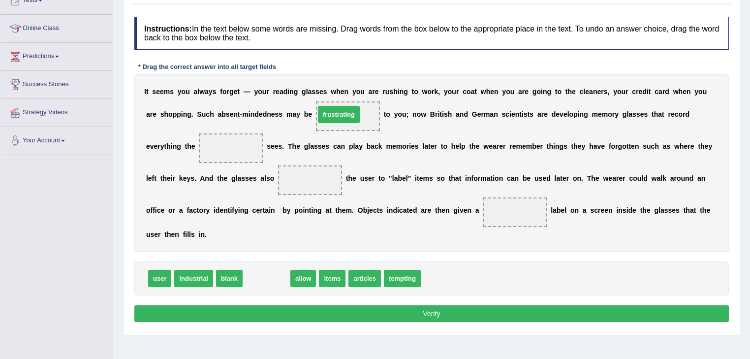
drag, startPoint x: 268, startPoint y: 274, endPoint x: 340, endPoint y: 110, distance: 179.1
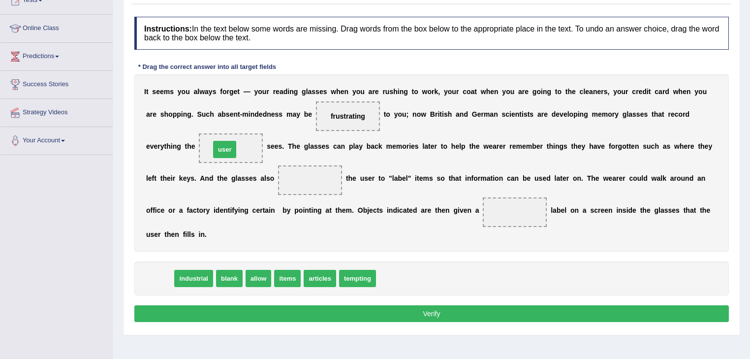
drag, startPoint x: 158, startPoint y: 279, endPoint x: 223, endPoint y: 150, distance: 144.4
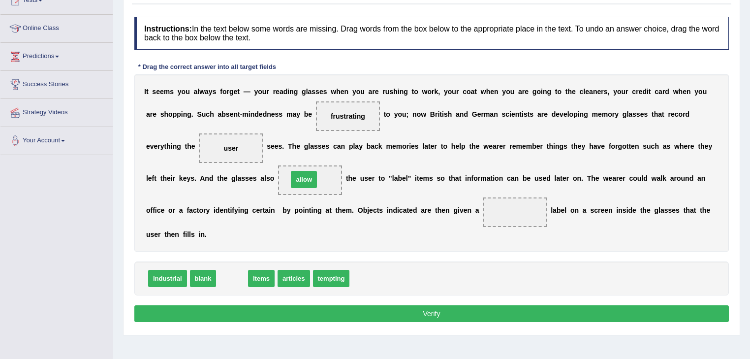
drag, startPoint x: 232, startPoint y: 280, endPoint x: 309, endPoint y: 177, distance: 127.9
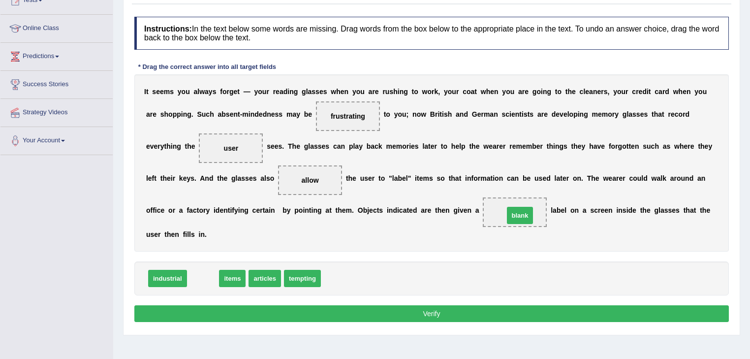
drag, startPoint x: 201, startPoint y: 278, endPoint x: 524, endPoint y: 213, distance: 329.8
click at [367, 312] on button "Verify" at bounding box center [431, 313] width 594 height 17
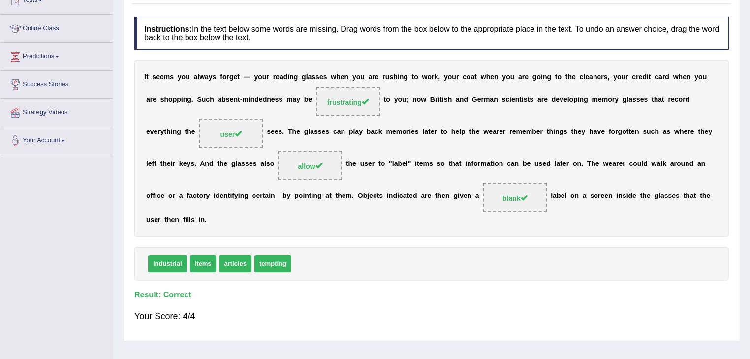
scroll to position [0, 0]
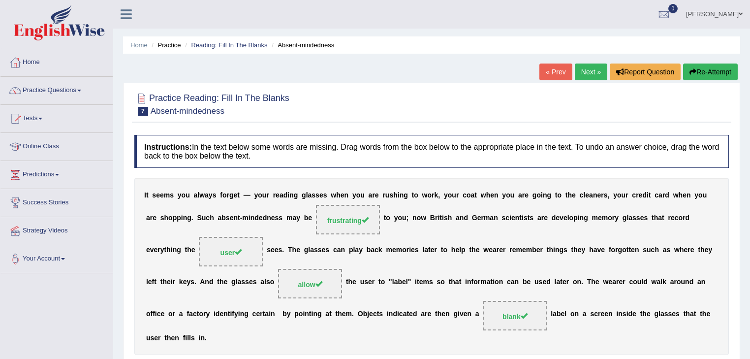
click at [583, 70] on link "Next »" at bounding box center [591, 71] width 32 height 17
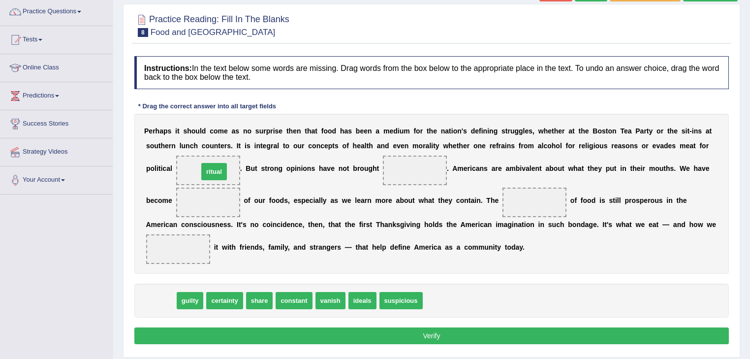
drag, startPoint x: 161, startPoint y: 302, endPoint x: 215, endPoint y: 173, distance: 139.5
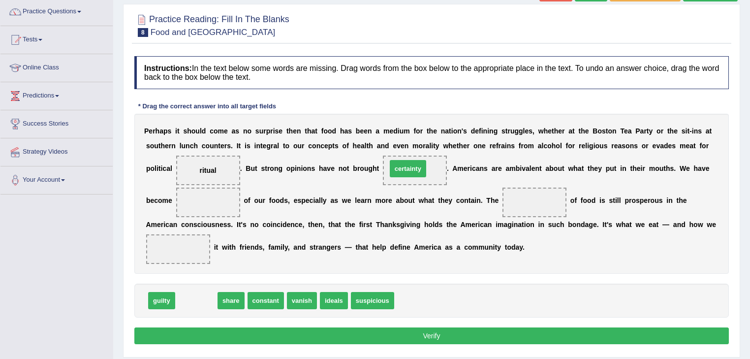
drag, startPoint x: 194, startPoint y: 303, endPoint x: 406, endPoint y: 171, distance: 249.3
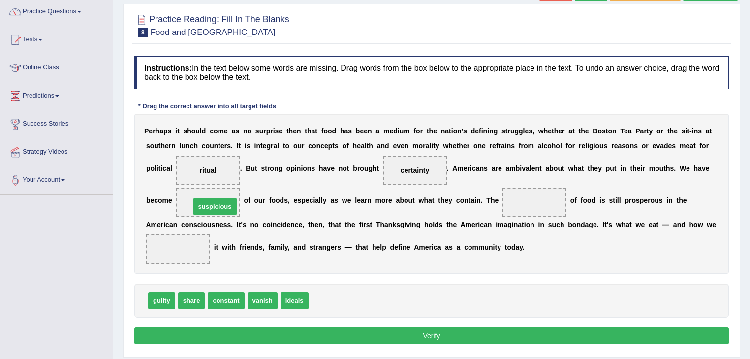
drag, startPoint x: 327, startPoint y: 301, endPoint x: 209, endPoint y: 207, distance: 151.2
drag, startPoint x: 188, startPoint y: 303, endPoint x: 177, endPoint y: 250, distance: 53.4
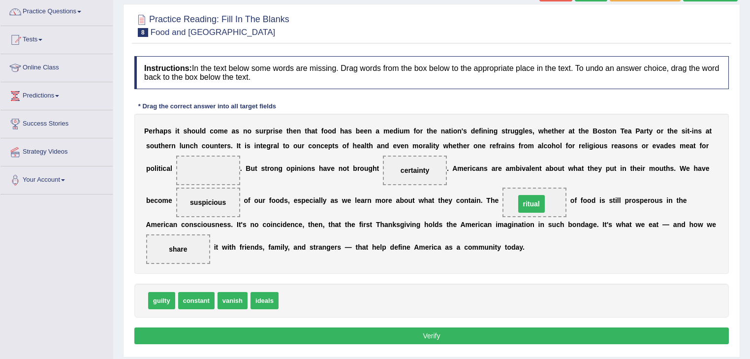
drag, startPoint x: 203, startPoint y: 169, endPoint x: 526, endPoint y: 203, distance: 325.0
drag, startPoint x: 205, startPoint y: 198, endPoint x: 206, endPoint y: 168, distance: 30.0
drag, startPoint x: 159, startPoint y: 301, endPoint x: 205, endPoint y: 209, distance: 102.8
click at [412, 327] on button "Verify" at bounding box center [431, 335] width 594 height 17
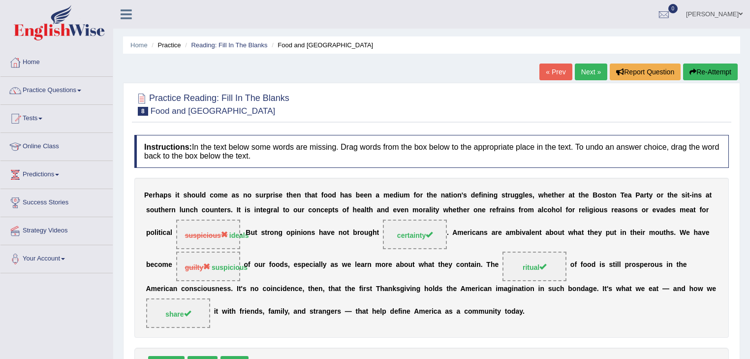
click at [586, 72] on link "Next »" at bounding box center [591, 71] width 32 height 17
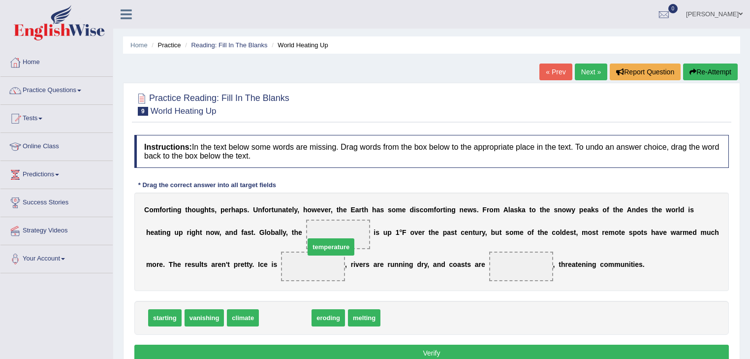
drag, startPoint x: 287, startPoint y: 318, endPoint x: 339, endPoint y: 234, distance: 98.5
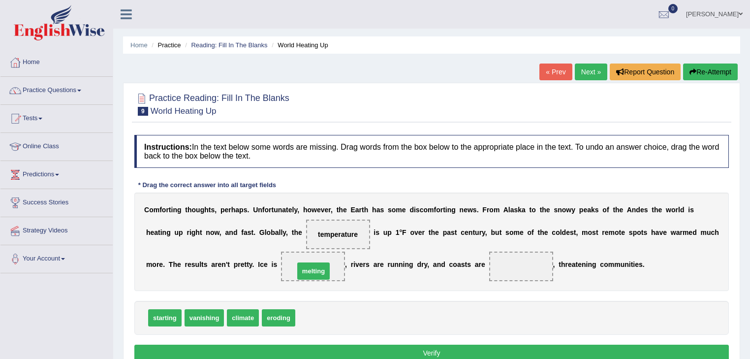
drag, startPoint x: 317, startPoint y: 312, endPoint x: 316, endPoint y: 265, distance: 46.8
drag, startPoint x: 204, startPoint y: 317, endPoint x: 520, endPoint y: 268, distance: 319.8
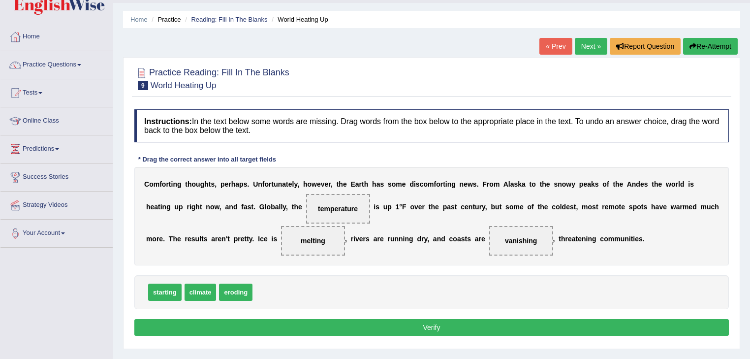
scroll to position [39, 0]
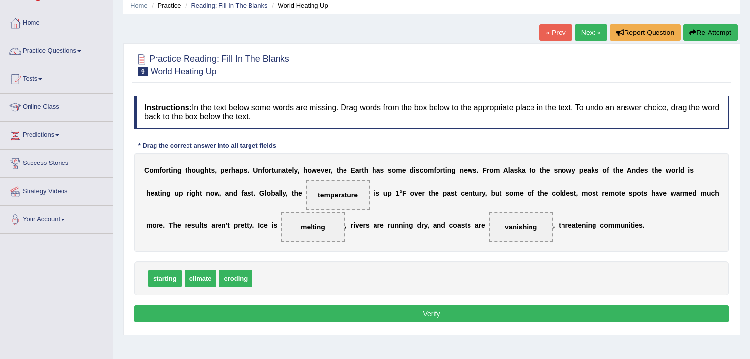
click at [407, 315] on button "Verify" at bounding box center [431, 313] width 594 height 17
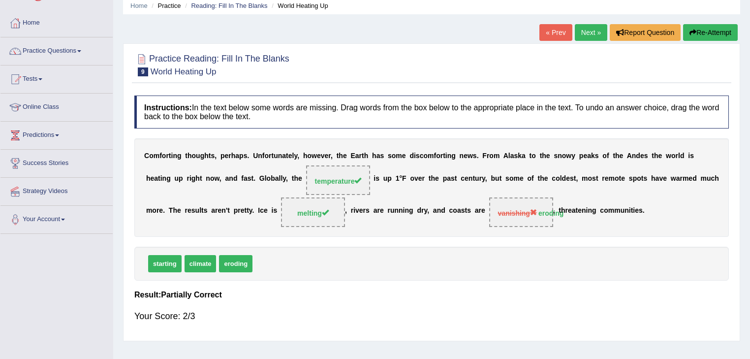
click at [590, 31] on link "Next »" at bounding box center [591, 32] width 32 height 17
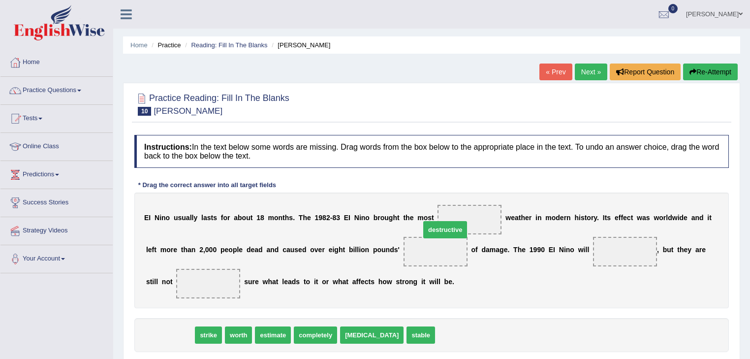
drag, startPoint x: 175, startPoint y: 336, endPoint x: 472, endPoint y: 222, distance: 318.0
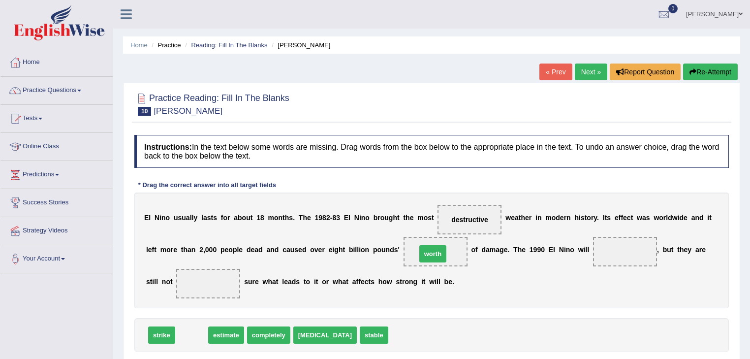
drag, startPoint x: 183, startPoint y: 335, endPoint x: 425, endPoint y: 255, distance: 254.9
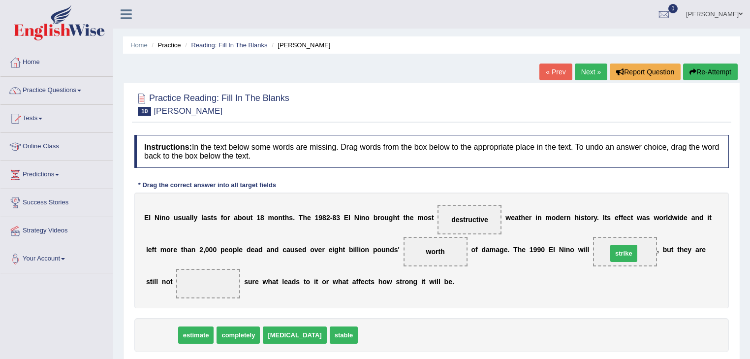
drag, startPoint x: 161, startPoint y: 333, endPoint x: 623, endPoint y: 251, distance: 469.2
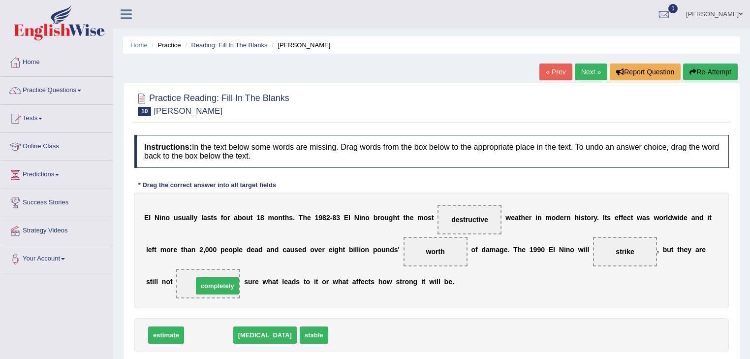
drag, startPoint x: 202, startPoint y: 335, endPoint x: 211, endPoint y: 285, distance: 50.5
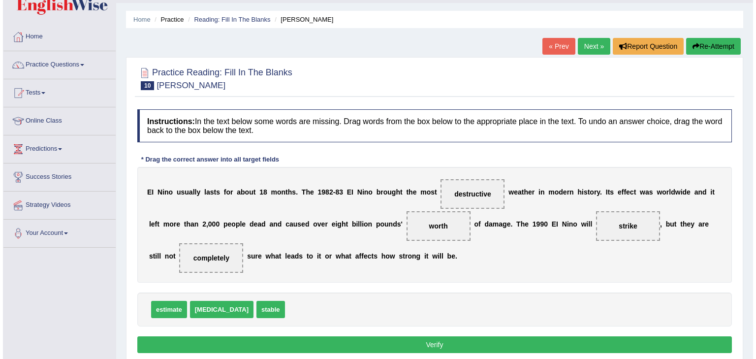
scroll to position [39, 0]
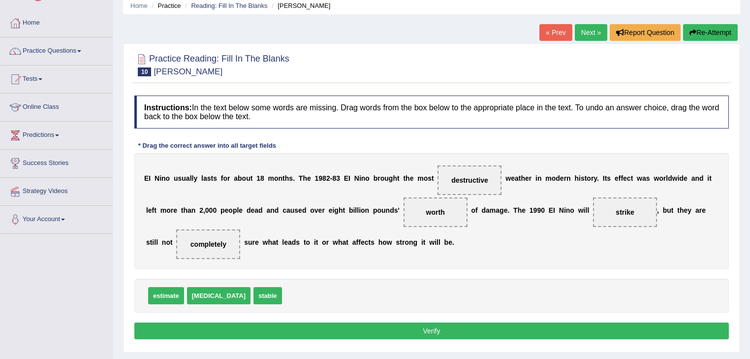
drag, startPoint x: 400, startPoint y: 329, endPoint x: 396, endPoint y: 325, distance: 5.6
click at [400, 331] on button "Verify" at bounding box center [431, 330] width 594 height 17
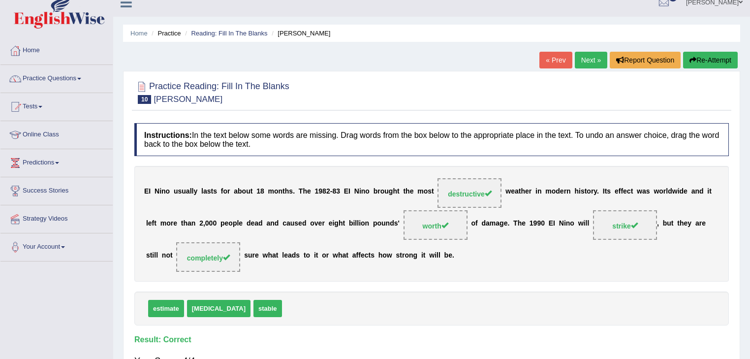
scroll to position [0, 0]
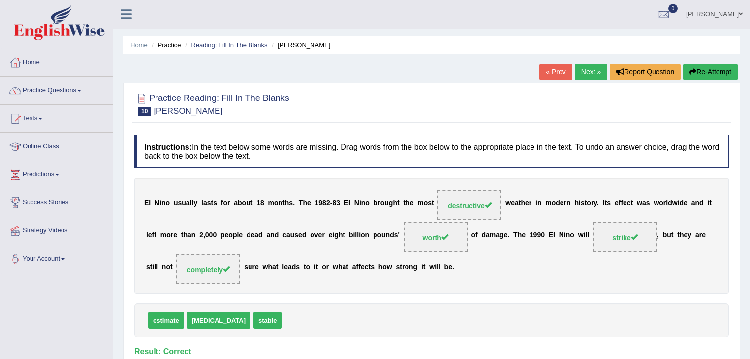
click at [591, 68] on link "Next »" at bounding box center [591, 71] width 32 height 17
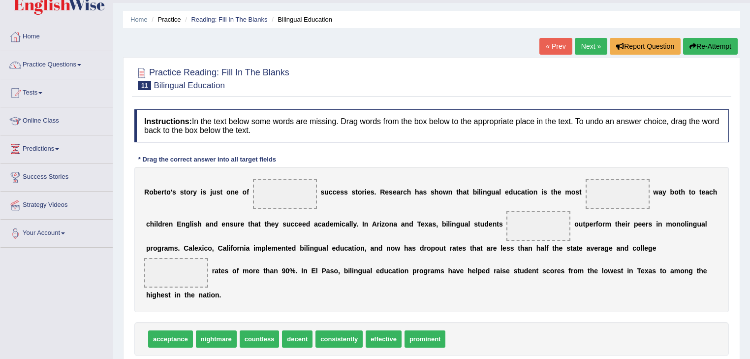
scroll to position [39, 0]
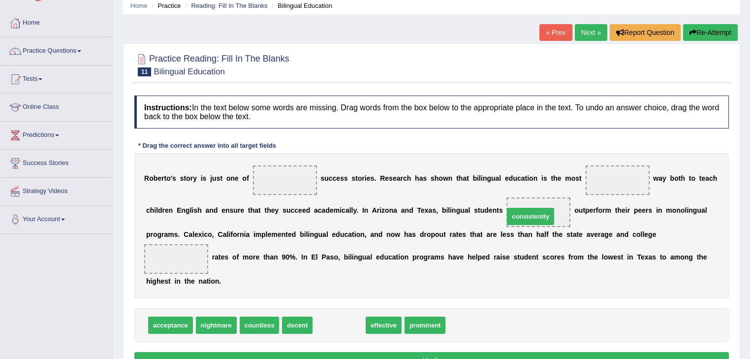
drag, startPoint x: 346, startPoint y: 323, endPoint x: 550, endPoint y: 213, distance: 232.1
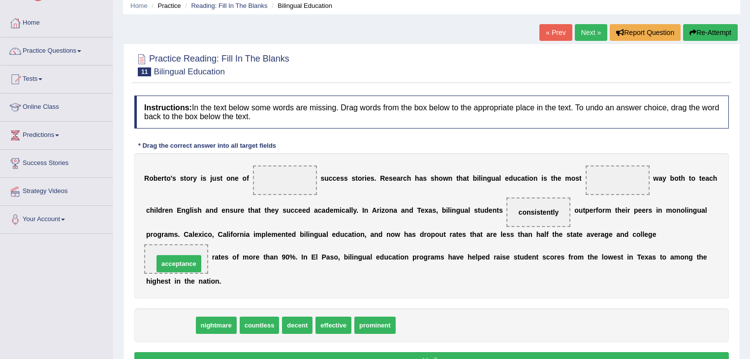
drag, startPoint x: 167, startPoint y: 325, endPoint x: 175, endPoint y: 249, distance: 76.2
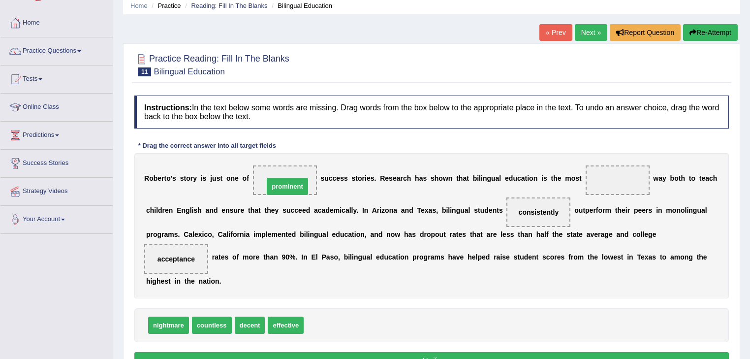
drag, startPoint x: 339, startPoint y: 323, endPoint x: 299, endPoint y: 185, distance: 144.4
drag, startPoint x: 275, startPoint y: 325, endPoint x: 620, endPoint y: 183, distance: 372.9
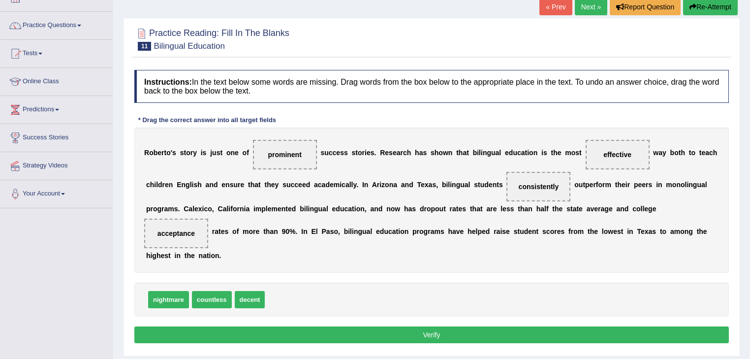
scroll to position [79, 0]
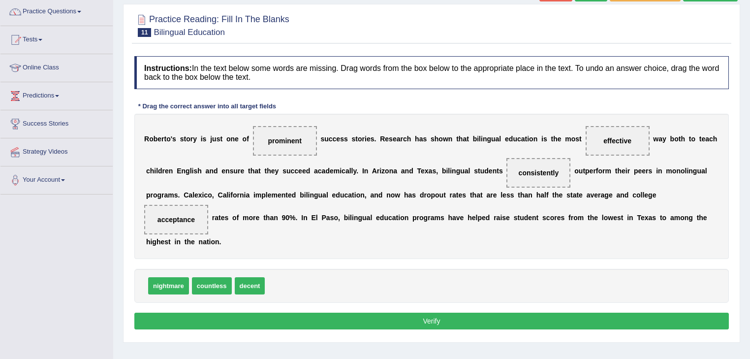
click at [309, 324] on button "Verify" at bounding box center [431, 320] width 594 height 17
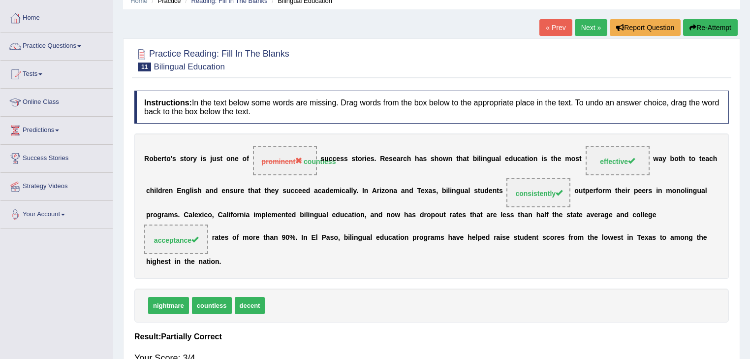
scroll to position [0, 0]
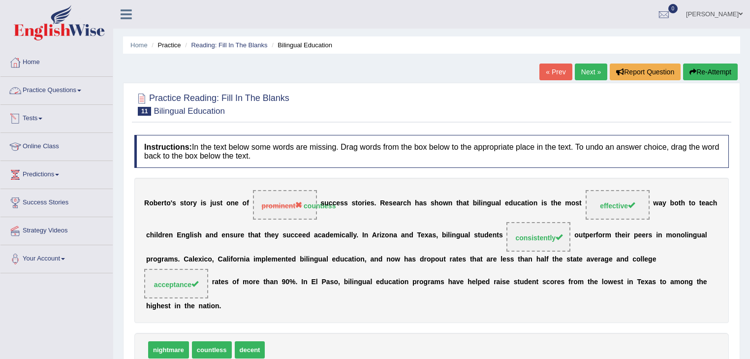
click at [80, 92] on link "Practice Questions" at bounding box center [56, 89] width 112 height 25
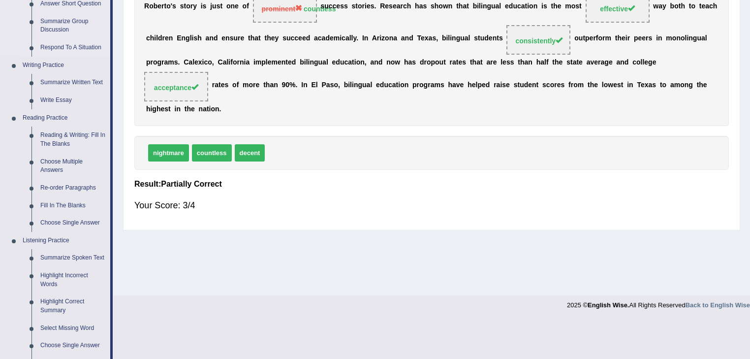
scroll to position [236, 0]
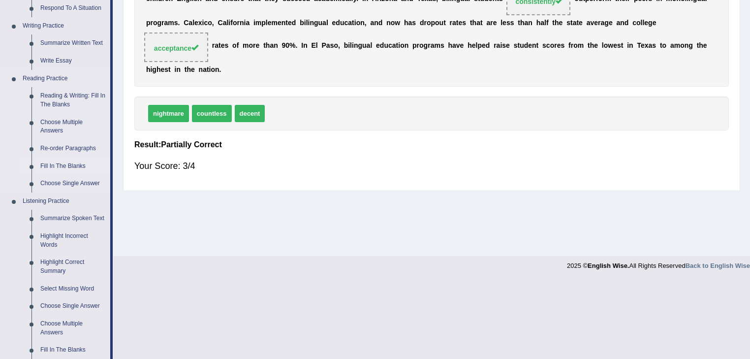
click at [74, 163] on link "Fill In The Blanks" at bounding box center [73, 166] width 74 height 18
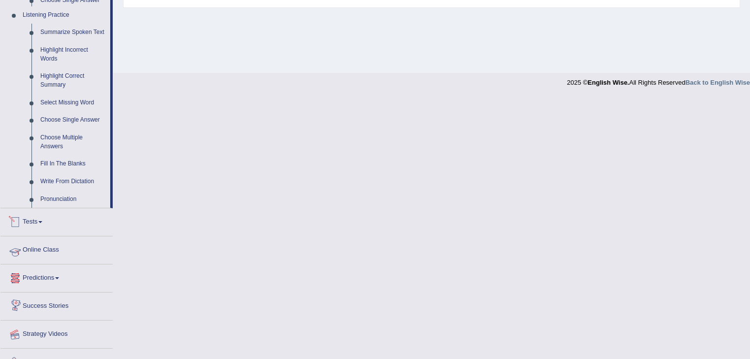
scroll to position [356, 0]
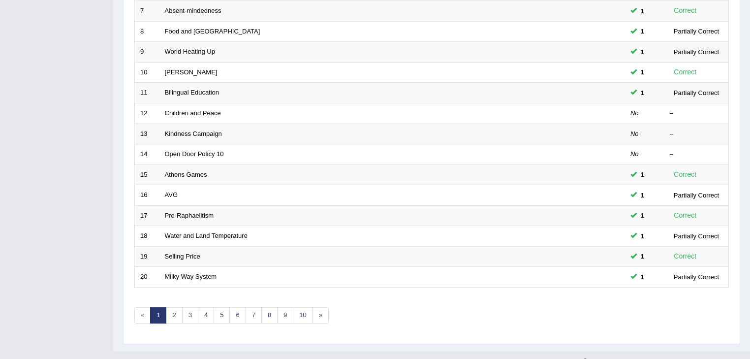
scroll to position [276, 0]
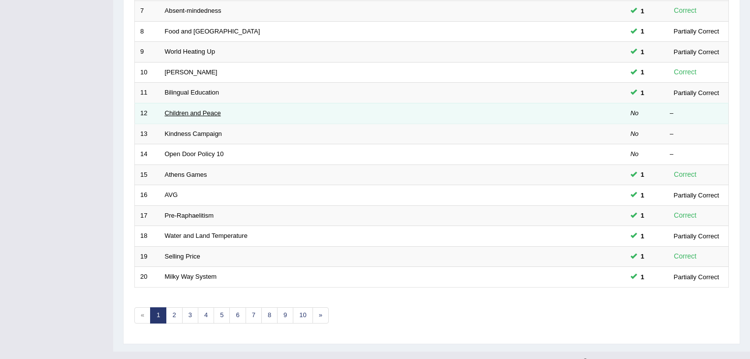
click at [172, 109] on link "Children and Peace" at bounding box center [193, 112] width 56 height 7
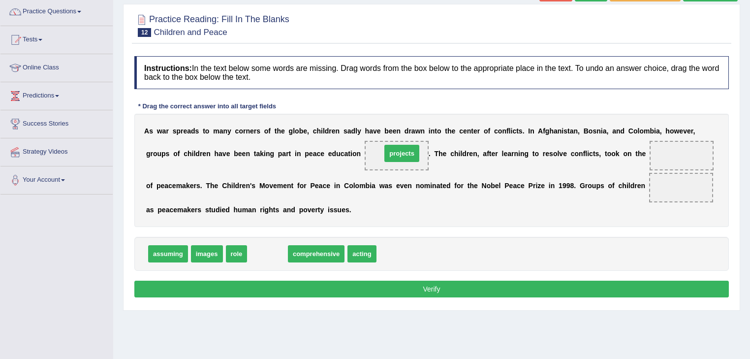
drag, startPoint x: 260, startPoint y: 250, endPoint x: 394, endPoint y: 150, distance: 167.7
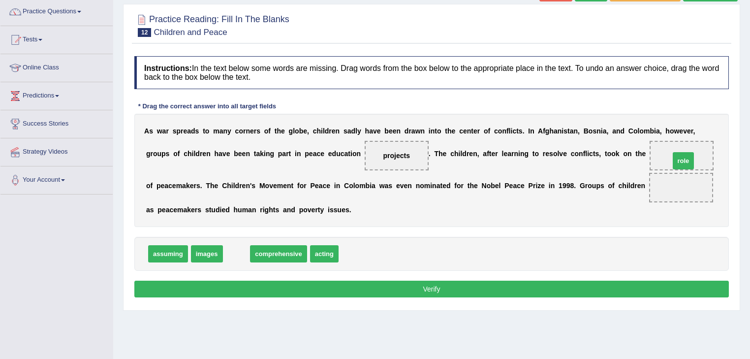
drag, startPoint x: 239, startPoint y: 252, endPoint x: 685, endPoint y: 159, distance: 455.9
drag, startPoint x: 306, startPoint y: 255, endPoint x: 686, endPoint y: 191, distance: 386.2
click at [429, 290] on button "Verify" at bounding box center [431, 288] width 594 height 17
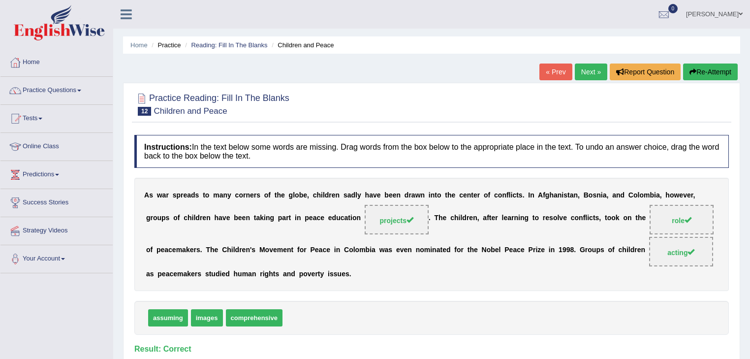
click at [586, 71] on link "Next »" at bounding box center [591, 71] width 32 height 17
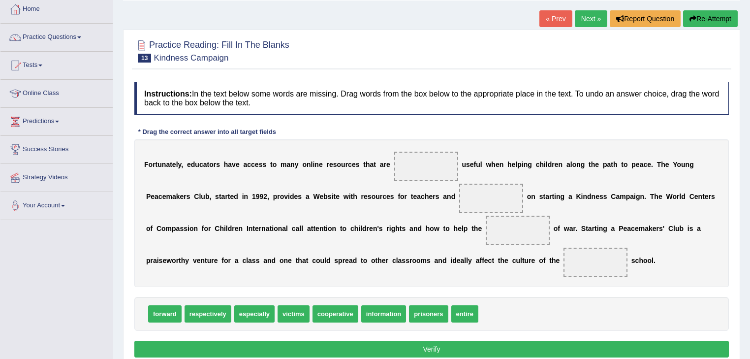
scroll to position [79, 0]
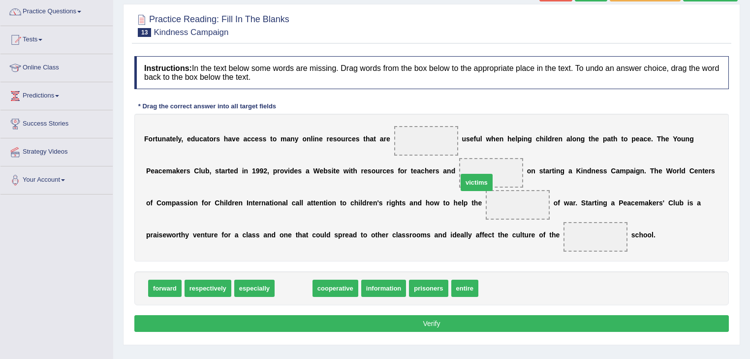
drag, startPoint x: 283, startPoint y: 287, endPoint x: 471, endPoint y: 179, distance: 216.7
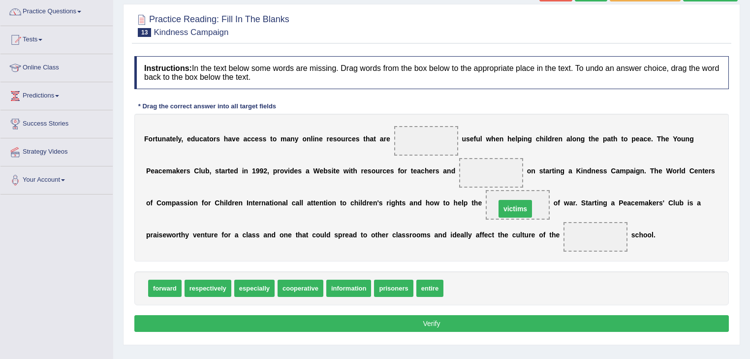
drag, startPoint x: 496, startPoint y: 169, endPoint x: 520, endPoint y: 205, distance: 43.3
drag, startPoint x: 431, startPoint y: 285, endPoint x: 606, endPoint y: 236, distance: 182.0
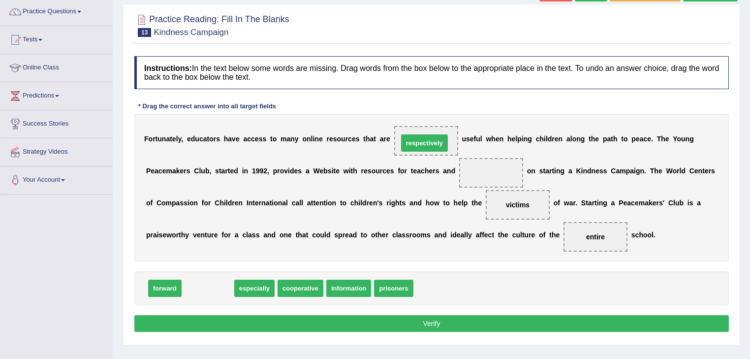
drag, startPoint x: 199, startPoint y: 288, endPoint x: 415, endPoint y: 141, distance: 260.7
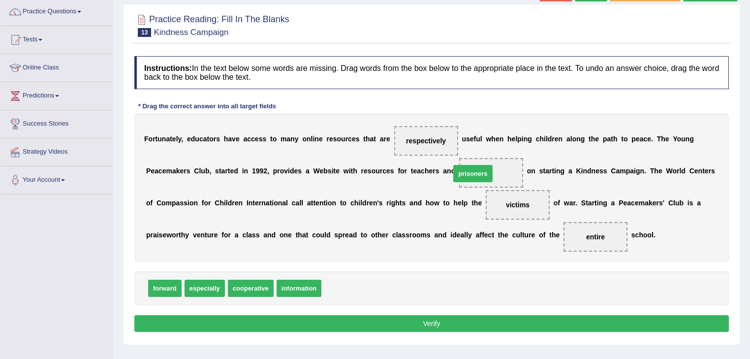
drag, startPoint x: 351, startPoint y: 284, endPoint x: 480, endPoint y: 170, distance: 172.5
click at [460, 323] on button "Verify" at bounding box center [431, 323] width 594 height 17
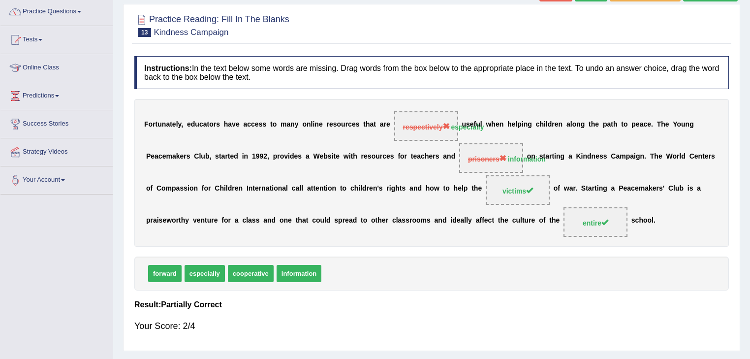
scroll to position [0, 0]
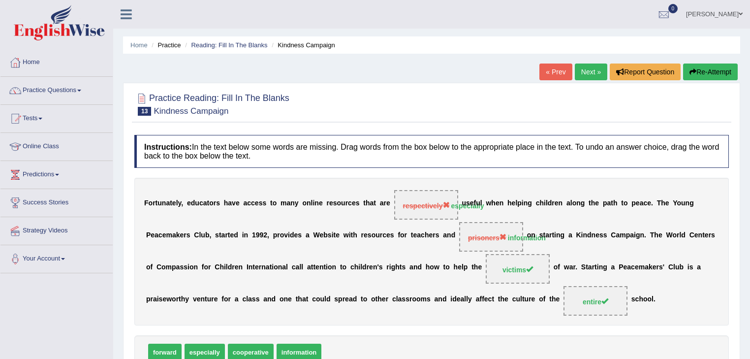
click at [594, 73] on link "Next »" at bounding box center [591, 71] width 32 height 17
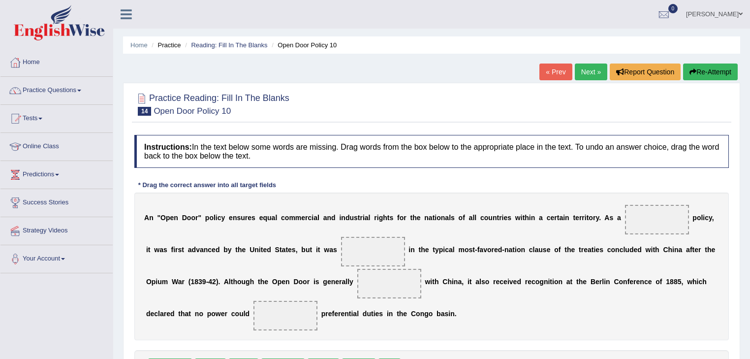
scroll to position [39, 0]
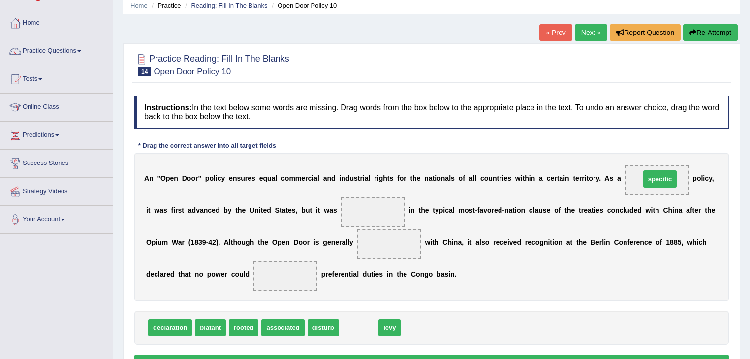
drag, startPoint x: 358, startPoint y: 327, endPoint x: 659, endPoint y: 179, distance: 335.8
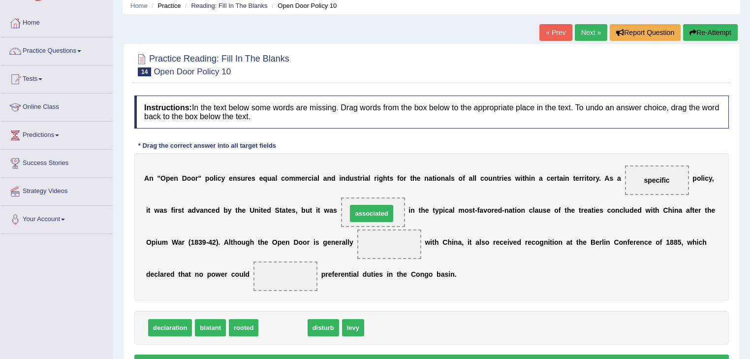
drag, startPoint x: 287, startPoint y: 325, endPoint x: 375, endPoint y: 211, distance: 144.5
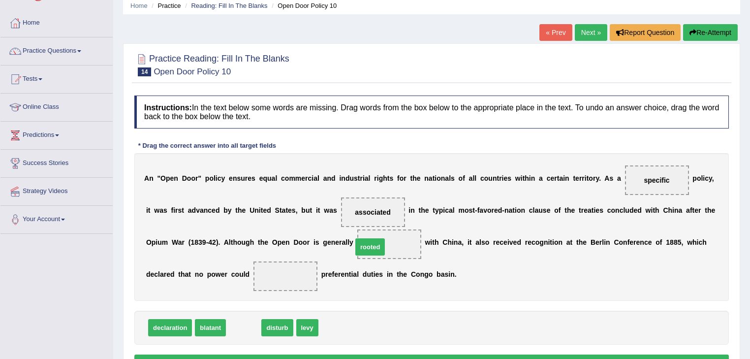
drag, startPoint x: 239, startPoint y: 325, endPoint x: 370, endPoint y: 244, distance: 153.4
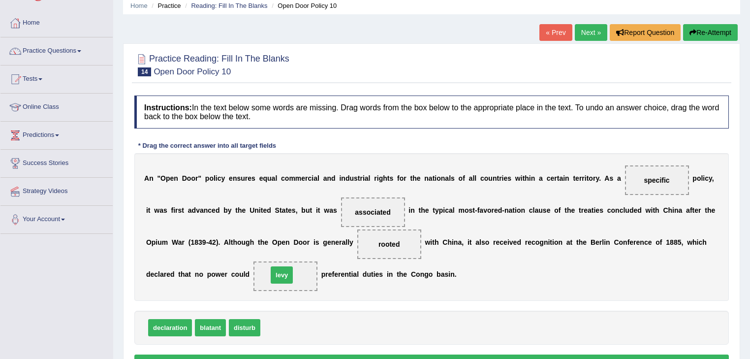
drag, startPoint x: 274, startPoint y: 327, endPoint x: 282, endPoint y: 267, distance: 60.6
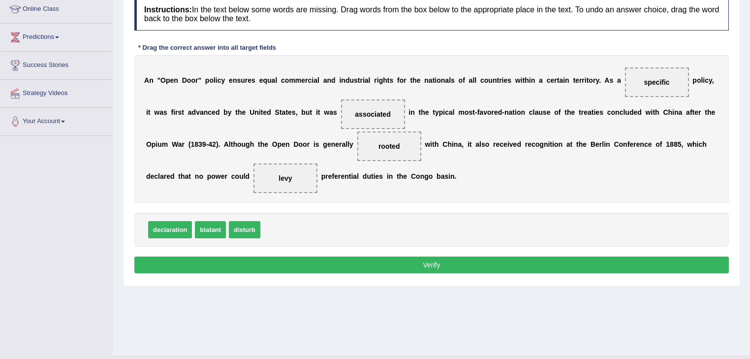
scroll to position [157, 0]
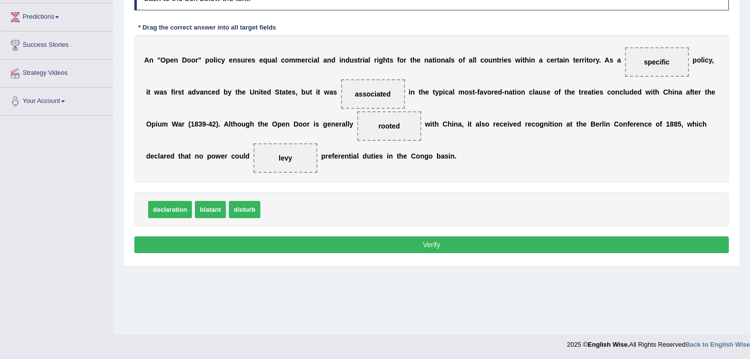
click at [458, 244] on button "Verify" at bounding box center [431, 244] width 594 height 17
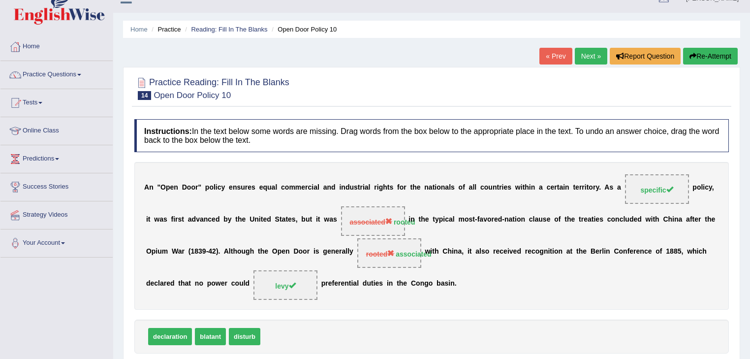
scroll to position [0, 0]
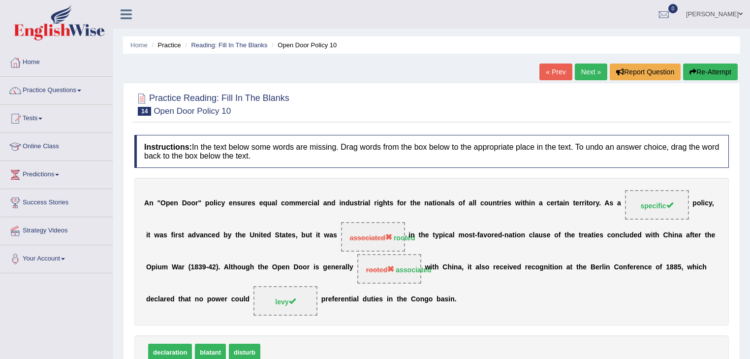
click at [591, 75] on link "Next »" at bounding box center [591, 71] width 32 height 17
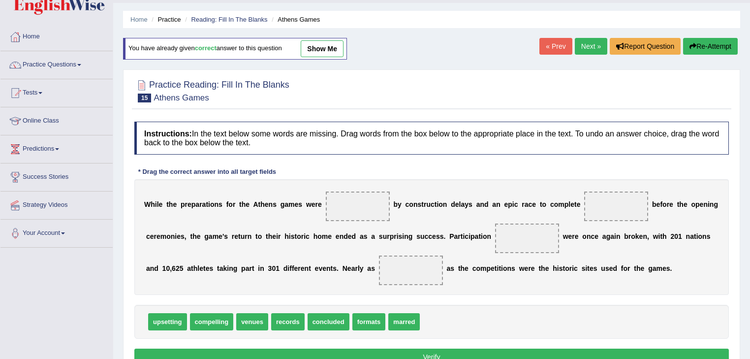
scroll to position [39, 0]
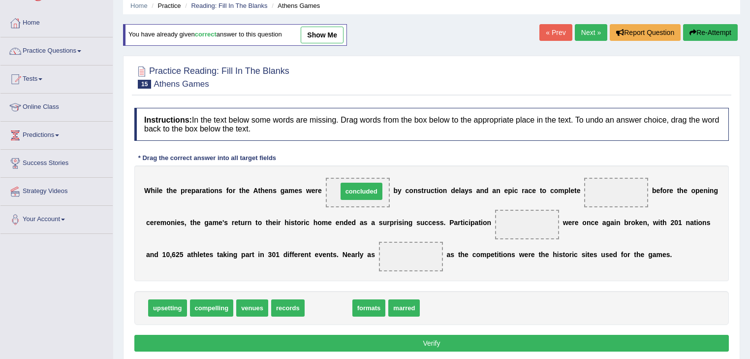
drag, startPoint x: 323, startPoint y: 310, endPoint x: 356, endPoint y: 193, distance: 121.2
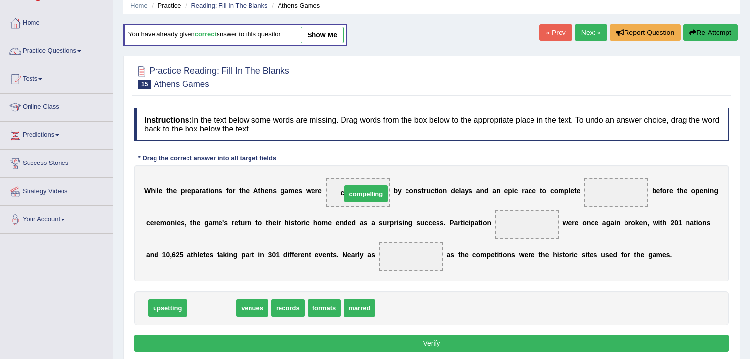
drag, startPoint x: 225, startPoint y: 291, endPoint x: 355, endPoint y: 194, distance: 162.0
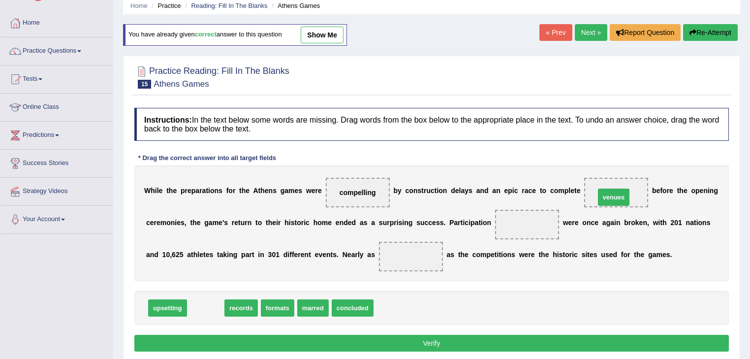
drag, startPoint x: 200, startPoint y: 307, endPoint x: 612, endPoint y: 193, distance: 427.3
drag, startPoint x: 209, startPoint y: 309, endPoint x: 541, endPoint y: 228, distance: 341.7
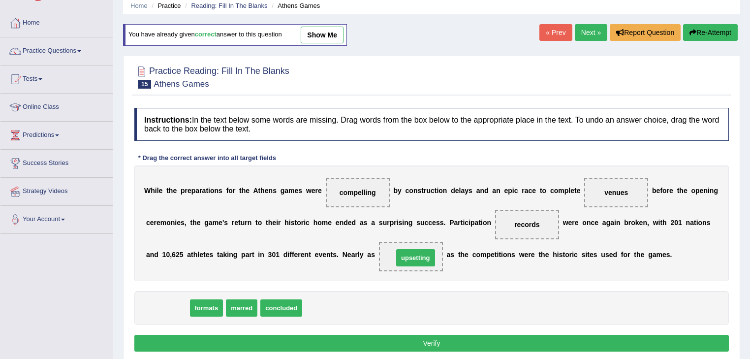
drag, startPoint x: 158, startPoint y: 308, endPoint x: 406, endPoint y: 257, distance: 253.0
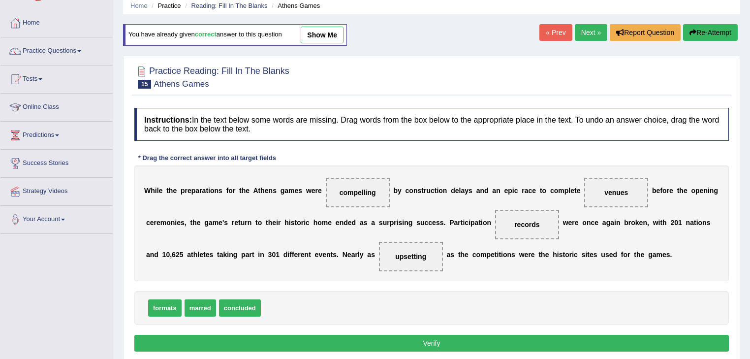
click at [413, 346] on button "Verify" at bounding box center [431, 343] width 594 height 17
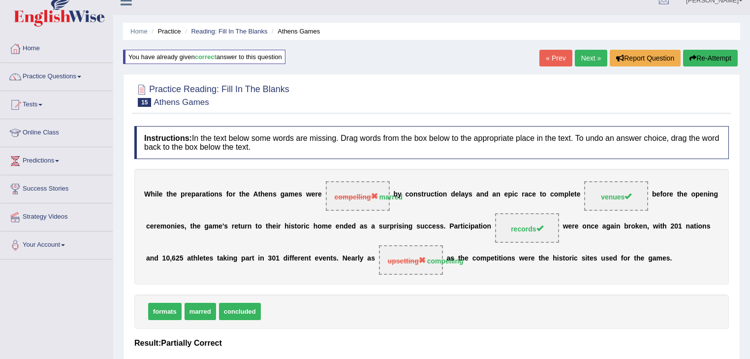
scroll to position [0, 0]
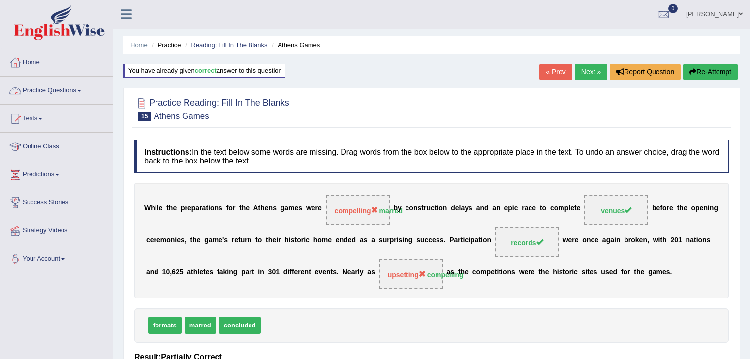
click at [81, 93] on link "Practice Questions" at bounding box center [56, 89] width 112 height 25
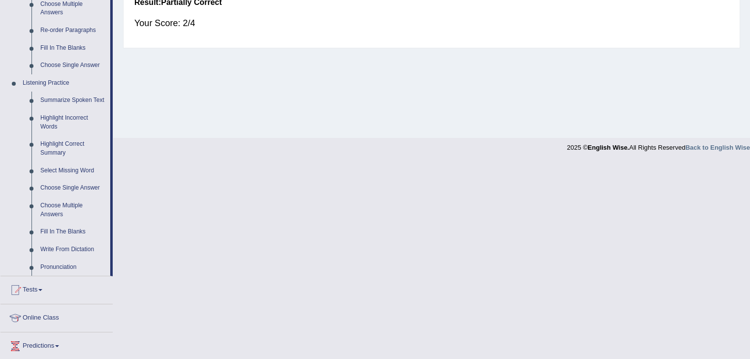
scroll to position [276, 0]
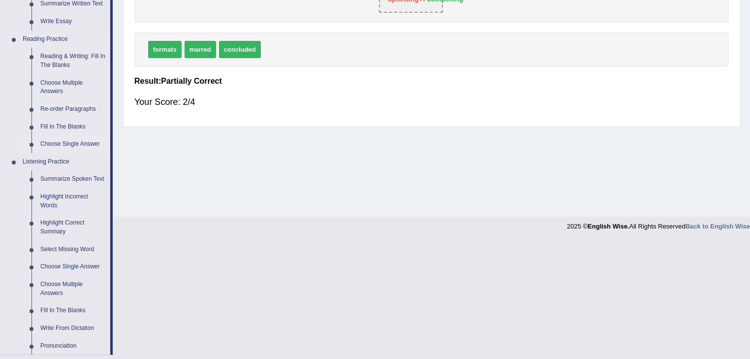
click at [82, 146] on link "Choose Single Answer" at bounding box center [73, 144] width 74 height 18
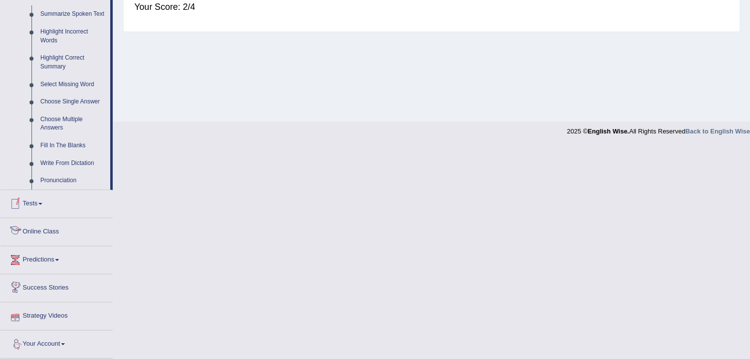
scroll to position [439, 0]
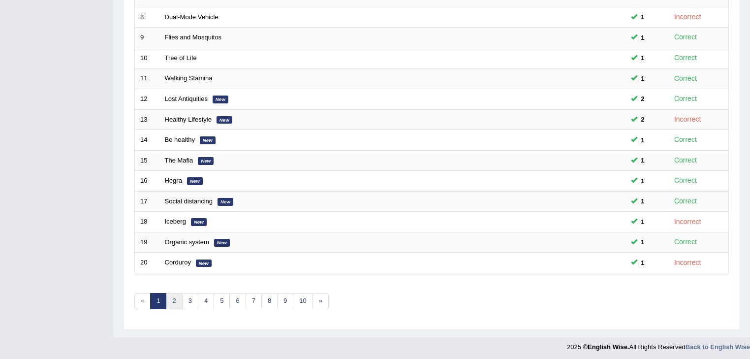
click at [172, 302] on link "2" at bounding box center [174, 301] width 16 height 16
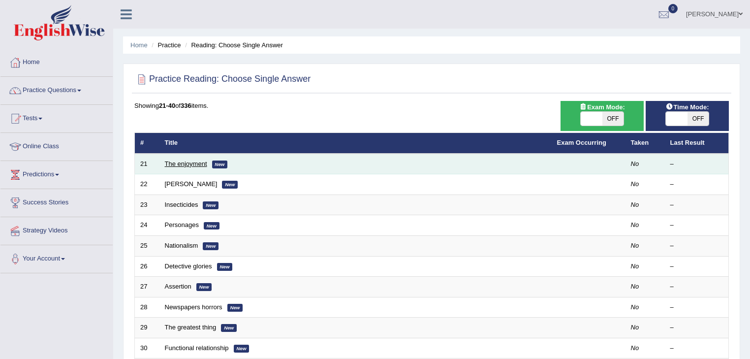
click at [191, 165] on link "The enjoyment" at bounding box center [186, 163] width 42 height 7
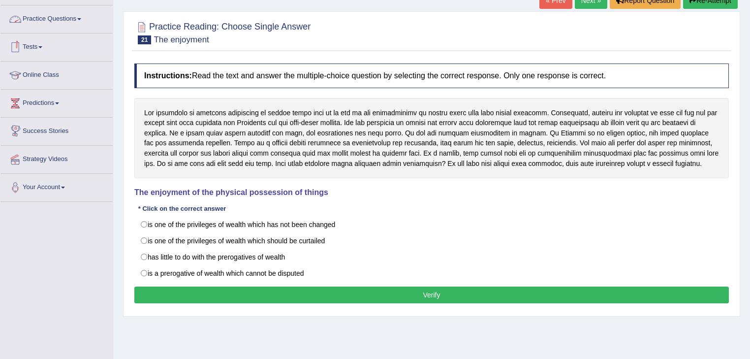
scroll to position [79, 0]
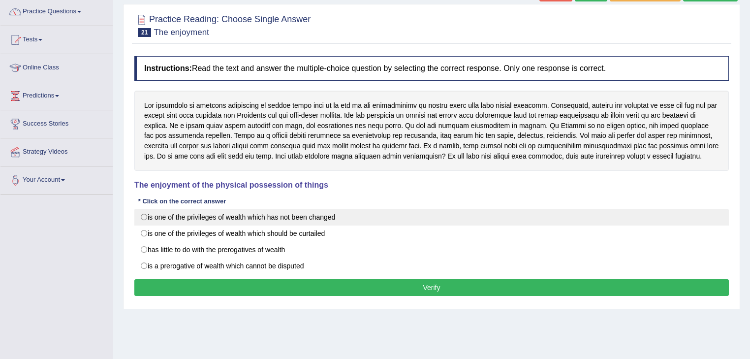
click at [140, 225] on label "is one of the privileges of wealth which has not been changed" at bounding box center [431, 217] width 594 height 17
radio input "true"
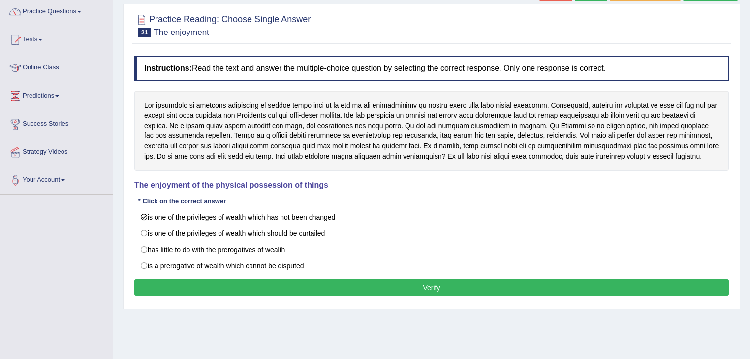
click at [379, 296] on button "Verify" at bounding box center [431, 287] width 594 height 17
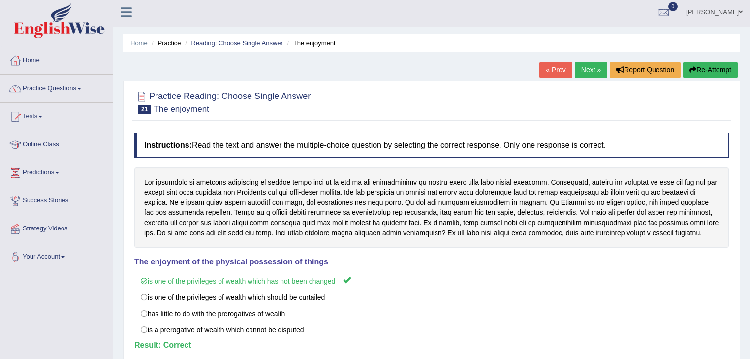
scroll to position [0, 0]
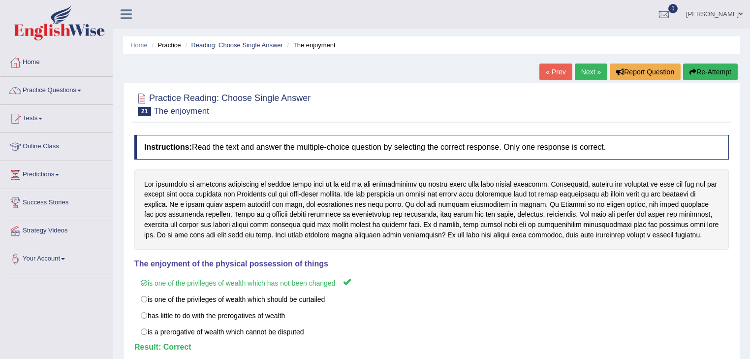
click at [587, 75] on link "Next »" at bounding box center [591, 71] width 32 height 17
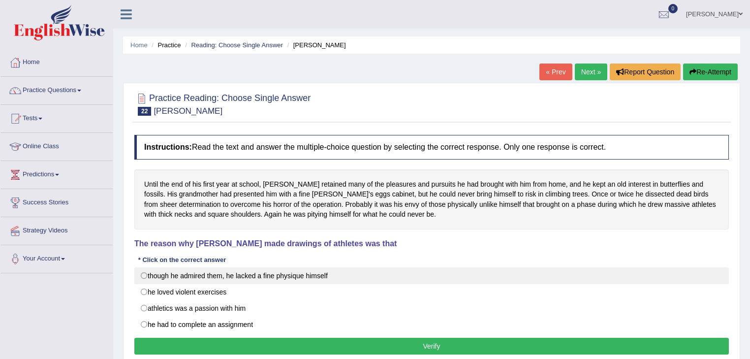
drag, startPoint x: 145, startPoint y: 274, endPoint x: 250, endPoint y: 284, distance: 105.3
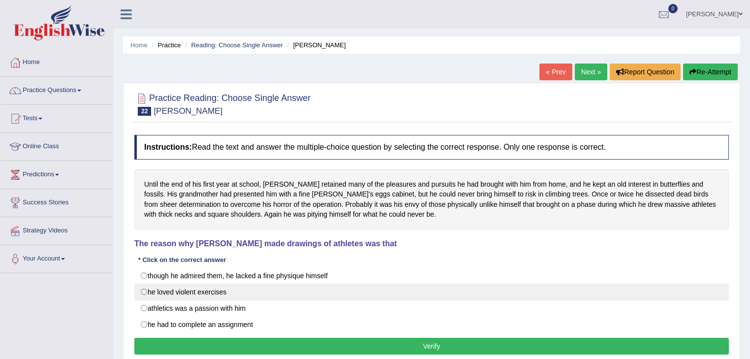
click at [146, 274] on label "though he admired them, he lacked a fine physique himself" at bounding box center [431, 275] width 594 height 17
radio input "true"
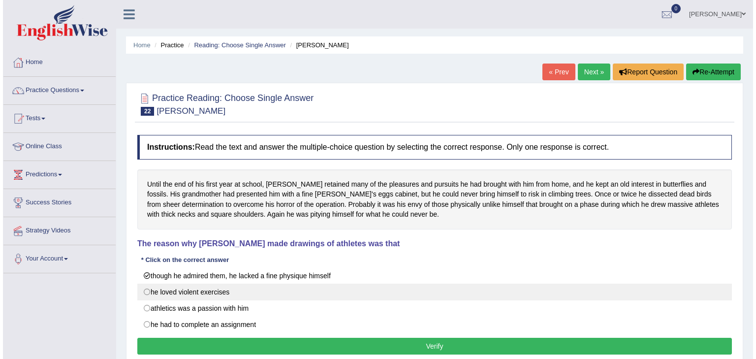
scroll to position [39, 0]
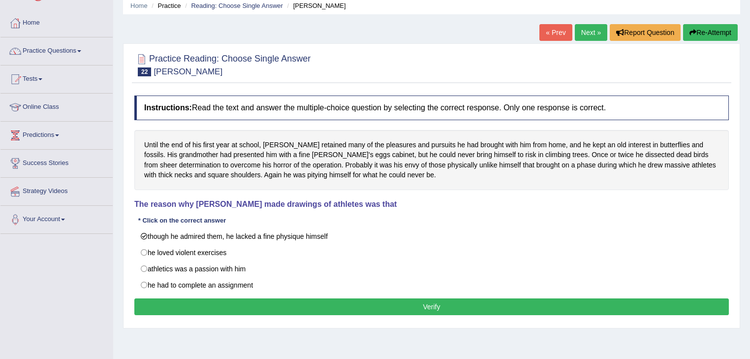
click at [300, 301] on button "Verify" at bounding box center [431, 306] width 594 height 17
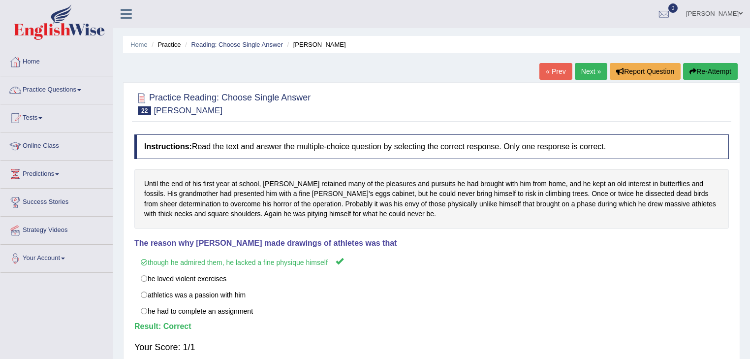
scroll to position [0, 0]
click at [593, 71] on link "Next »" at bounding box center [591, 71] width 32 height 17
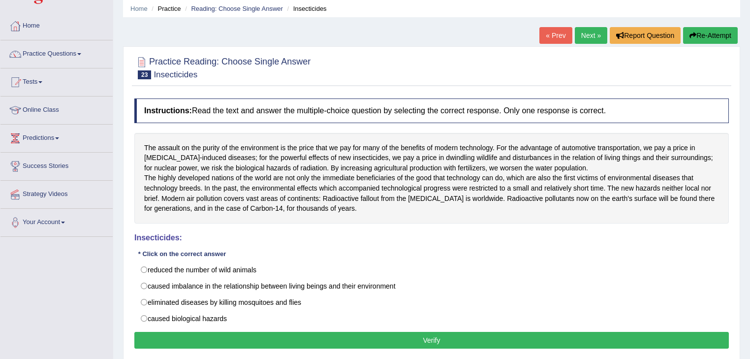
scroll to position [79, 0]
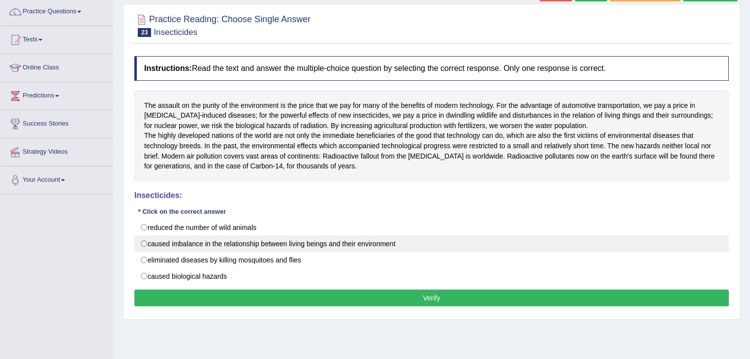
click at [141, 252] on label "caused imbalance in the relationship between living beings and their environment" at bounding box center [431, 243] width 594 height 17
radio input "true"
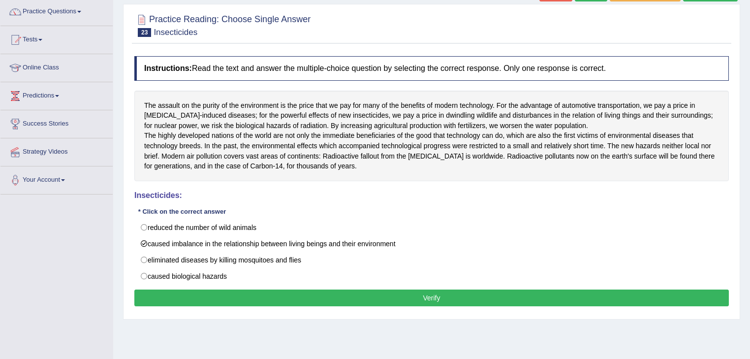
click at [299, 304] on button "Verify" at bounding box center [431, 297] width 594 height 17
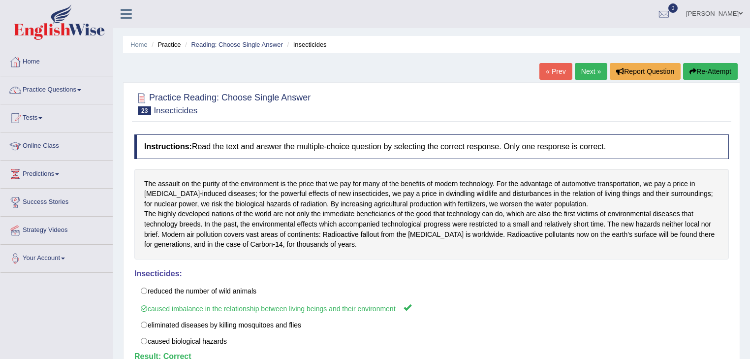
scroll to position [0, 0]
click at [592, 71] on link "Next »" at bounding box center [591, 71] width 32 height 17
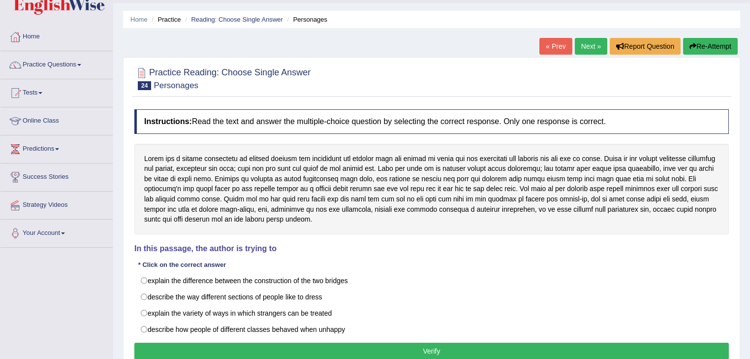
scroll to position [39, 0]
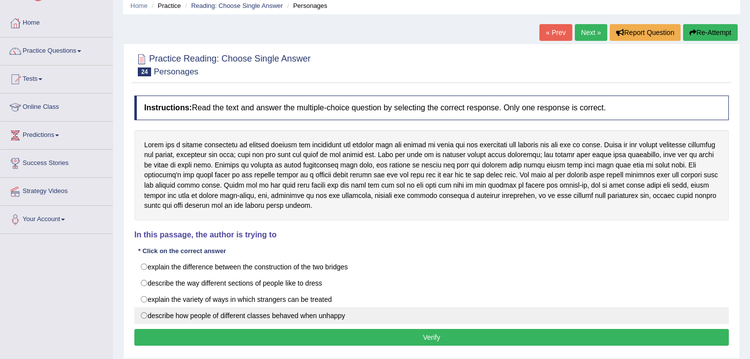
click at [144, 313] on label "describe how people of different classes behaved when unhappy" at bounding box center [431, 315] width 594 height 17
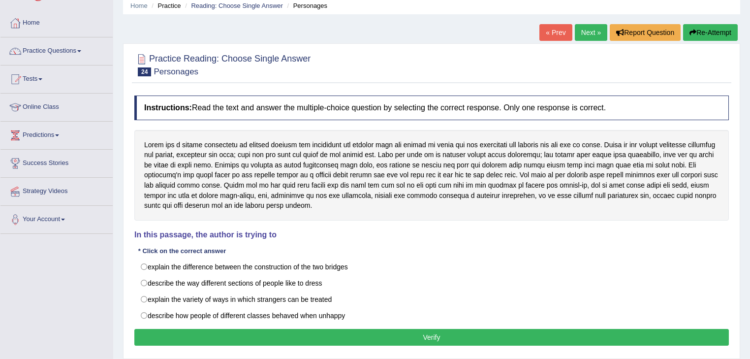
radio input "true"
click at [251, 336] on button "Verify" at bounding box center [431, 337] width 594 height 17
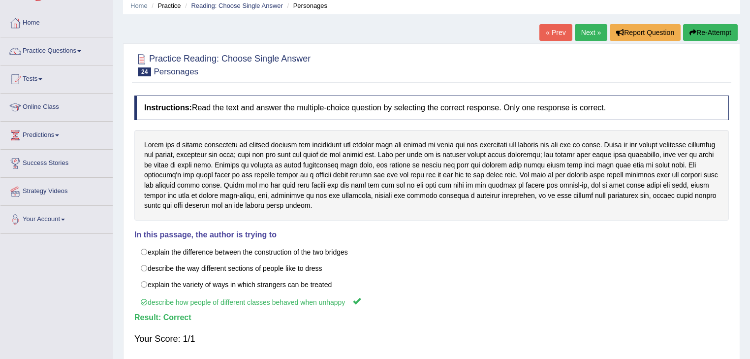
click at [592, 32] on link "Next »" at bounding box center [591, 32] width 32 height 17
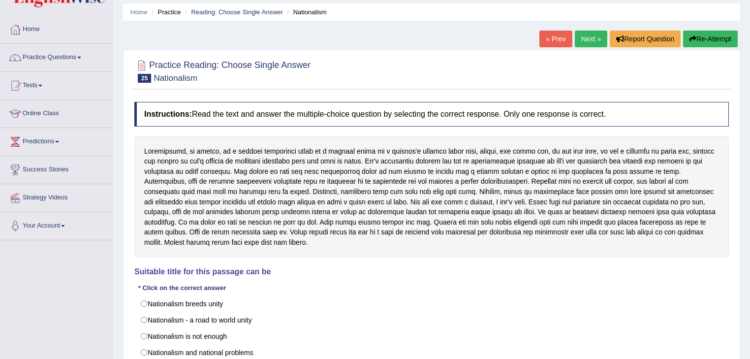
scroll to position [79, 0]
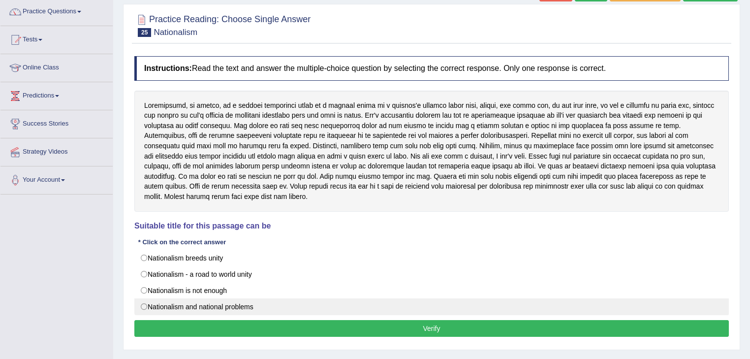
click at [232, 306] on label "Nationalism and national problems" at bounding box center [431, 306] width 594 height 17
radio input "true"
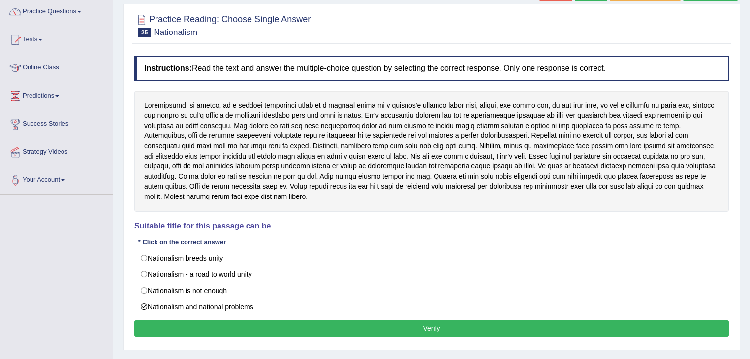
click at [299, 325] on button "Verify" at bounding box center [431, 328] width 594 height 17
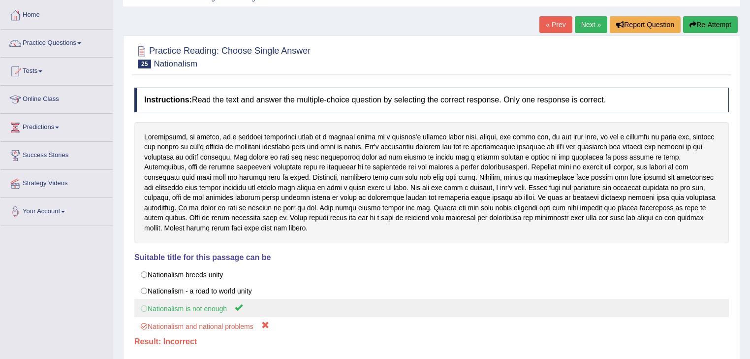
scroll to position [0, 0]
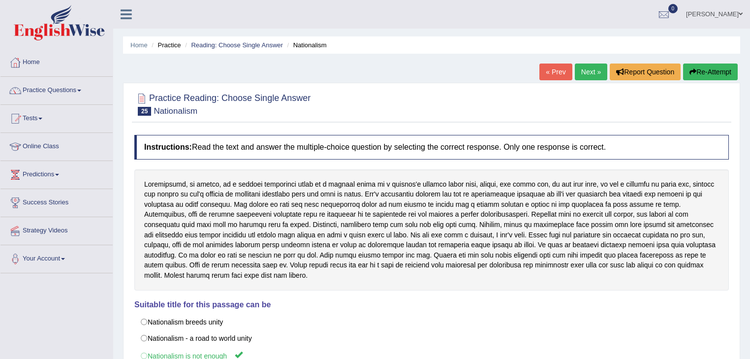
click at [82, 89] on link "Practice Questions" at bounding box center [56, 89] width 112 height 25
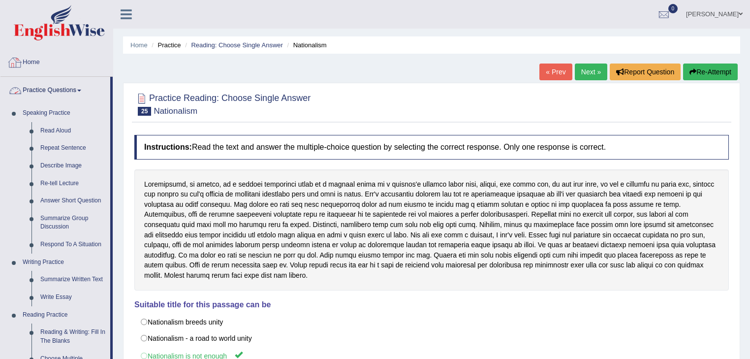
click at [12, 66] on div at bounding box center [15, 62] width 15 height 15
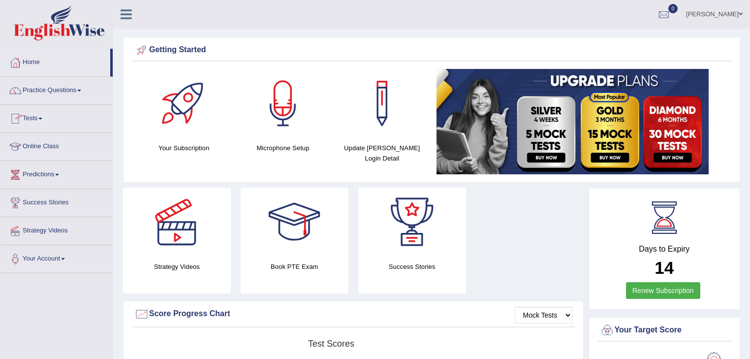
click at [43, 117] on link "Tests" at bounding box center [56, 117] width 112 height 25
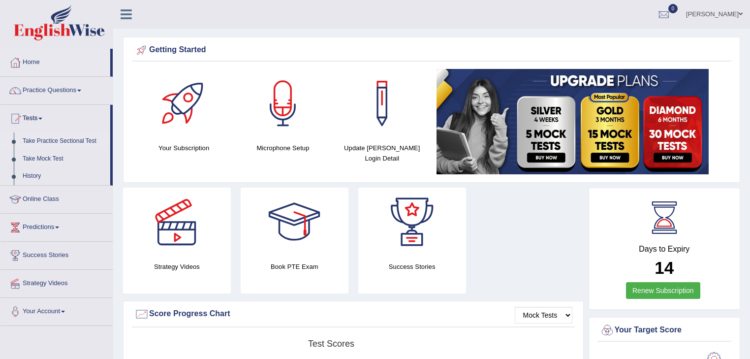
click at [55, 138] on link "Take Practice Sectional Test" at bounding box center [64, 141] width 92 height 18
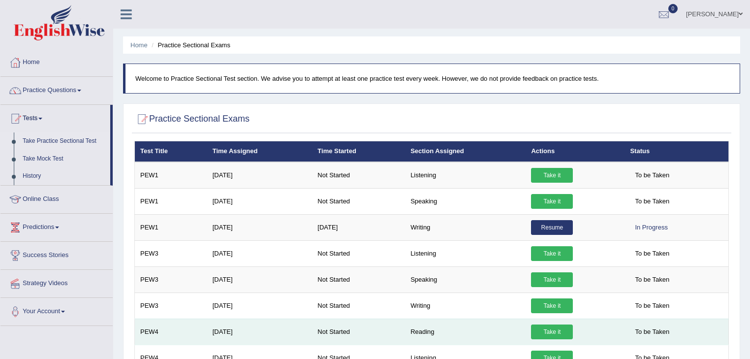
click at [559, 331] on link "Take it" at bounding box center [552, 331] width 42 height 15
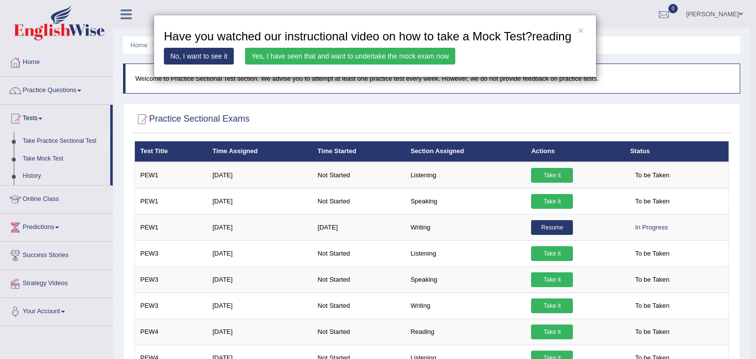
click at [380, 57] on link "Yes, I have seen that and want to undertake the mock exam now" at bounding box center [350, 56] width 210 height 17
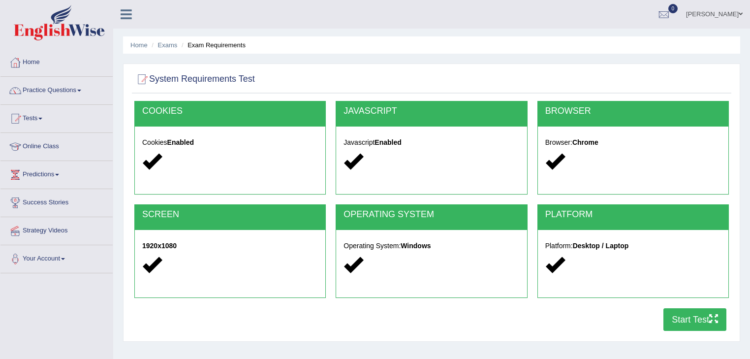
click at [683, 323] on button "Start Test" at bounding box center [694, 319] width 63 height 23
